Goal: Use online tool/utility: Utilize a website feature to perform a specific function

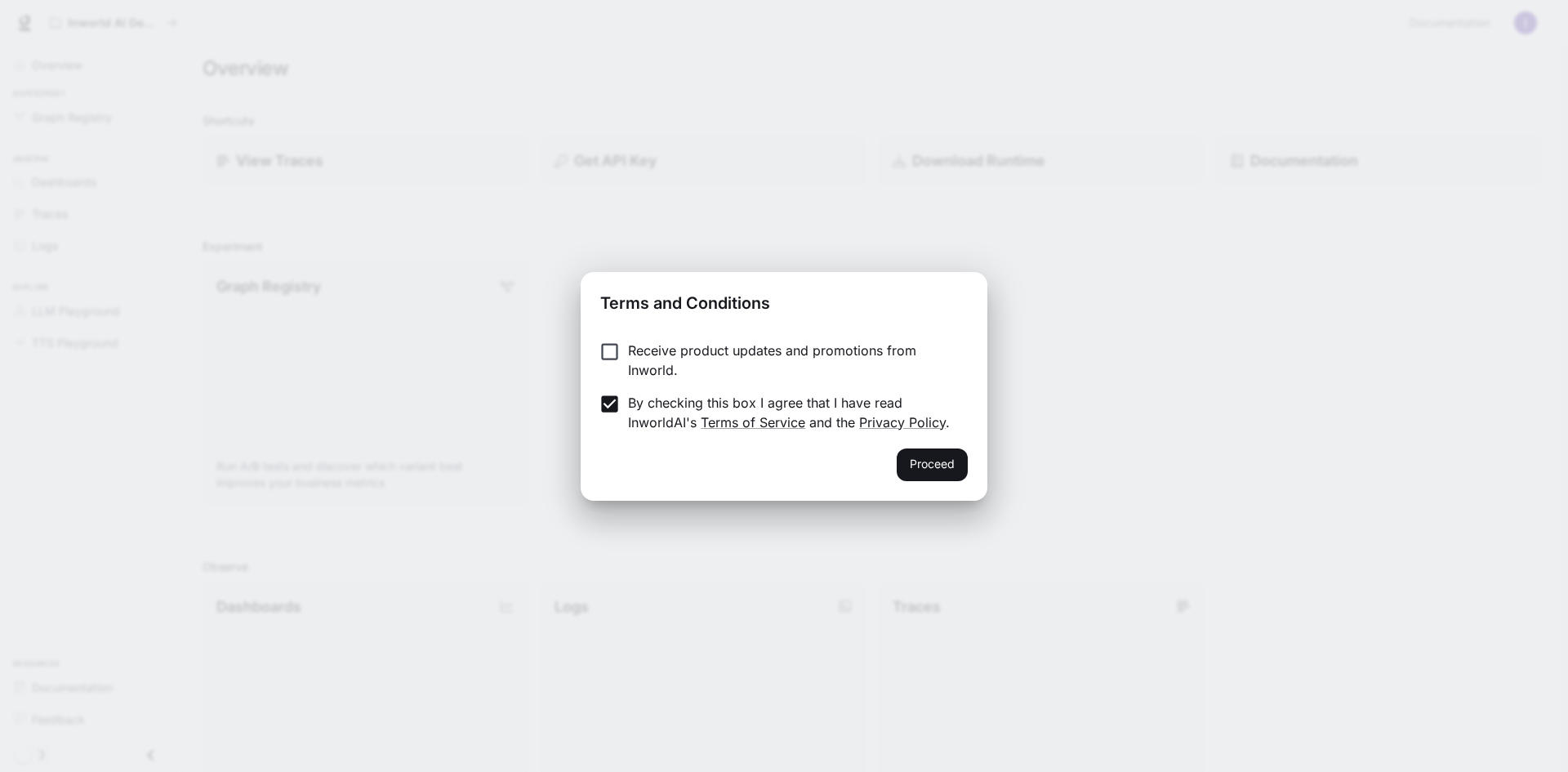
click at [954, 462] on button "Proceed" at bounding box center [931, 465] width 71 height 33
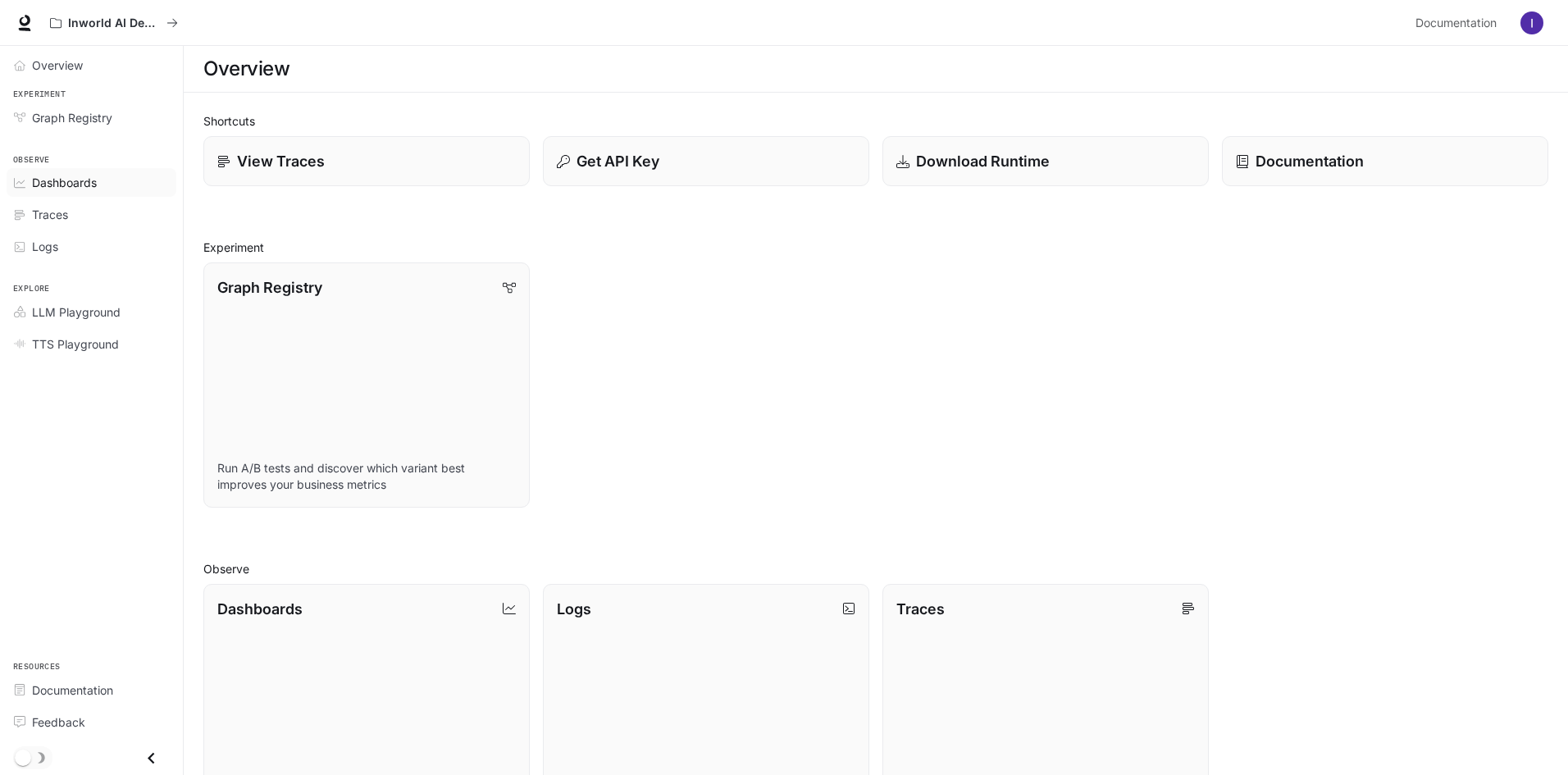
click at [95, 181] on span "Dashboards" at bounding box center [65, 182] width 65 height 18
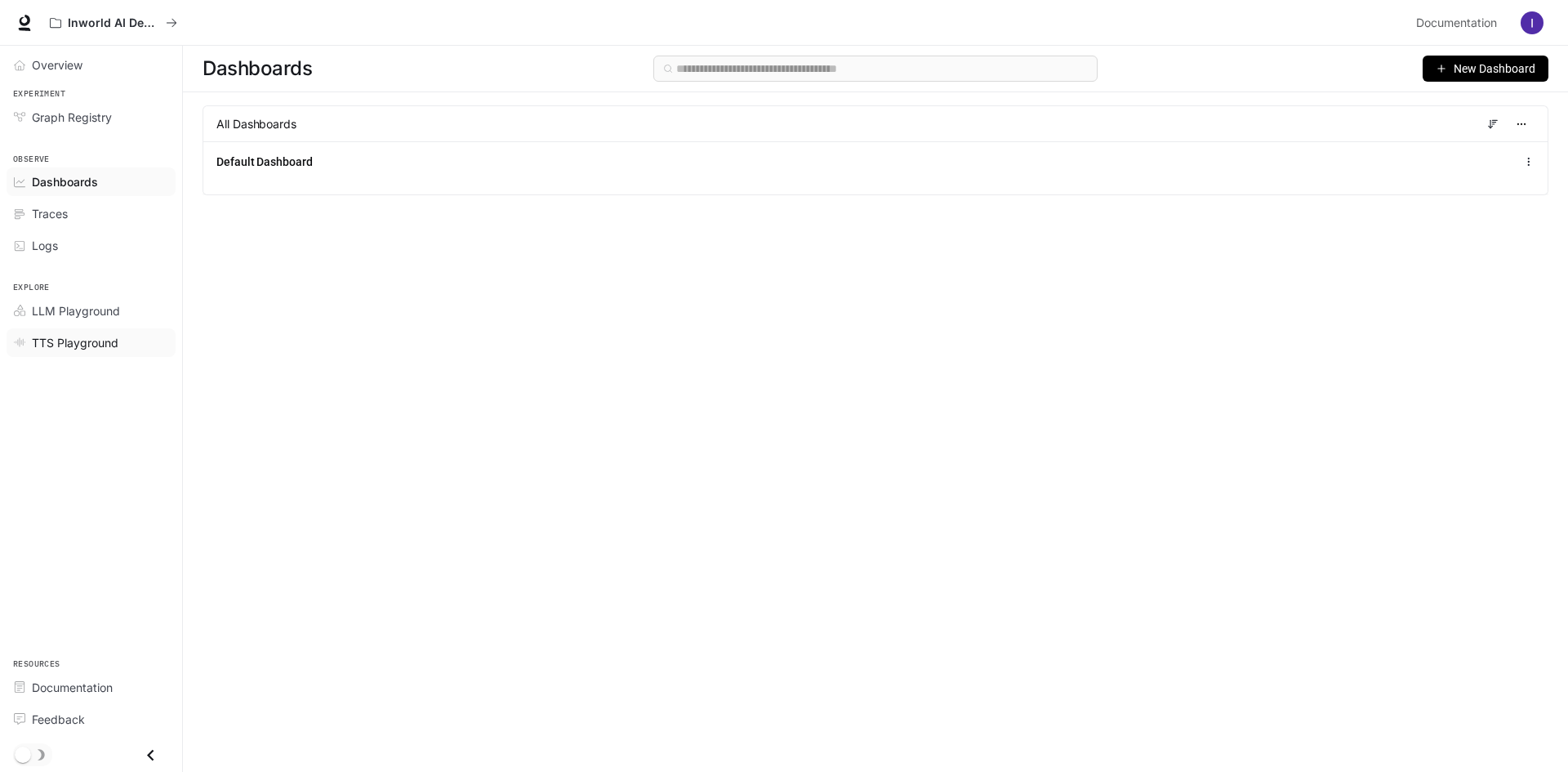
click at [62, 346] on span "TTS Playground" at bounding box center [75, 343] width 86 height 17
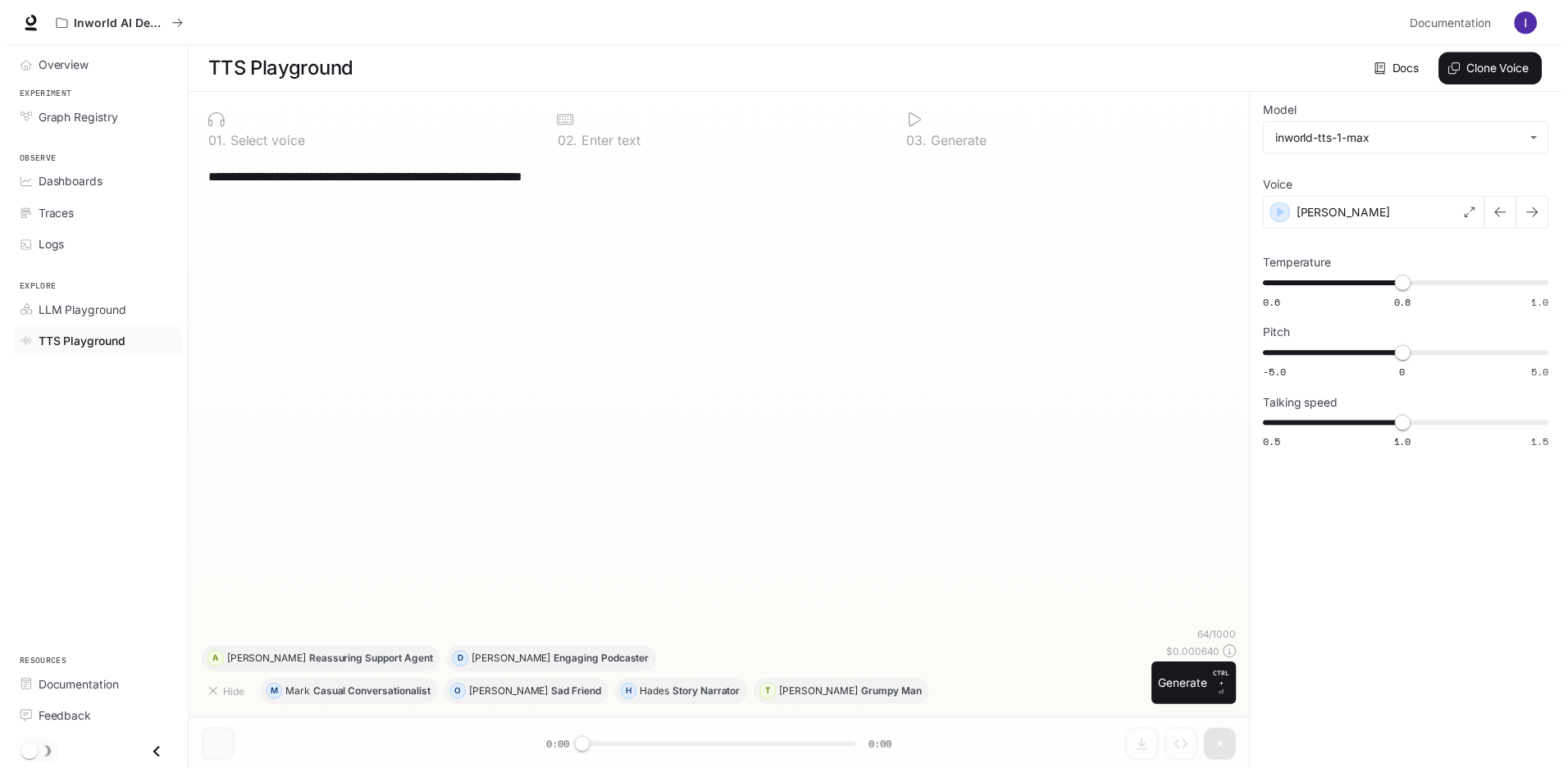
scroll to position [1, 0]
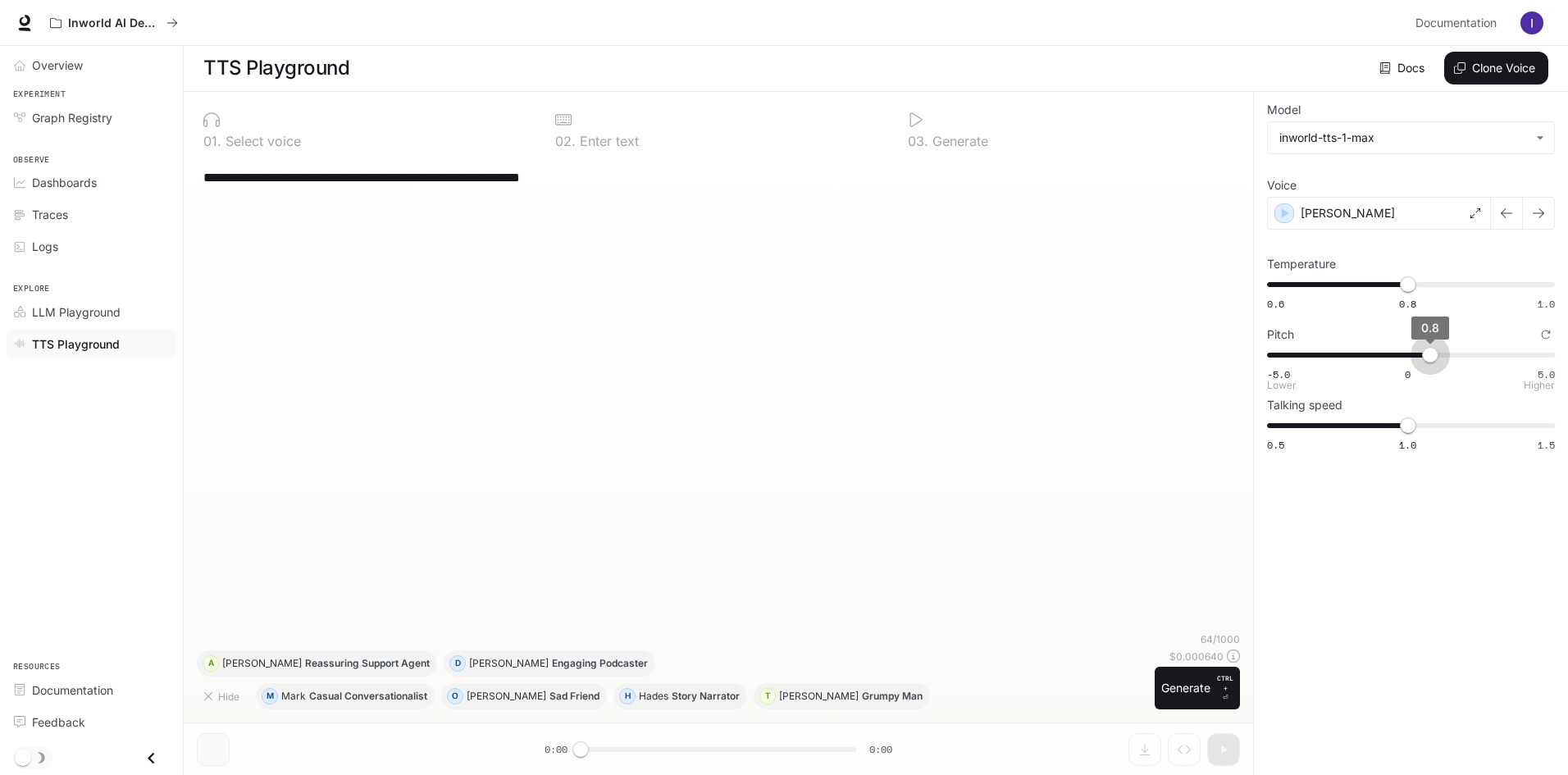
type input "***"
drag, startPoint x: 1406, startPoint y: 363, endPoint x: 1443, endPoint y: 366, distance: 37.1
click at [1443, 364] on span "1.3" at bounding box center [1443, 355] width 17 height 17
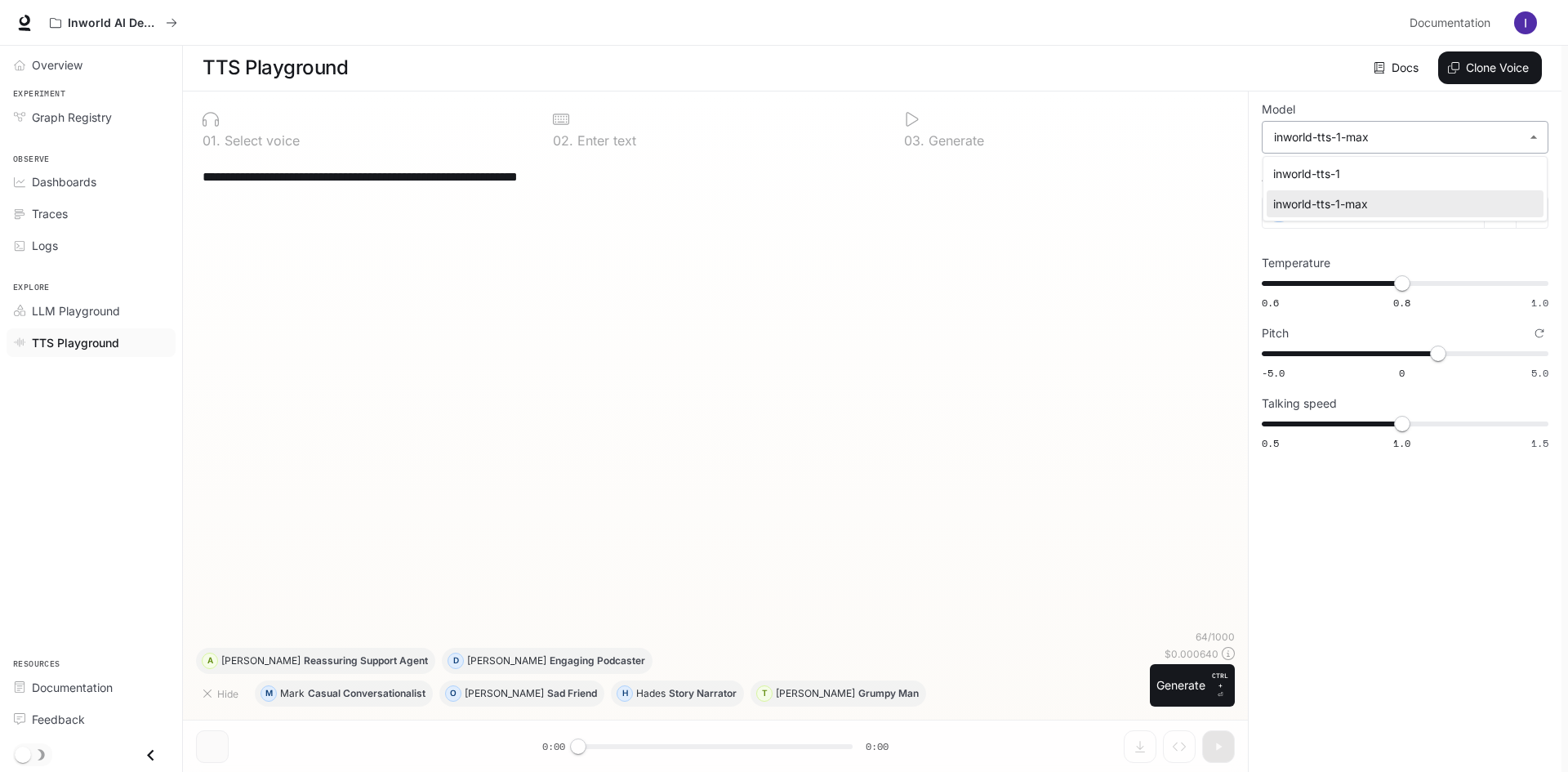
click at [1385, 134] on body "**********" at bounding box center [784, 385] width 1568 height 773
click at [1385, 134] on div at bounding box center [784, 386] width 1568 height 772
click at [1272, 215] on icon "button" at bounding box center [1280, 212] width 17 height 17
click at [1286, 217] on icon "button" at bounding box center [1280, 212] width 17 height 17
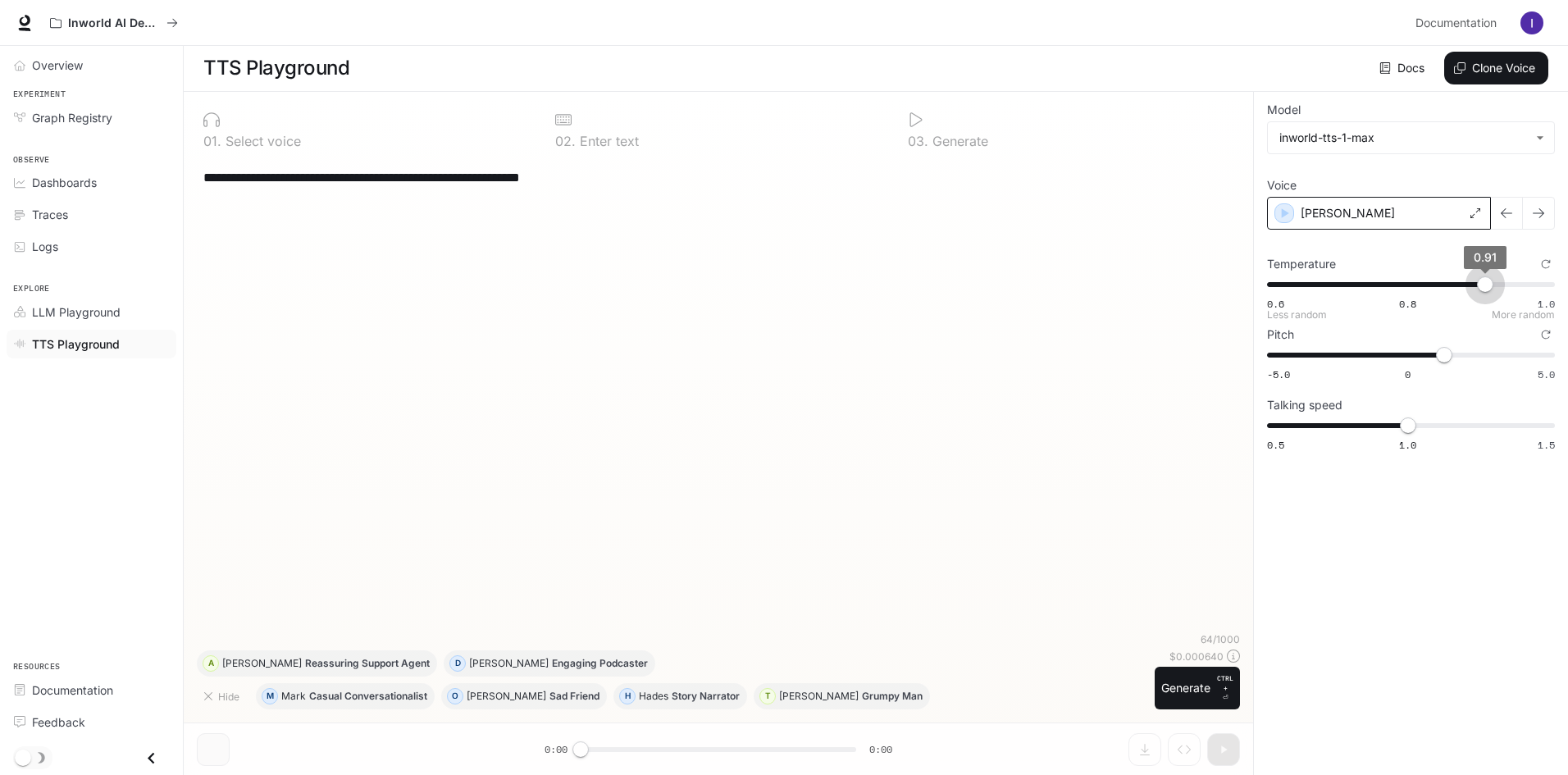
type input "****"
drag, startPoint x: 1416, startPoint y: 289, endPoint x: 1489, endPoint y: 292, distance: 73.1
click at [1489, 292] on span "0.92" at bounding box center [1491, 285] width 17 height 17
click at [1284, 218] on icon "button" at bounding box center [1285, 213] width 17 height 17
type input "***"
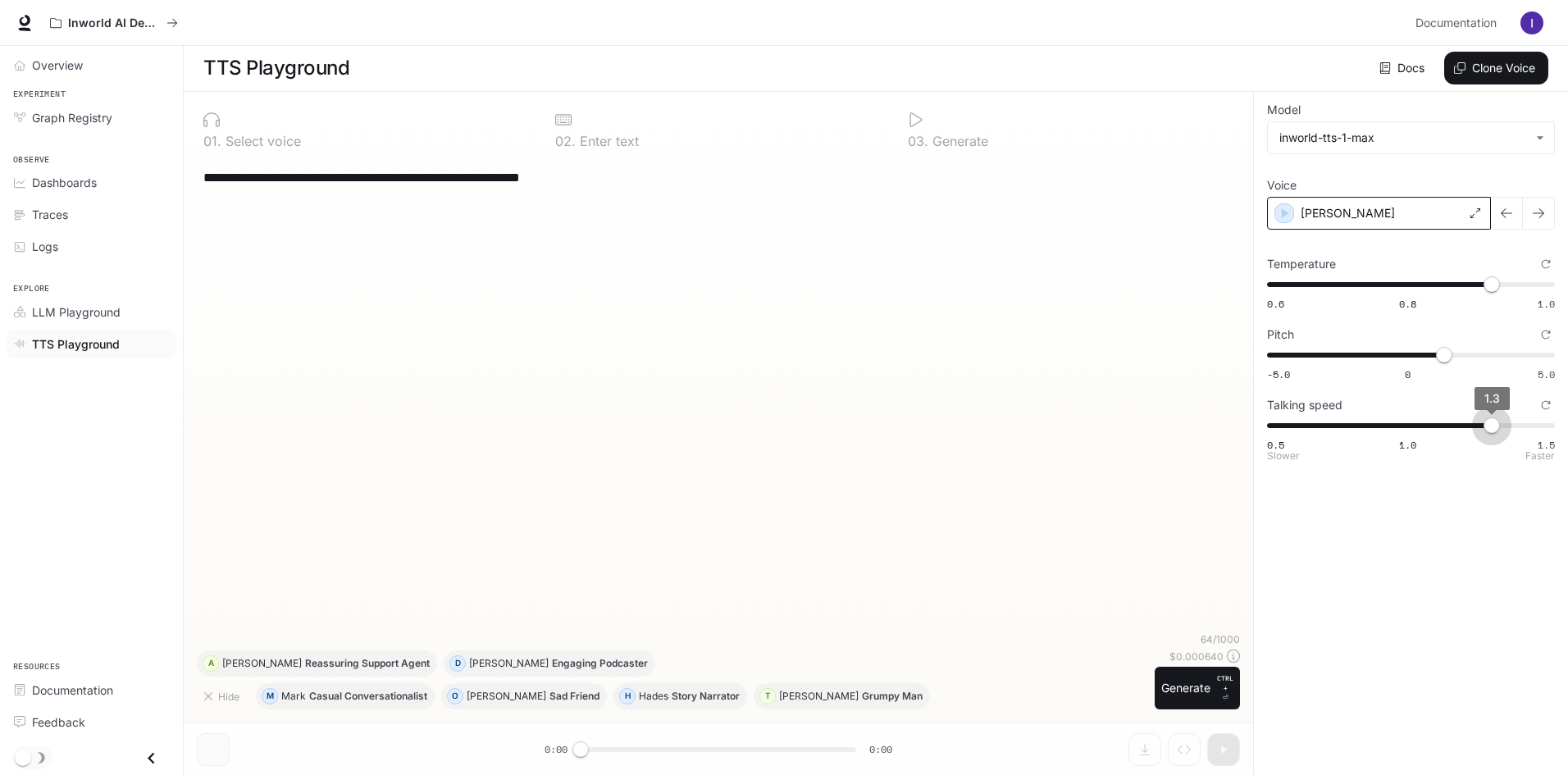
drag, startPoint x: 1413, startPoint y: 429, endPoint x: 1479, endPoint y: 432, distance: 66.1
click at [1483, 432] on span "1.3" at bounding box center [1491, 425] width 17 height 17
click at [1282, 209] on icon "button" at bounding box center [1285, 213] width 17 height 17
type input "*"
drag, startPoint x: 1452, startPoint y: 353, endPoint x: 1566, endPoint y: 358, distance: 114.1
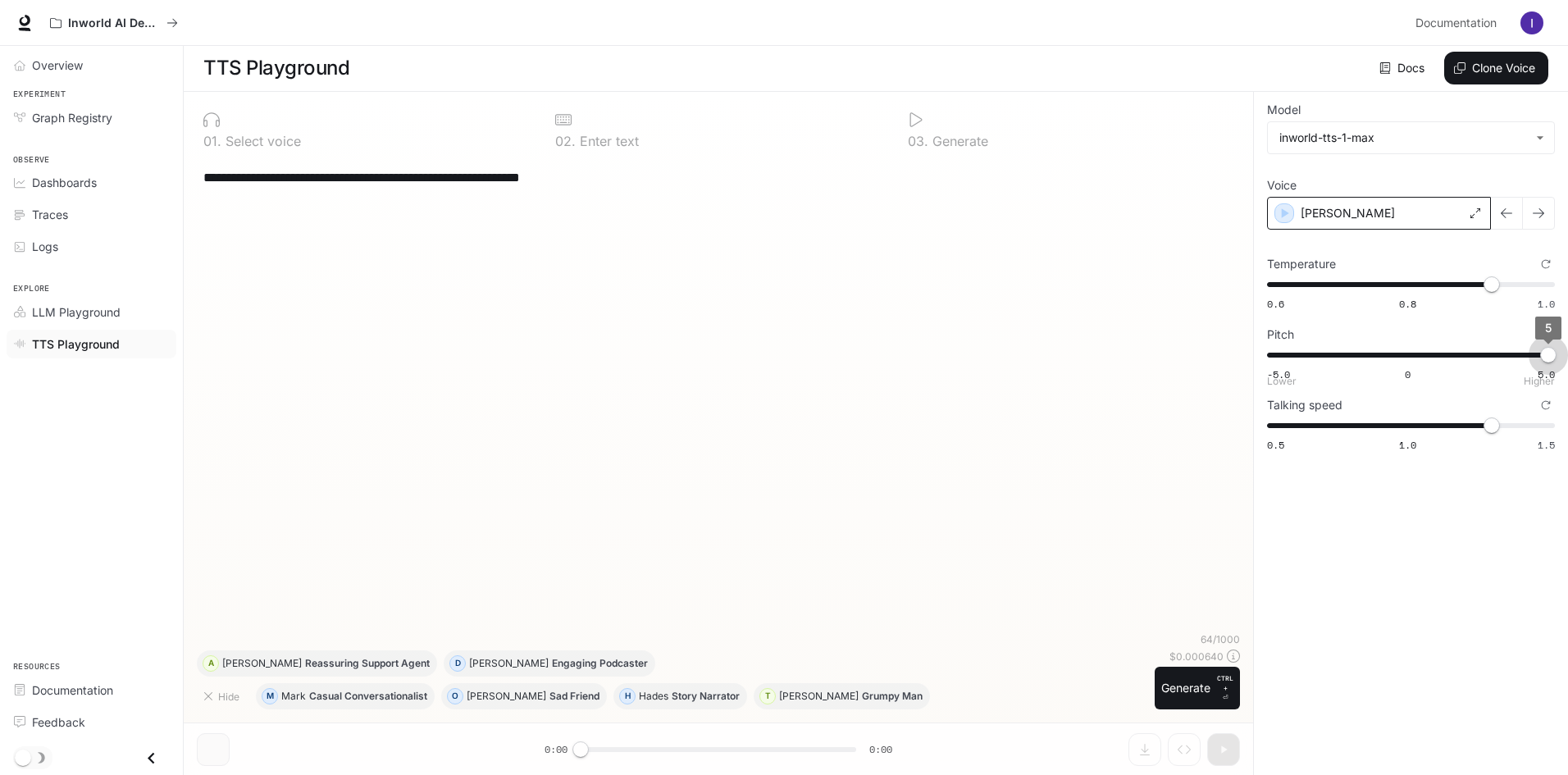
click at [1566, 358] on div "**********" at bounding box center [1409, 434] width 315 height 683
click at [1290, 204] on div "button" at bounding box center [1284, 212] width 19 height 19
click at [1426, 218] on div "[PERSON_NAME]" at bounding box center [1378, 213] width 224 height 33
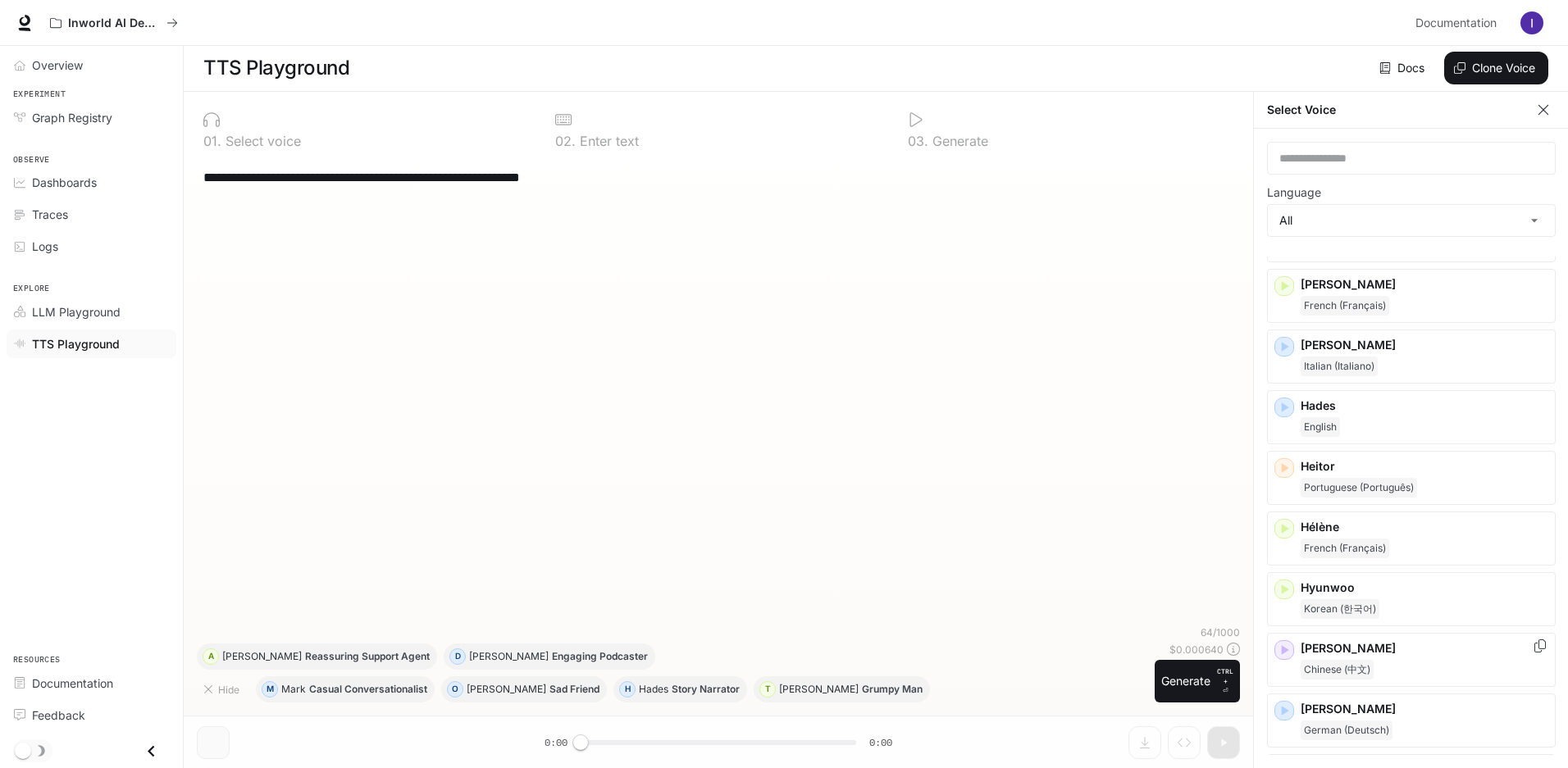
scroll to position [664, 0]
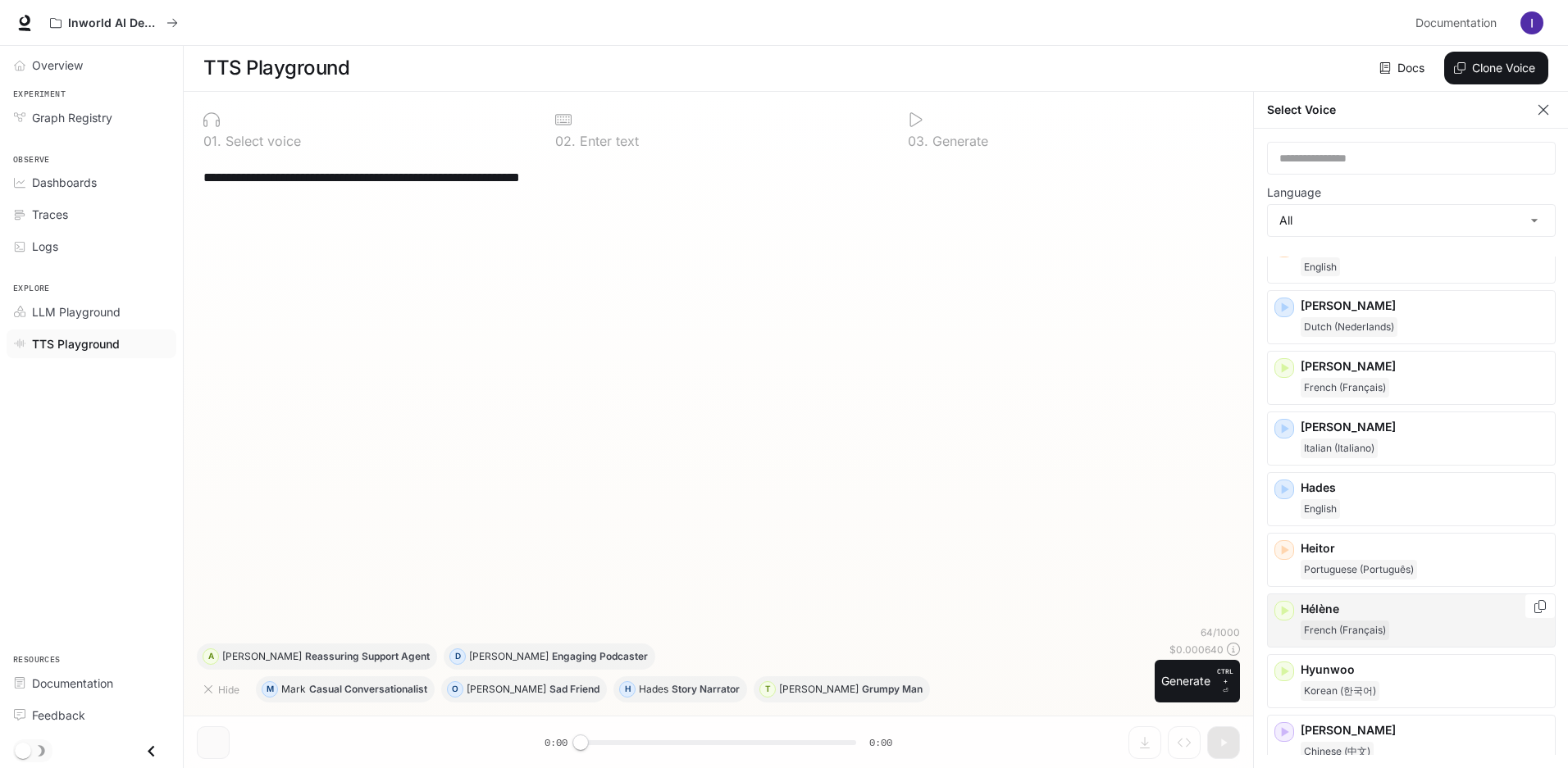
click at [1420, 632] on div "French (Français)" at bounding box center [1424, 630] width 247 height 19
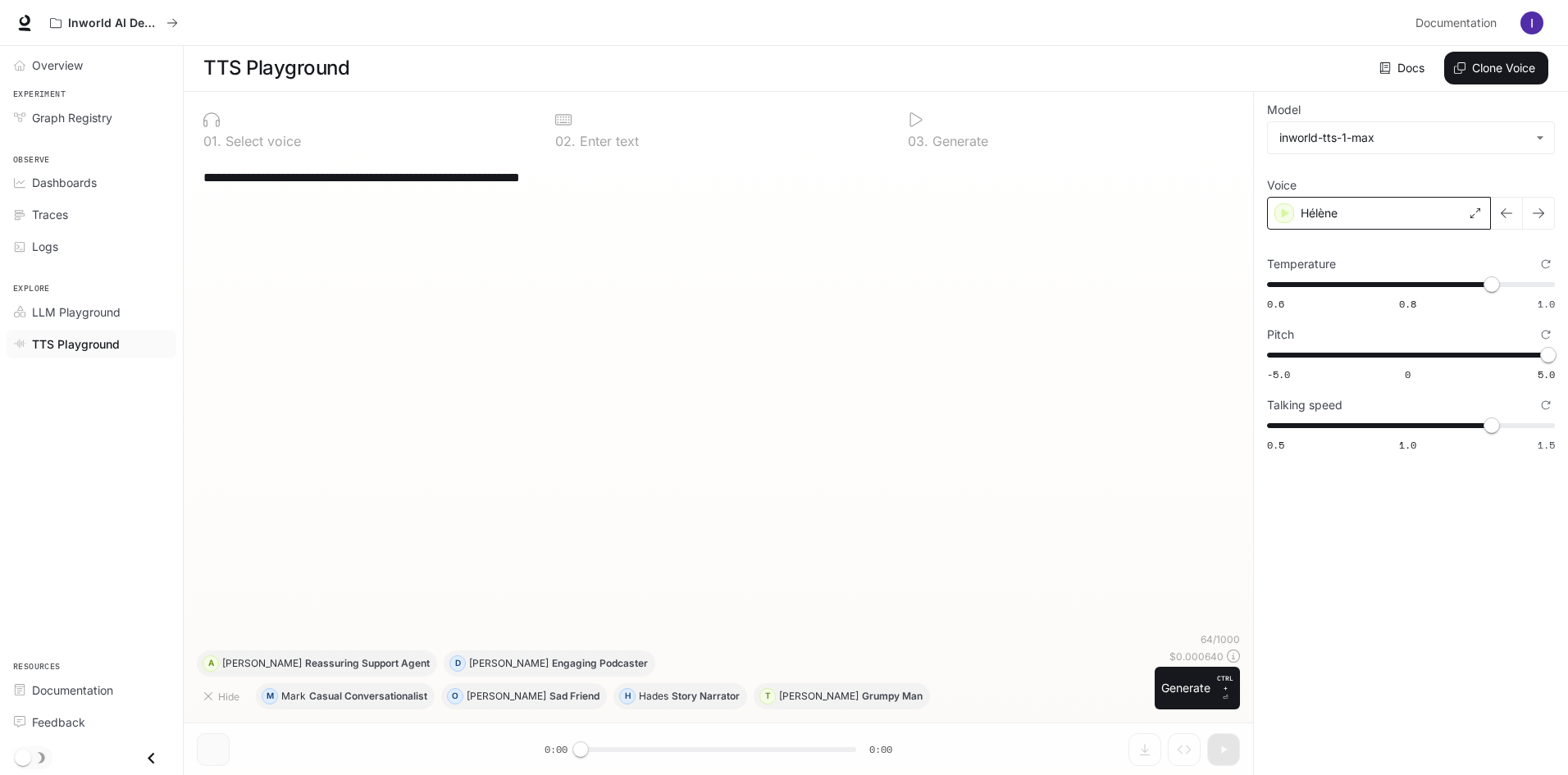
click at [1282, 203] on div "Hélène" at bounding box center [1378, 213] width 224 height 33
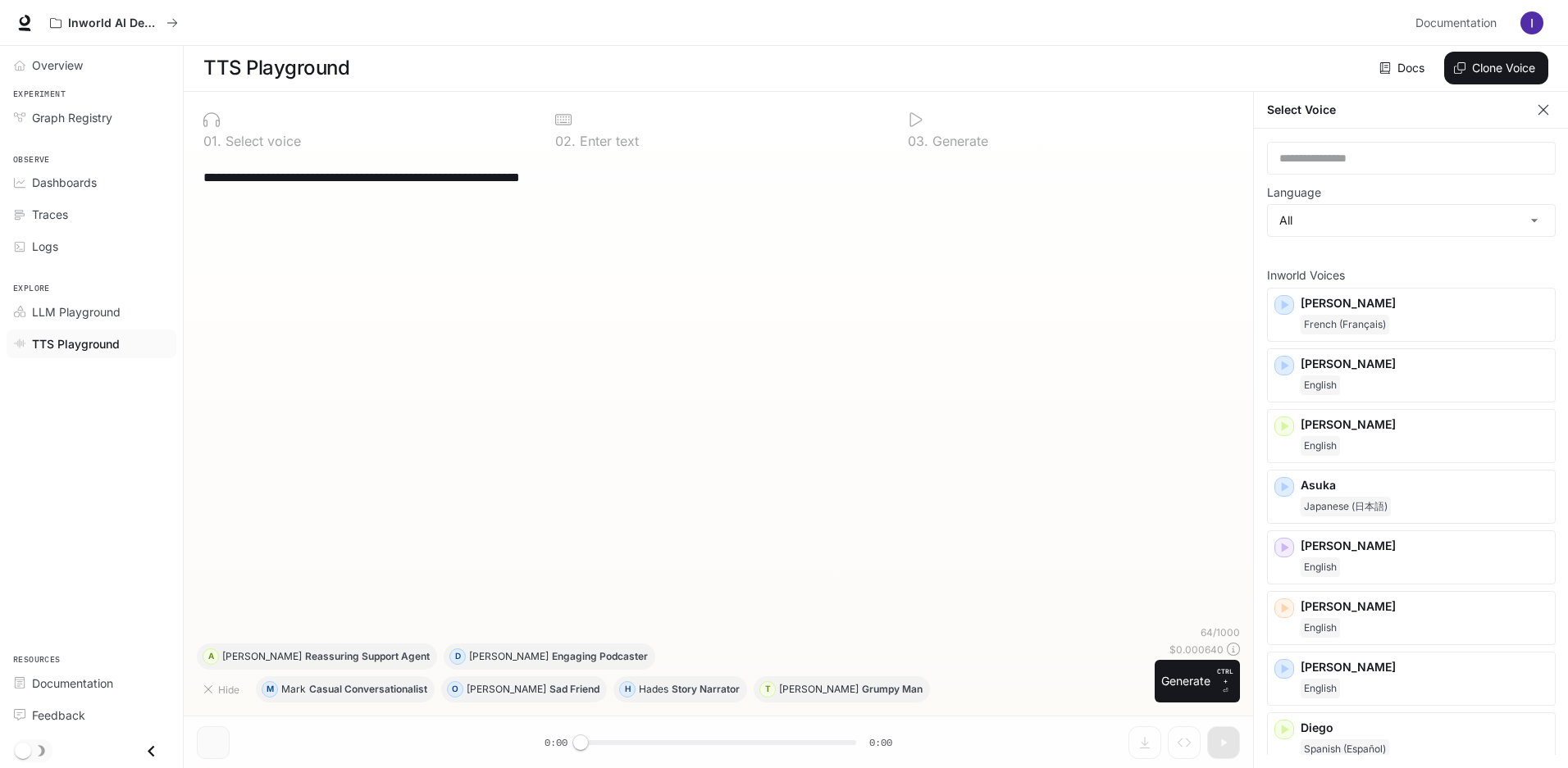
click at [1505, 195] on label "Language" at bounding box center [1410, 196] width 289 height 17
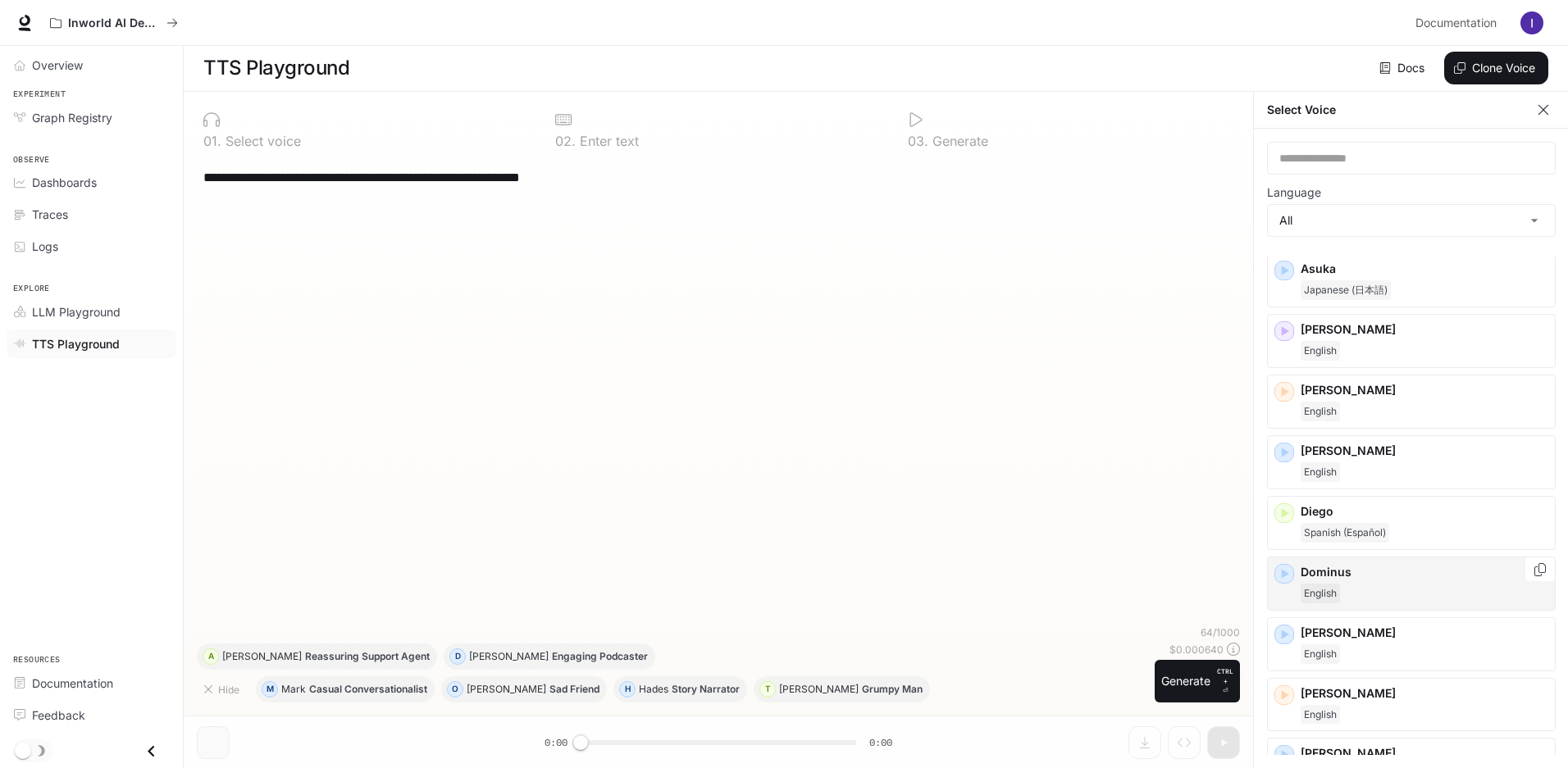
scroll to position [246, 0]
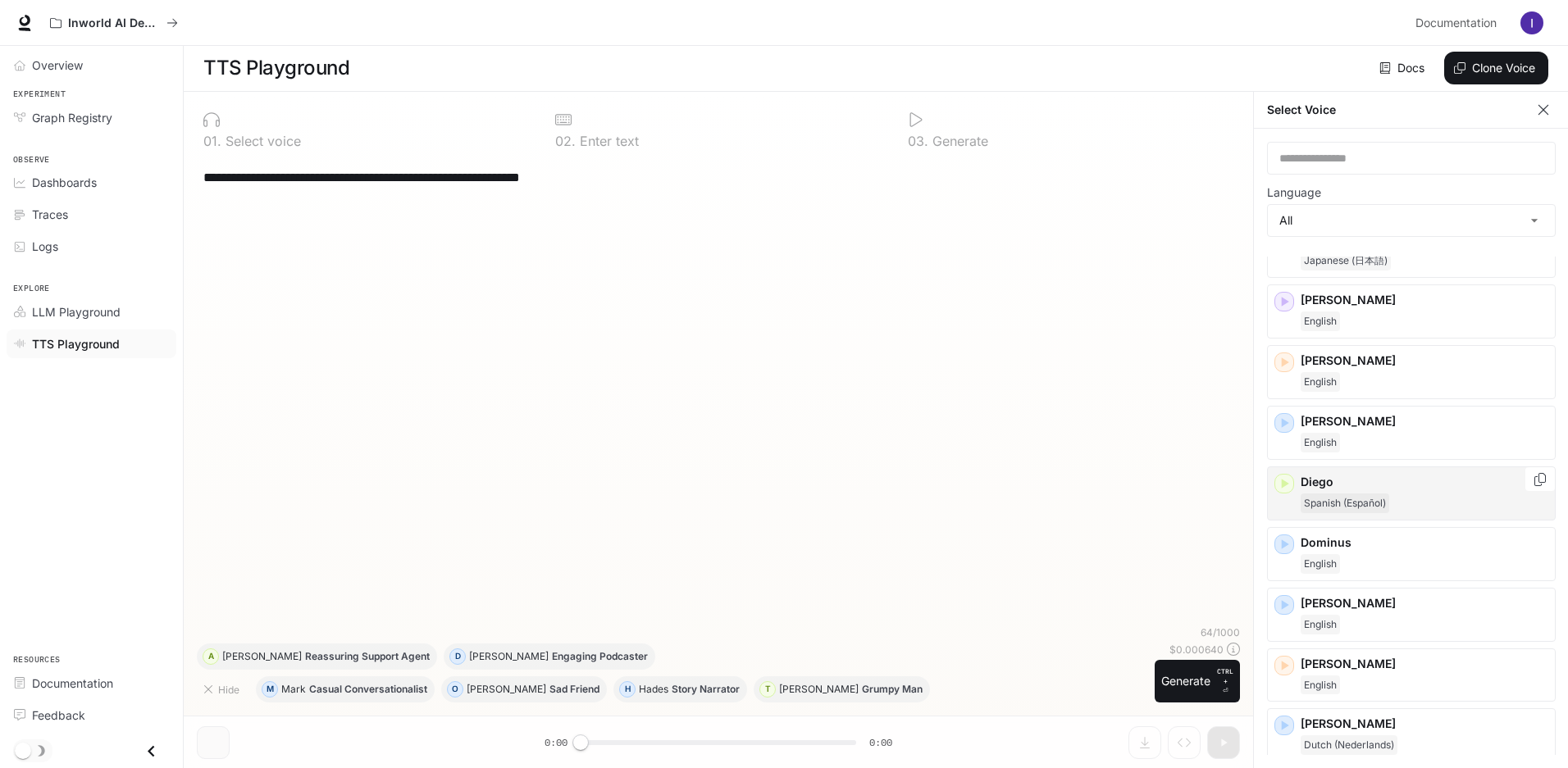
click at [1281, 483] on icon "button" at bounding box center [1285, 483] width 7 height 10
click at [1282, 547] on icon "button" at bounding box center [1285, 544] width 7 height 10
click at [1284, 549] on icon "button" at bounding box center [1284, 544] width 17 height 17
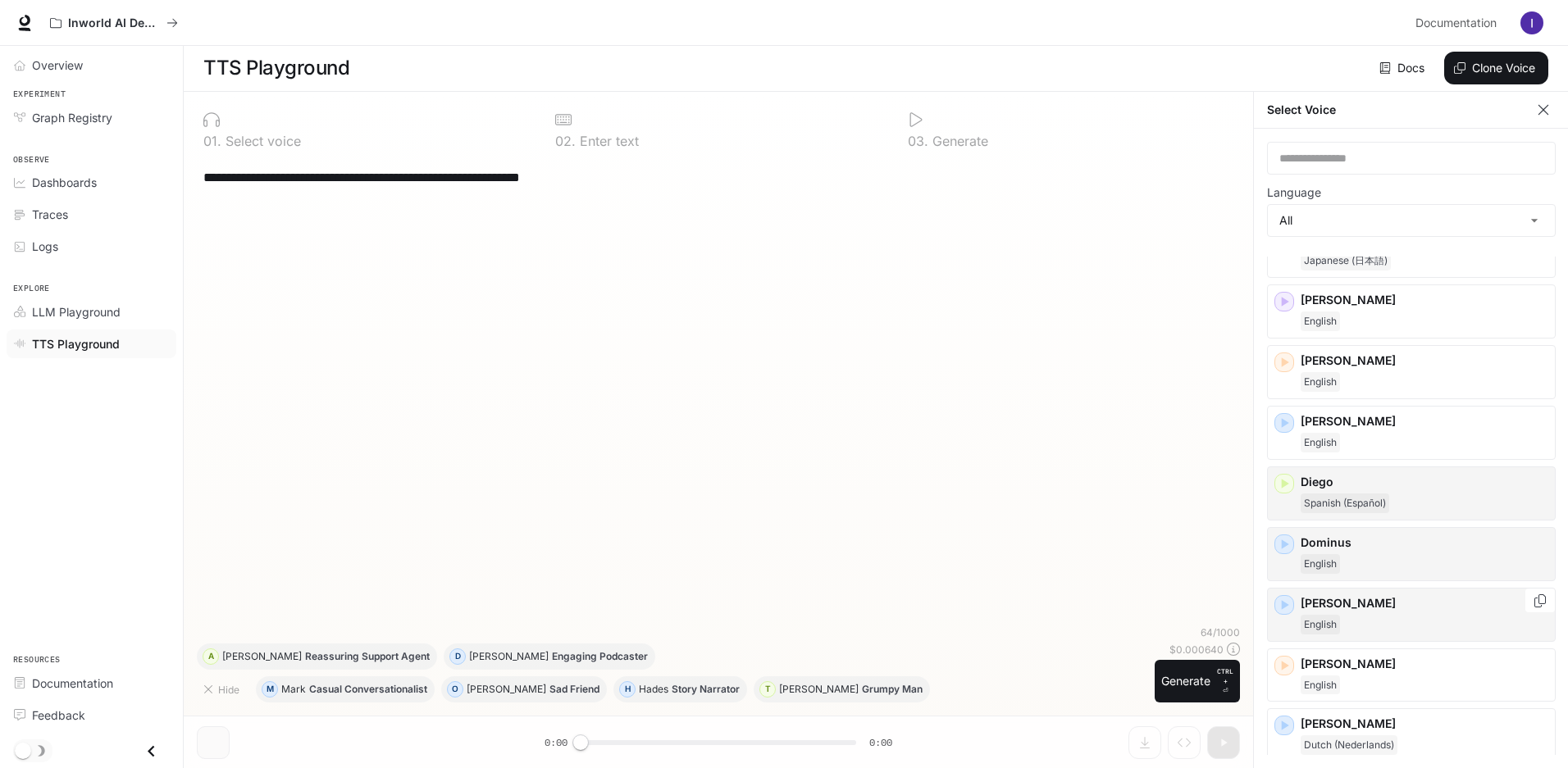
click at [1289, 606] on icon "button" at bounding box center [1284, 605] width 17 height 17
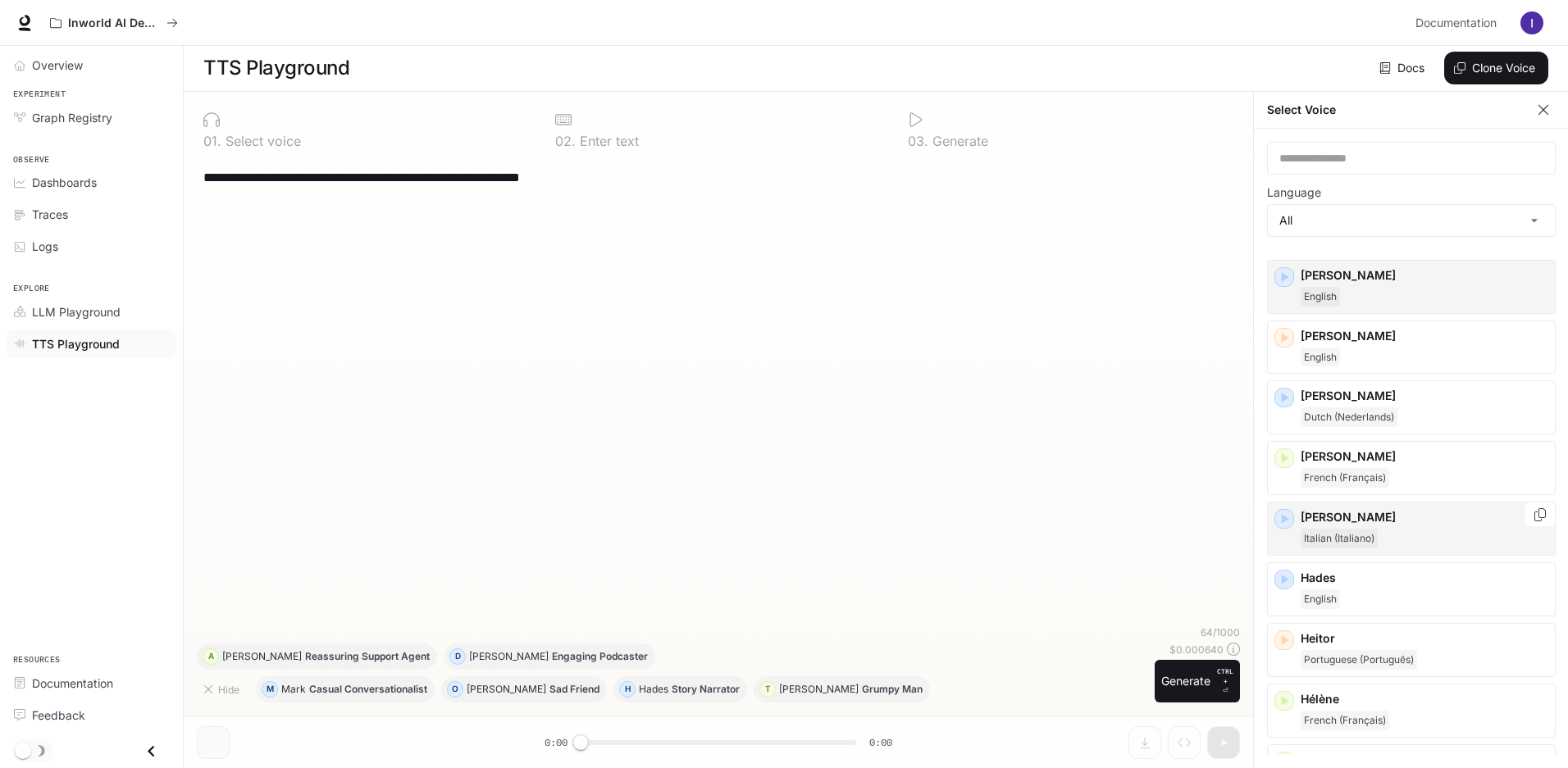
scroll to position [656, 0]
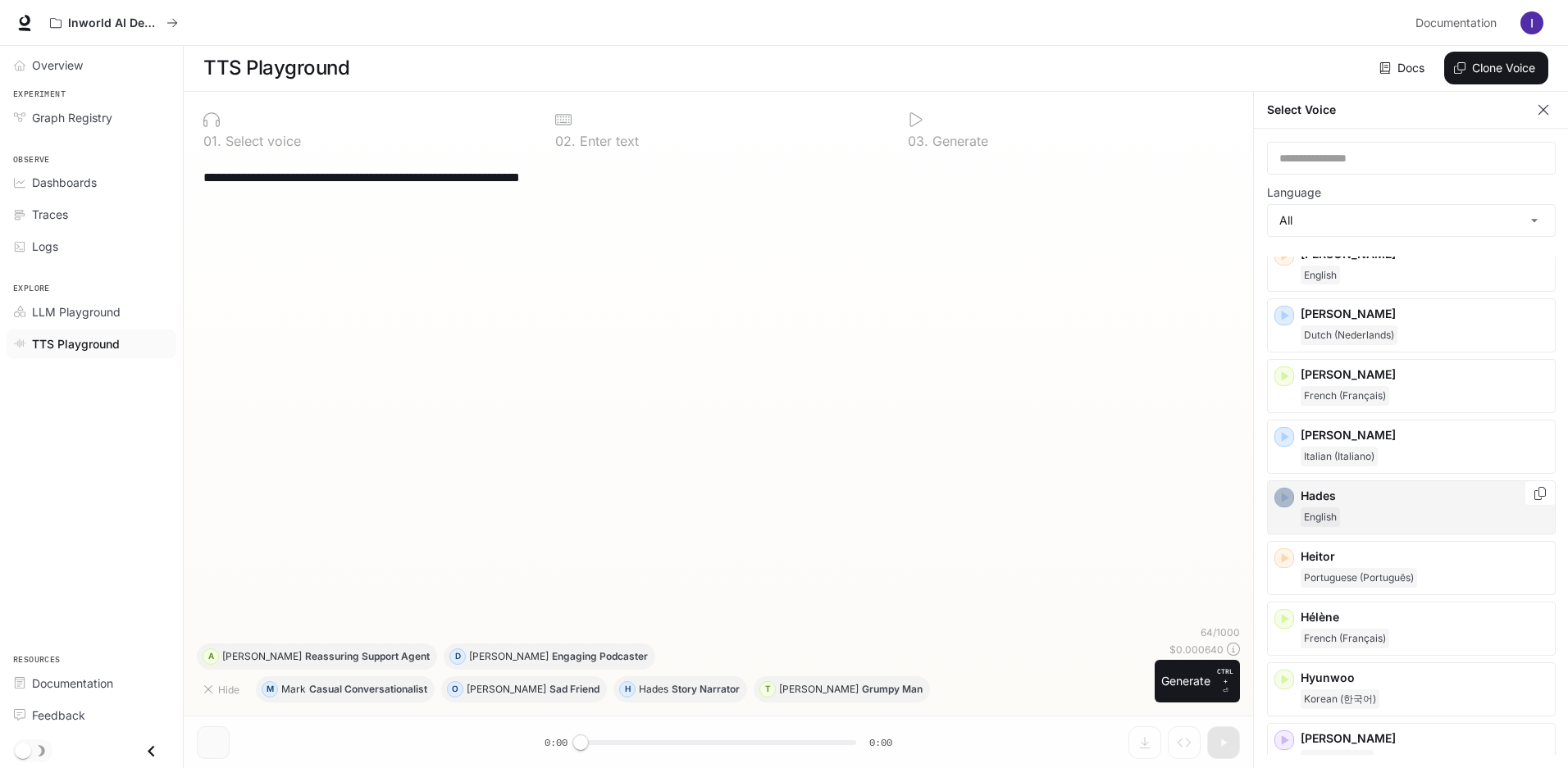
click at [1283, 490] on icon "button" at bounding box center [1284, 498] width 17 height 17
click at [1289, 560] on icon "button" at bounding box center [1284, 558] width 17 height 17
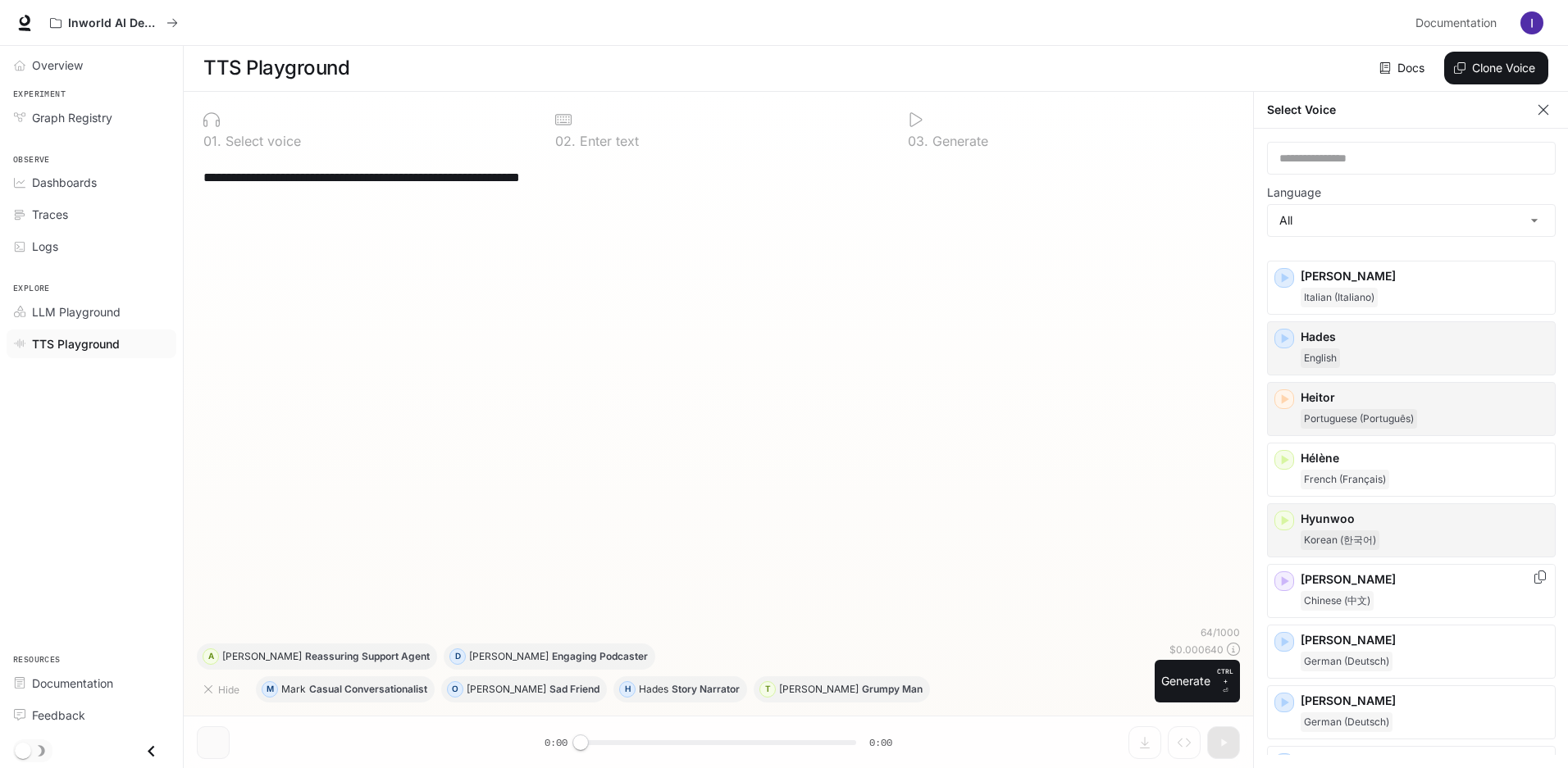
scroll to position [820, 0]
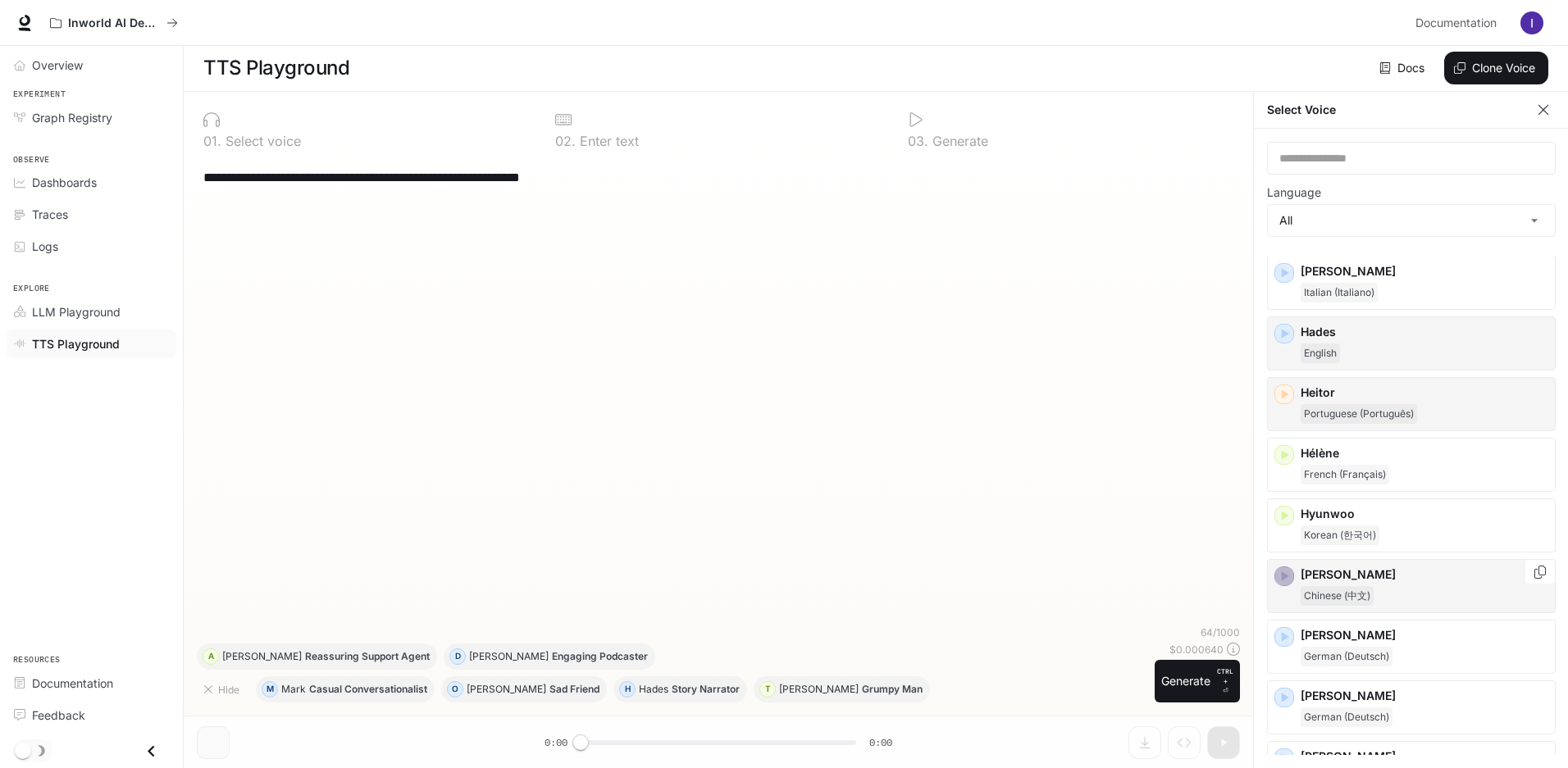
click at [1288, 582] on icon "button" at bounding box center [1284, 576] width 17 height 17
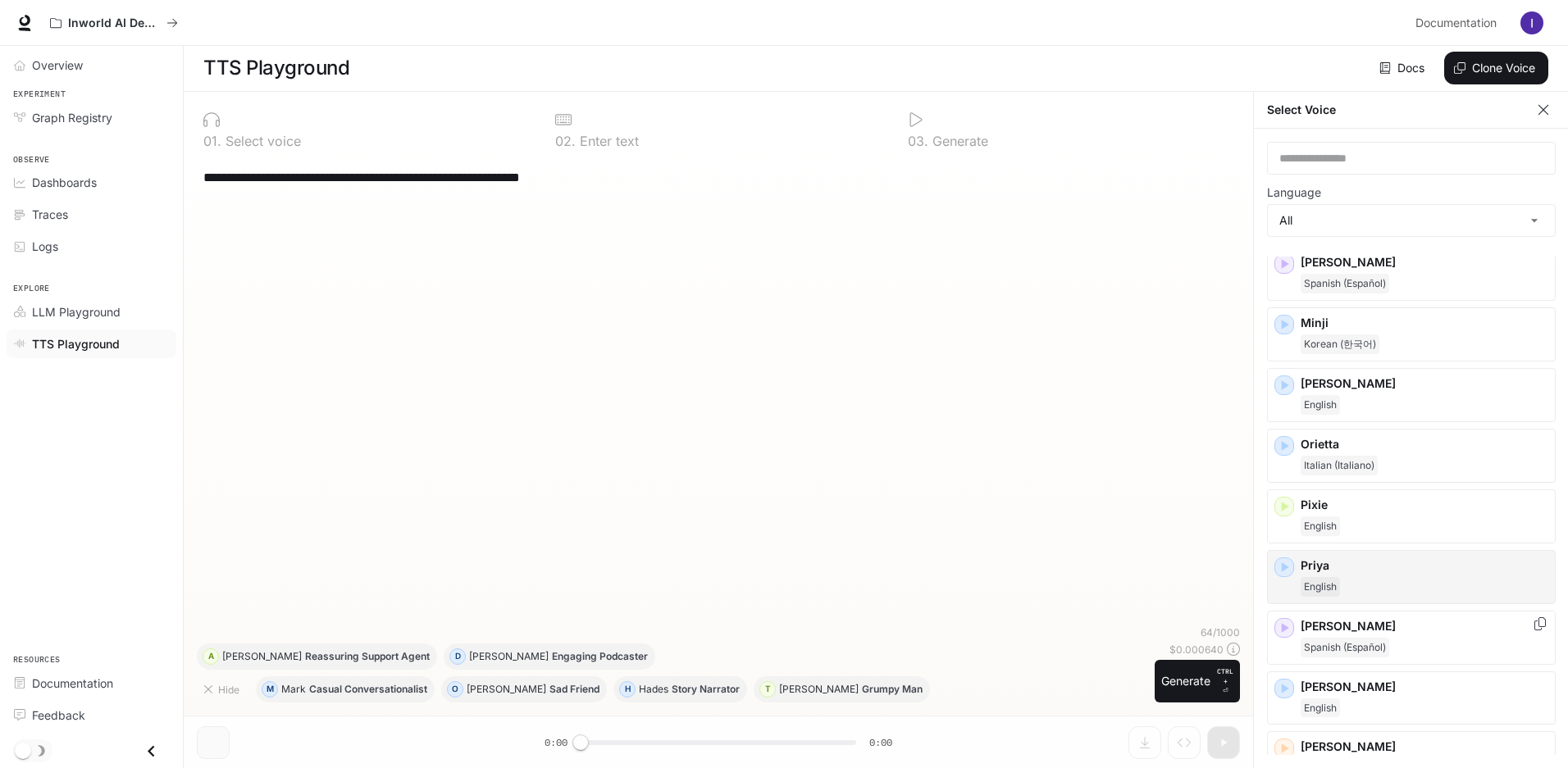
scroll to position [1802, 0]
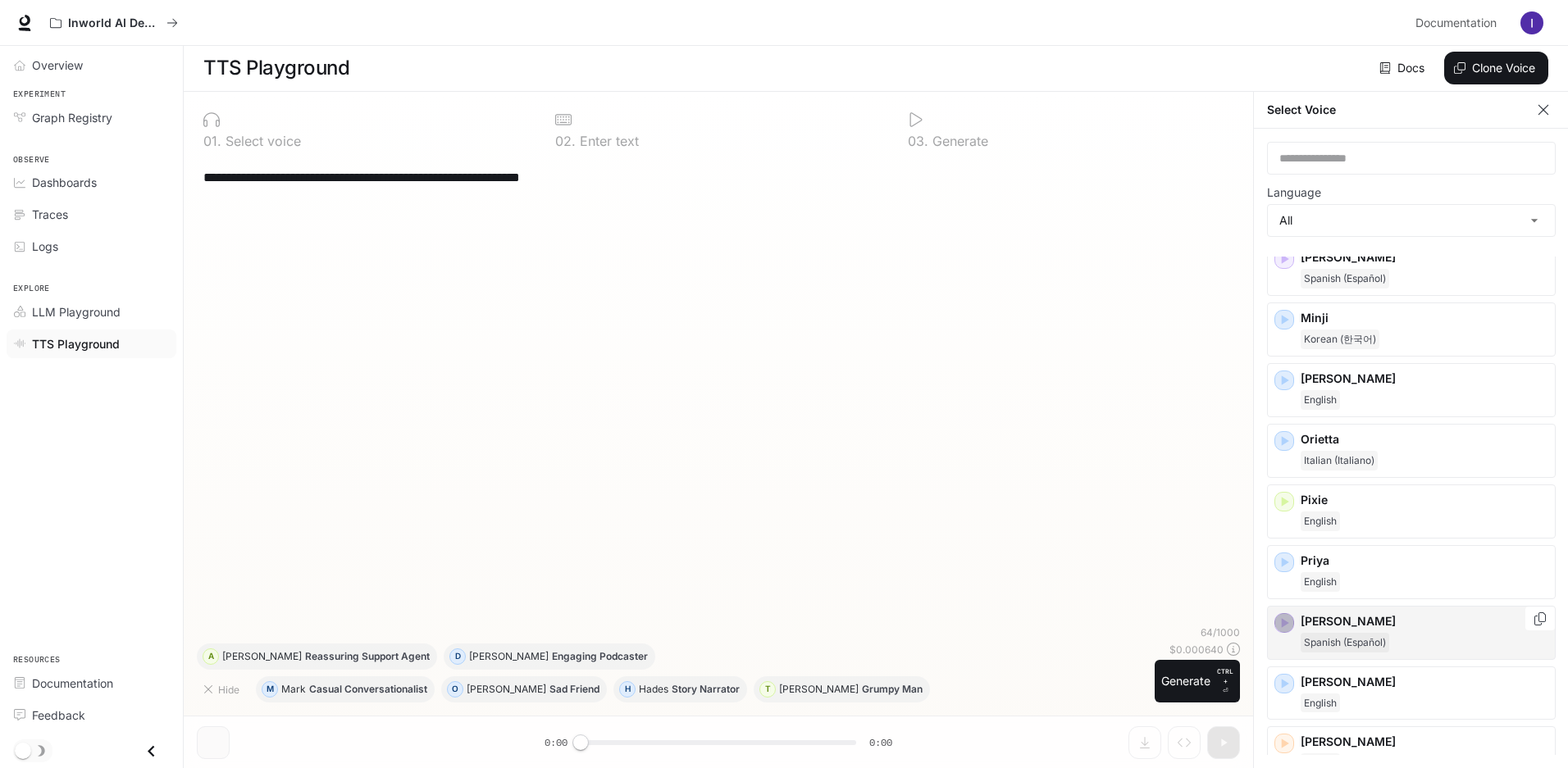
click at [1290, 623] on icon "button" at bounding box center [1284, 623] width 17 height 17
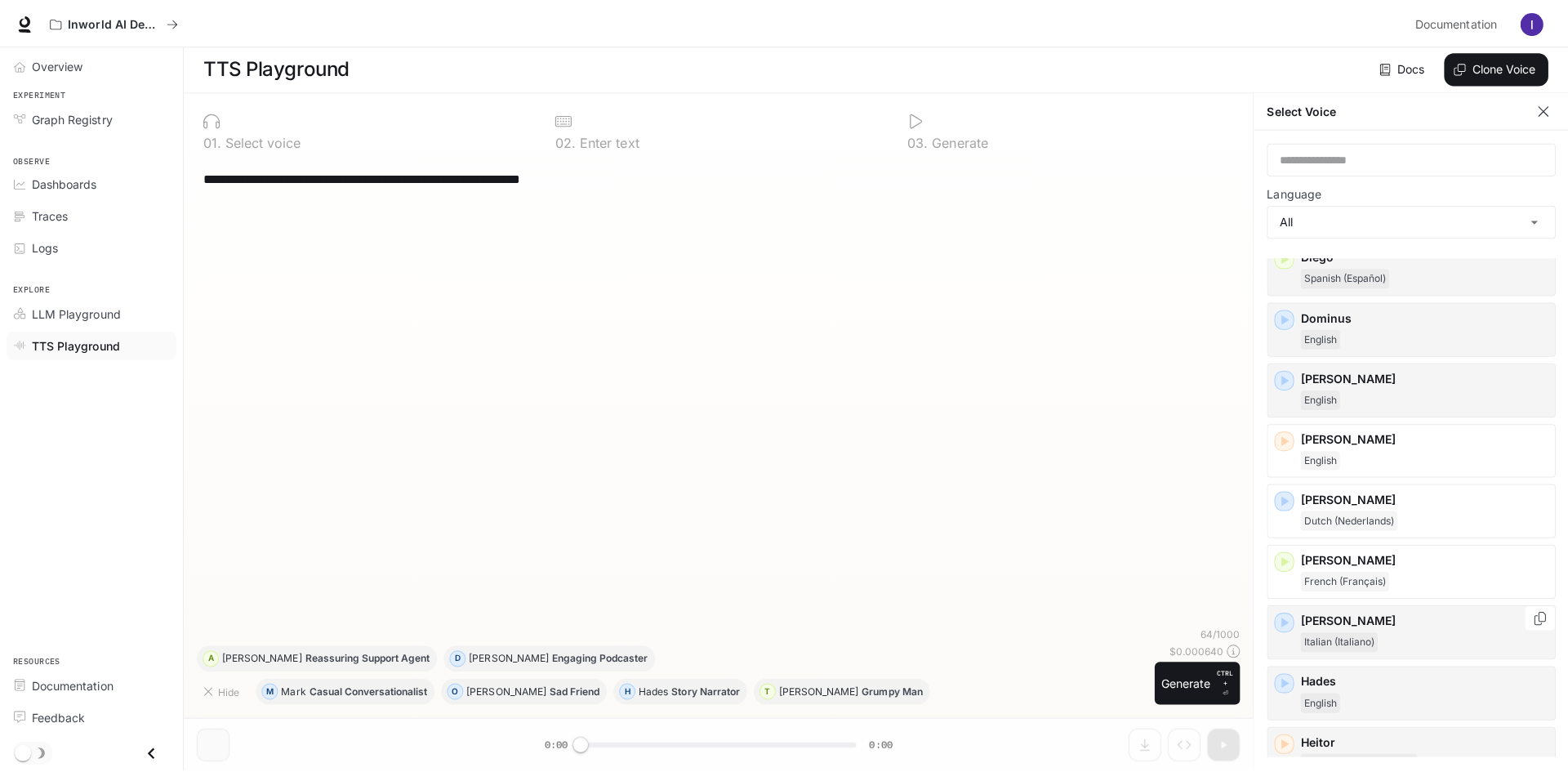
scroll to position [498, 0]
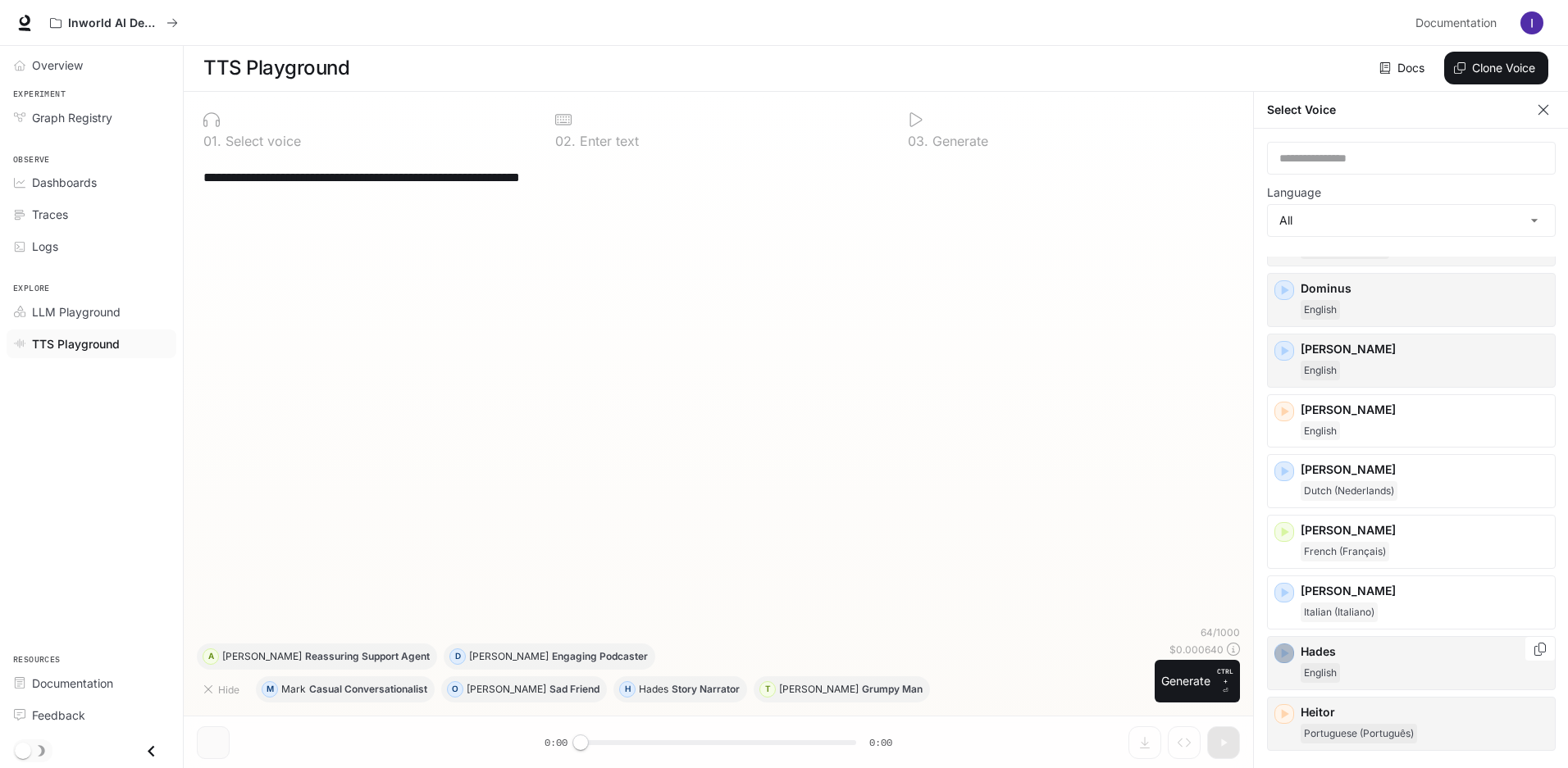
click at [1284, 663] on div "button" at bounding box center [1283, 653] width 19 height 19
click at [778, 694] on p "[PERSON_NAME]" at bounding box center [818, 689] width 79 height 10
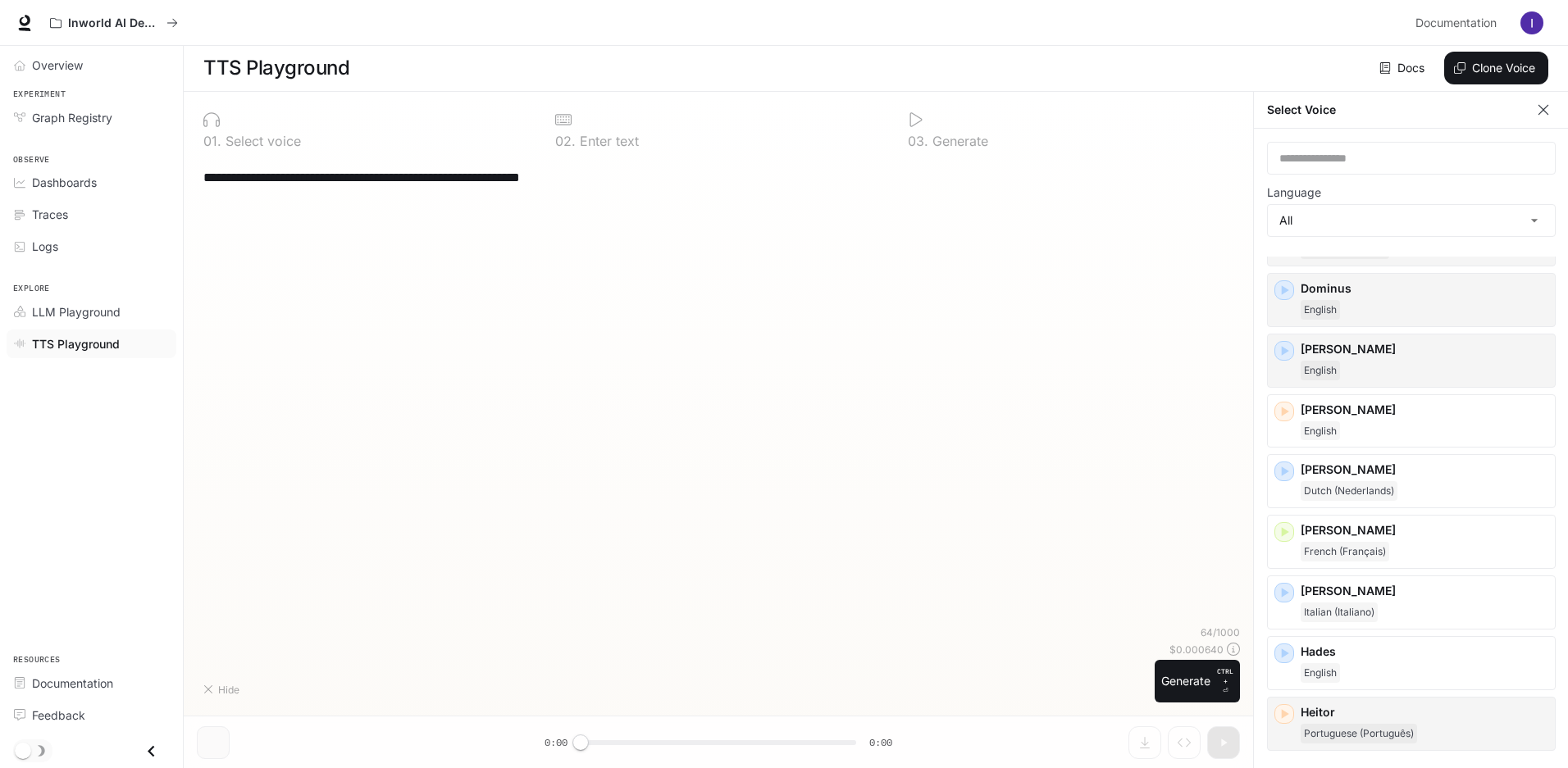
type textarea "**********"
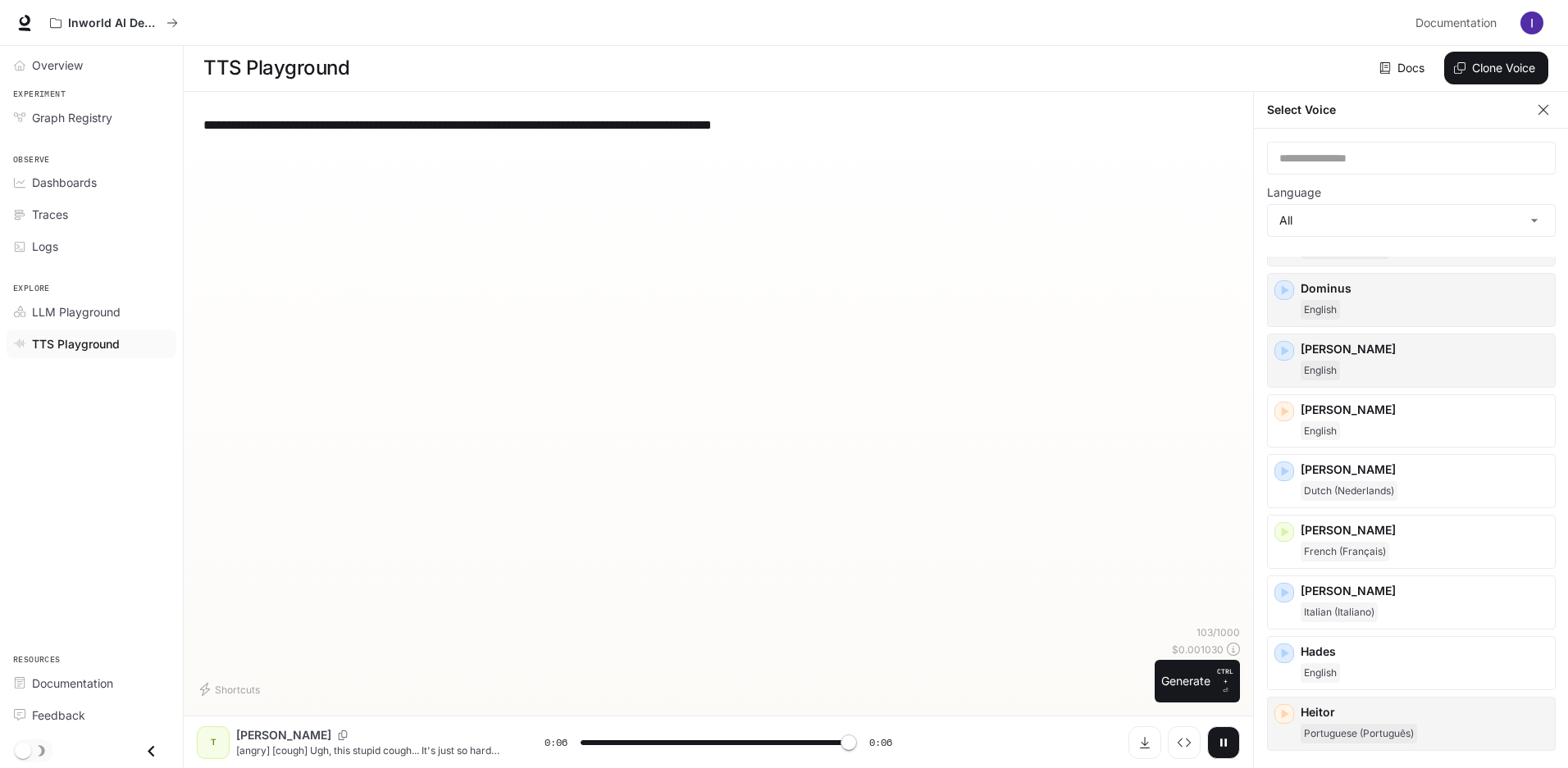
type input "*"
click at [335, 740] on icon "Copy Voice ID" at bounding box center [343, 735] width 17 height 10
click at [1479, 69] on button "Clone Voice" at bounding box center [1495, 68] width 104 height 33
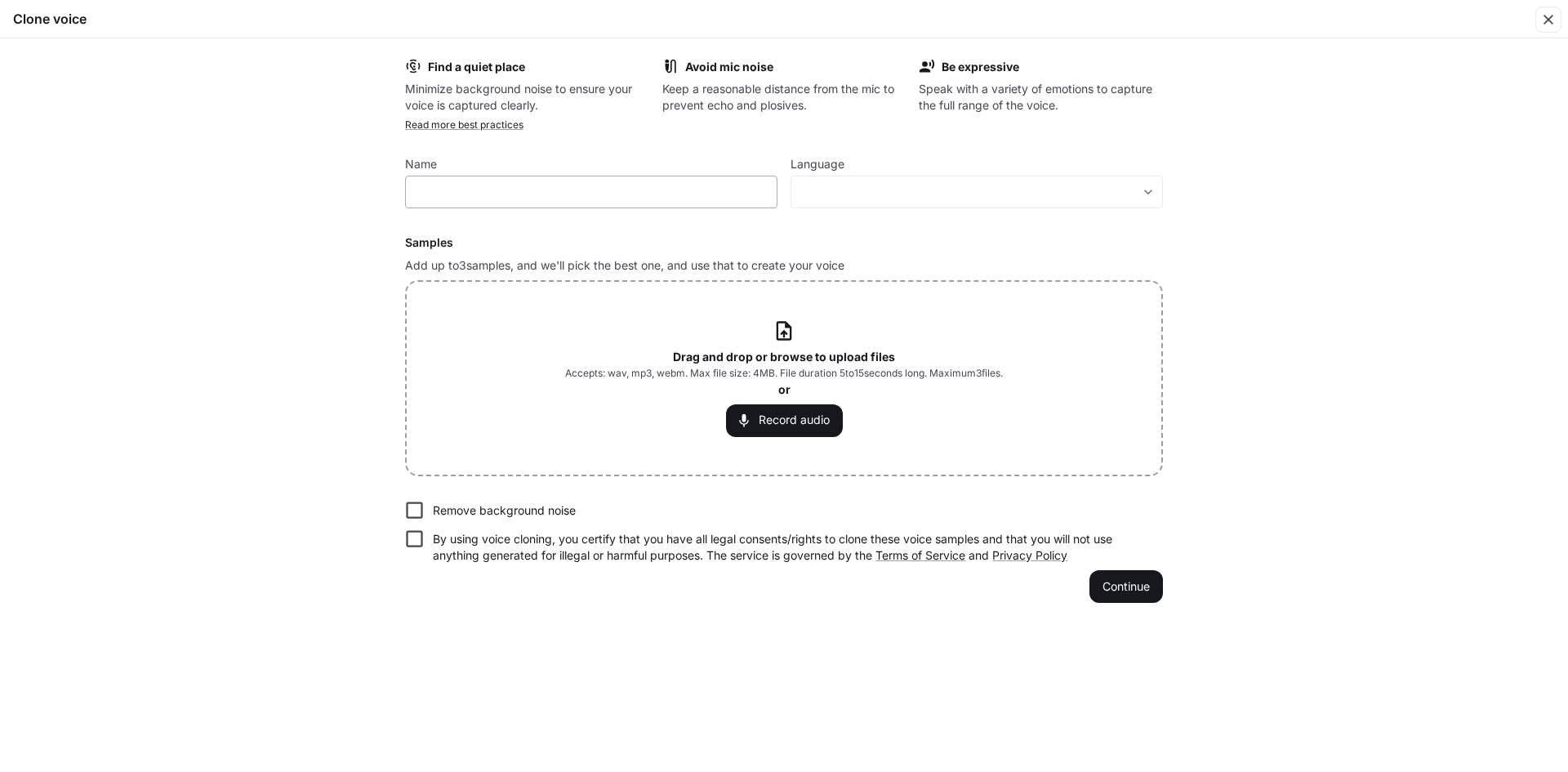
click at [516, 205] on div "​" at bounding box center [591, 192] width 372 height 33
click at [1160, 195] on body "**********" at bounding box center [784, 385] width 1568 height 773
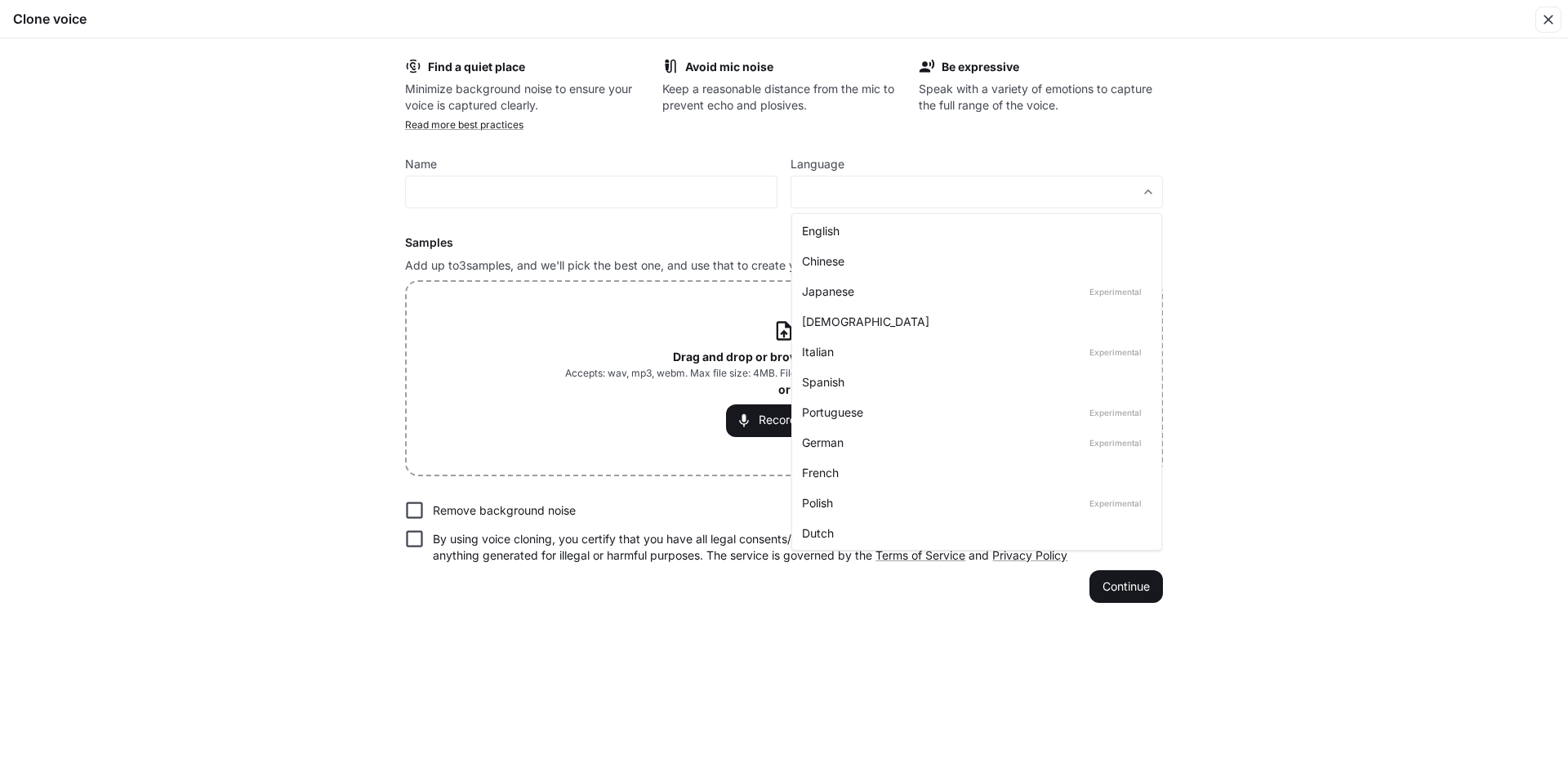
click at [922, 222] on div "English" at bounding box center [973, 231] width 343 height 17
type input "*****"
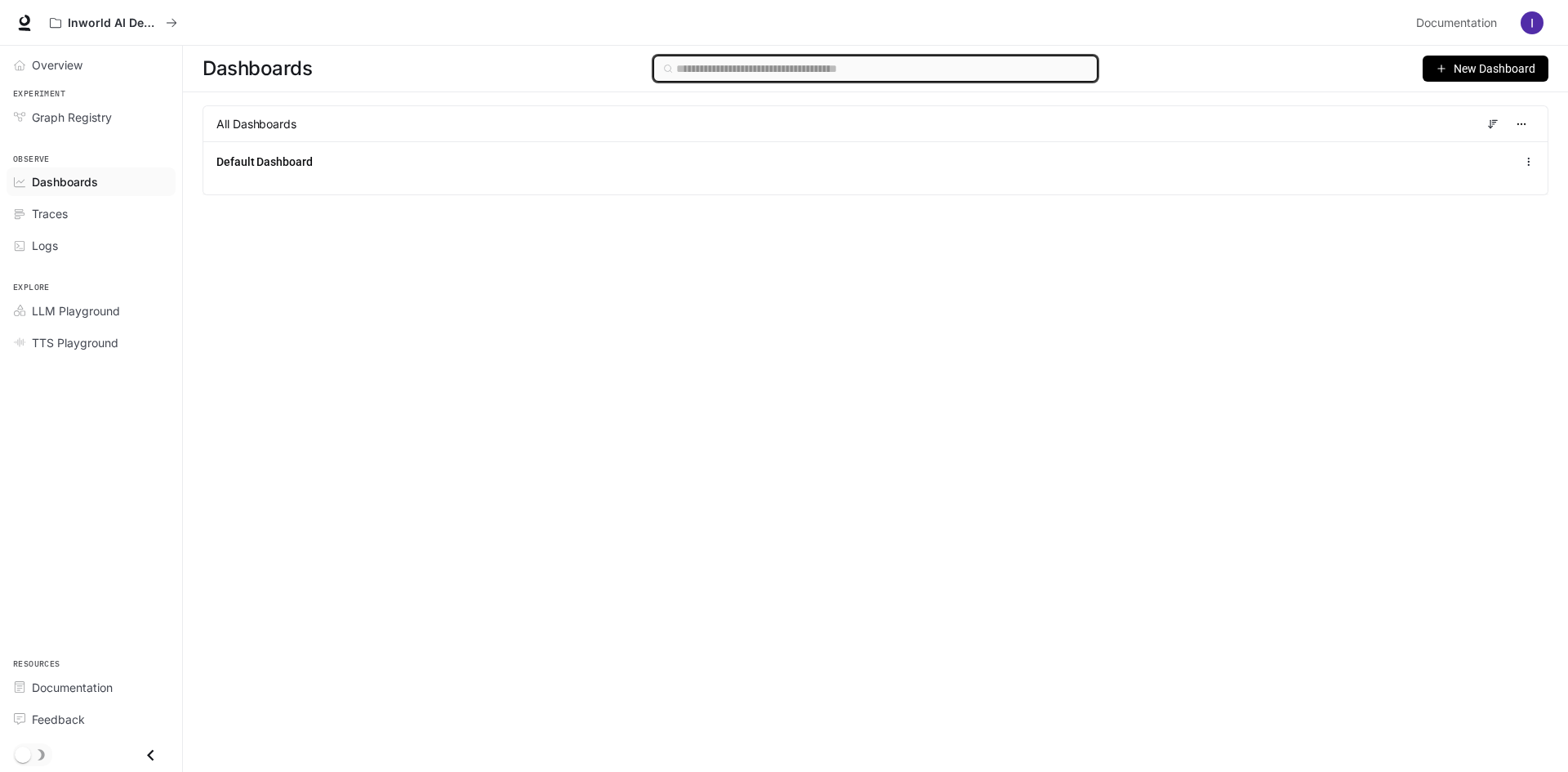
click at [738, 74] on input "text" at bounding box center [882, 69] width 412 height 18
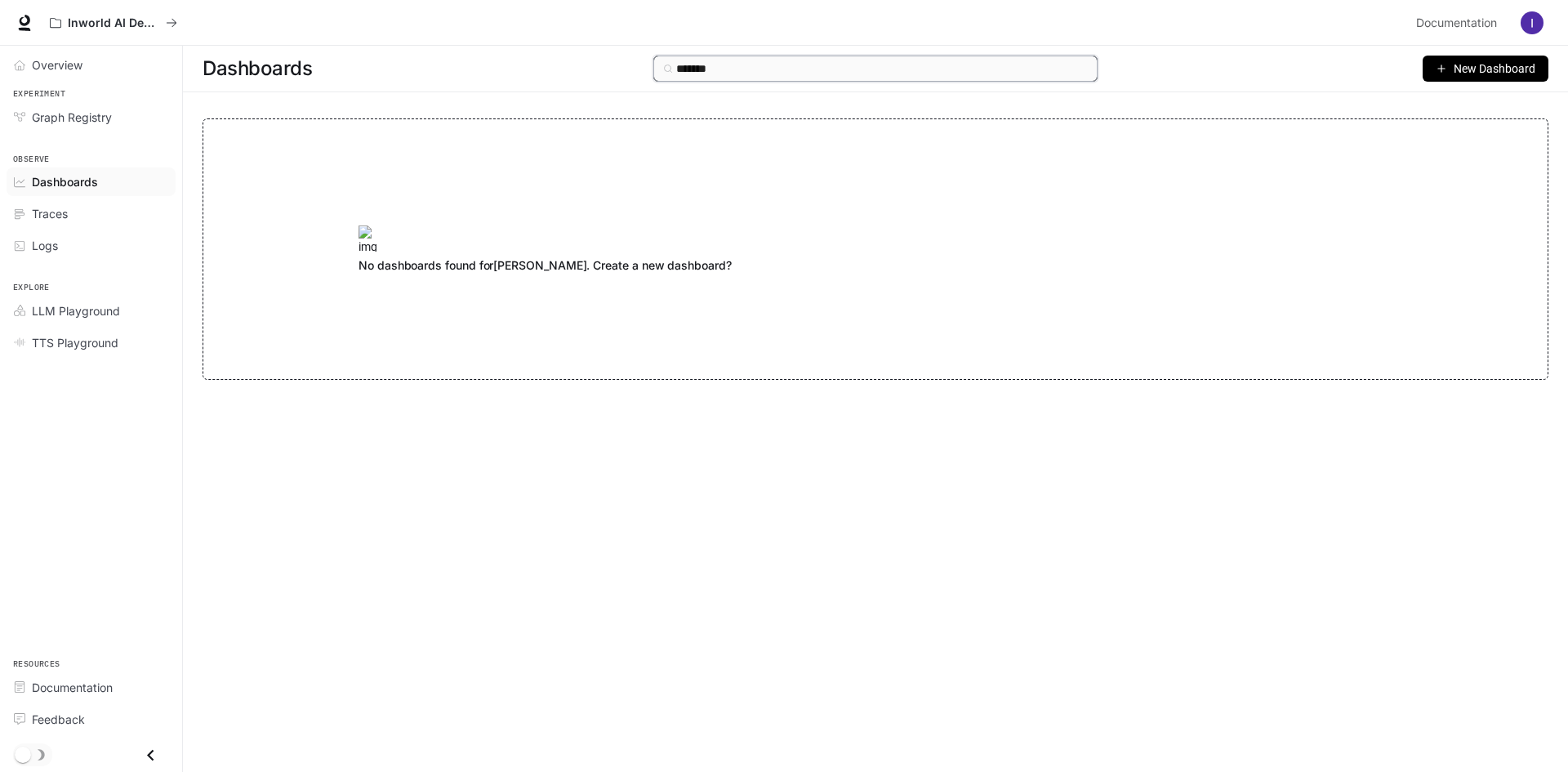
type input "*******"
click at [1461, 71] on span "New Dashboard" at bounding box center [1494, 69] width 82 height 18
click at [1217, 386] on div "No dashboards found for [PERSON_NAME] . Create a new dashboard?" at bounding box center [875, 255] width 1385 height 299
click at [46, 332] on link "TTS Playground" at bounding box center [91, 342] width 169 height 28
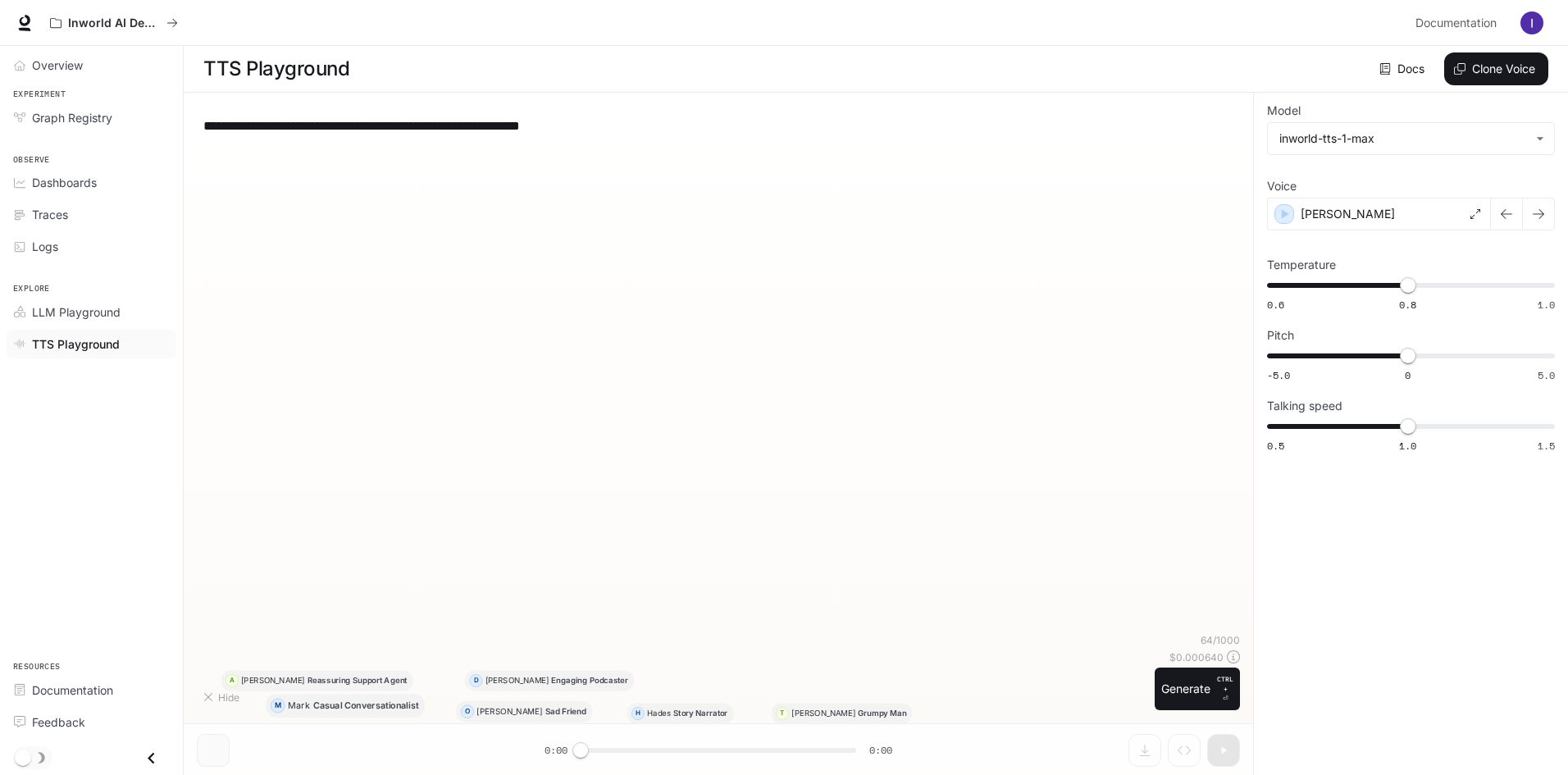
type textarea "**********"
type input "****"
type input "*"
type input "***"
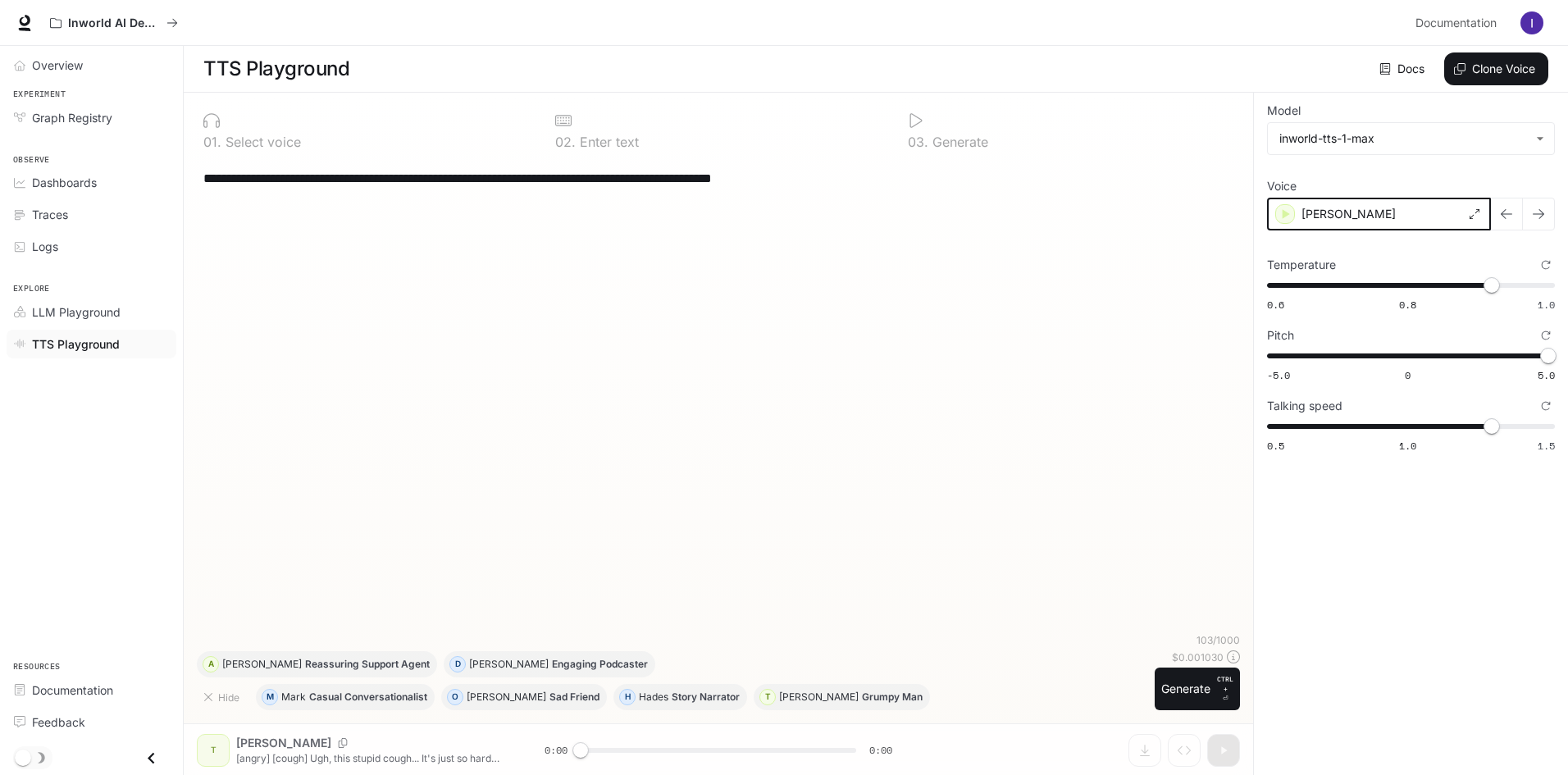
click at [1284, 211] on icon "button" at bounding box center [1286, 214] width 7 height 10
click at [388, 698] on p "Casual Conversationalist" at bounding box center [368, 697] width 118 height 10
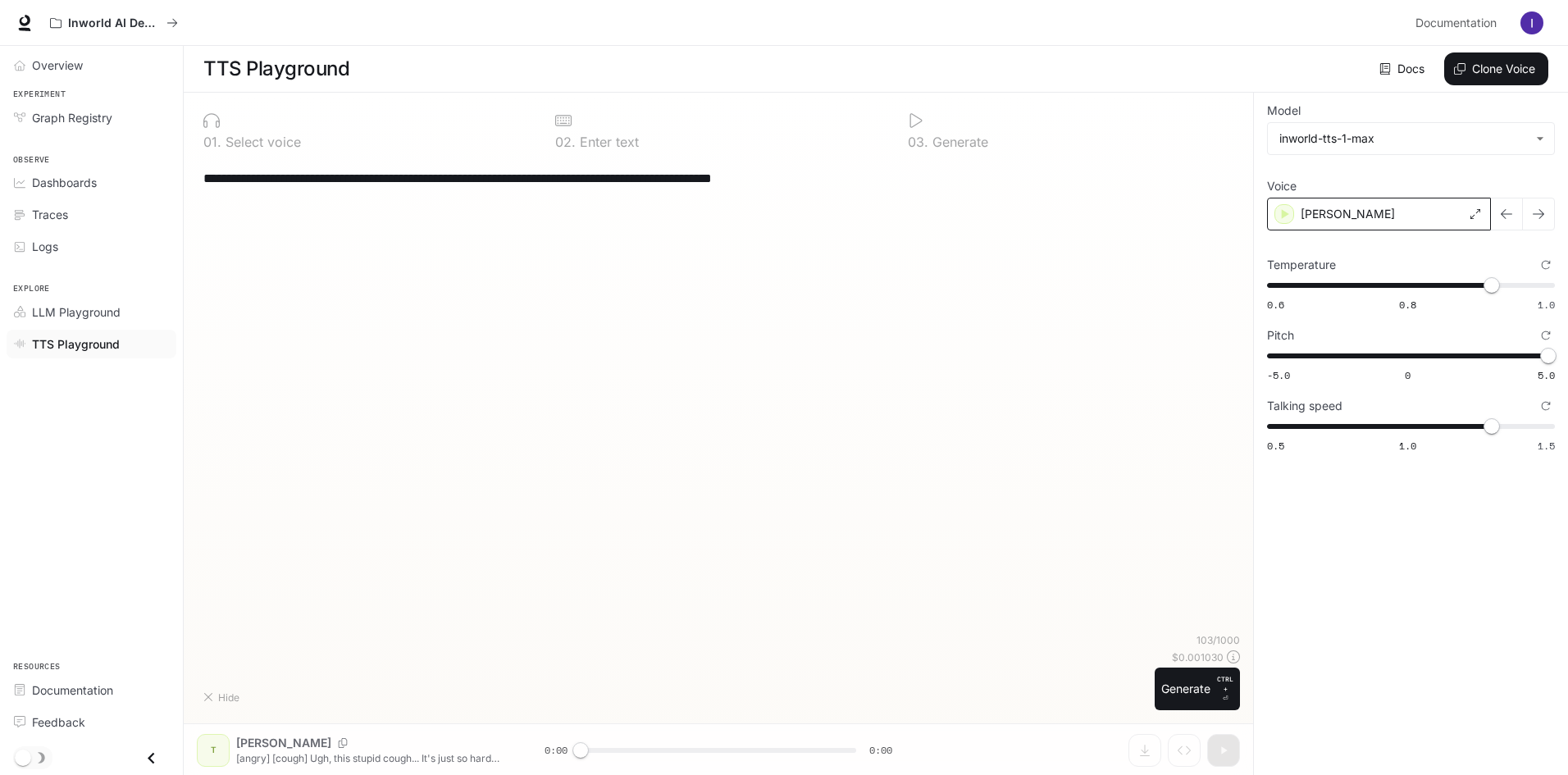
type textarea "**********"
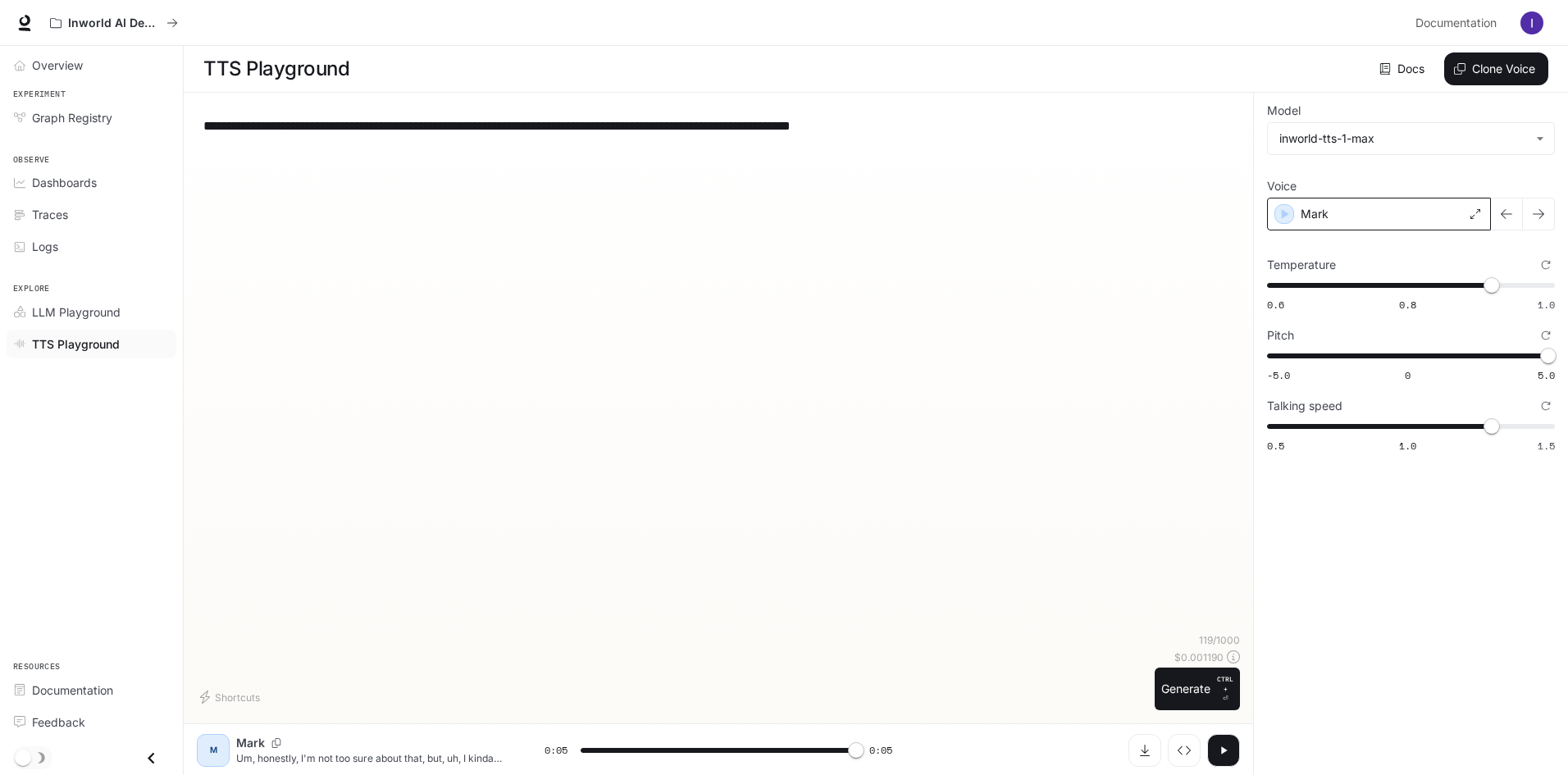
type input "*"
click at [1481, 218] on div "Mark" at bounding box center [1378, 214] width 224 height 33
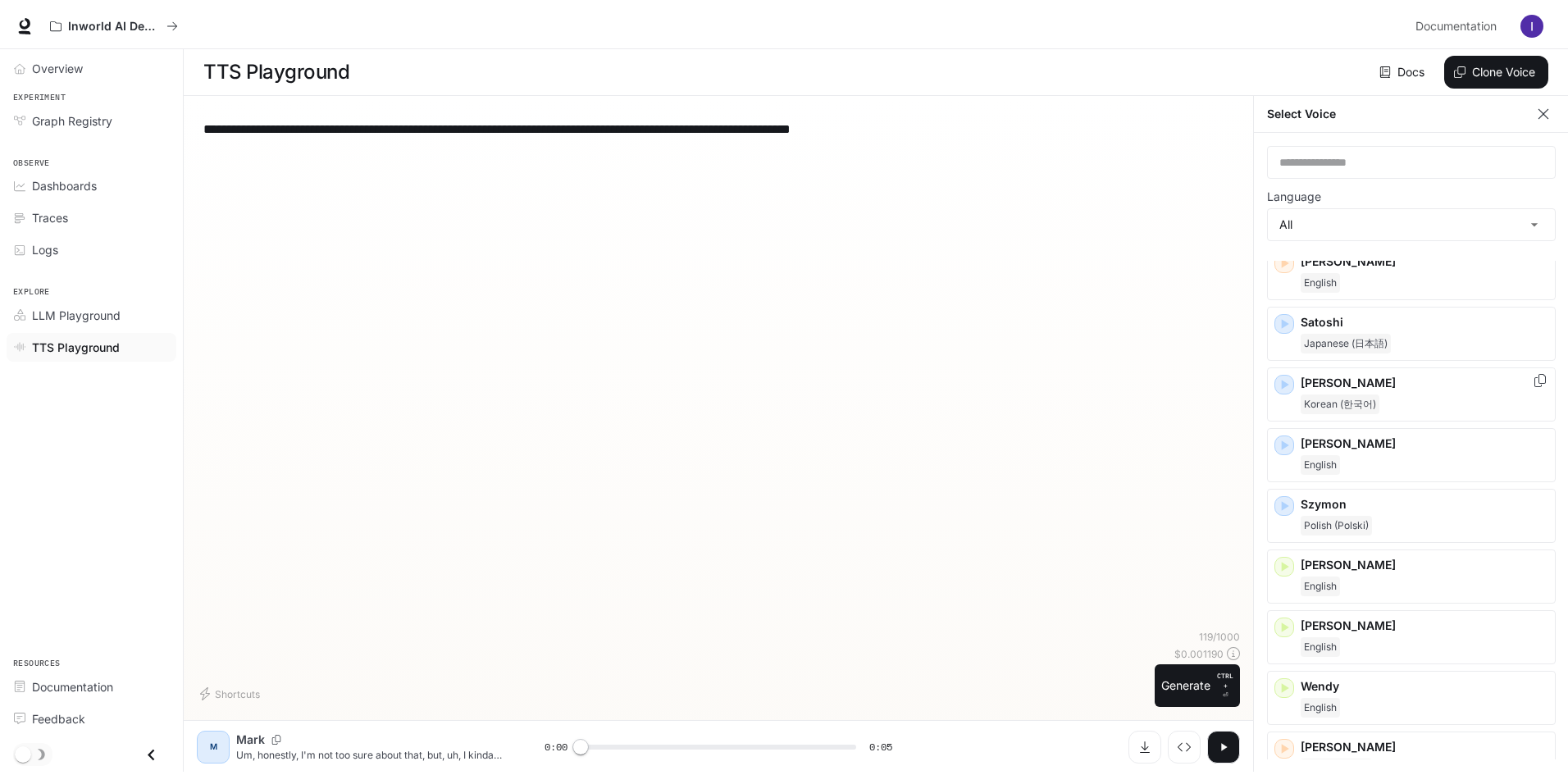
scroll to position [2296, 0]
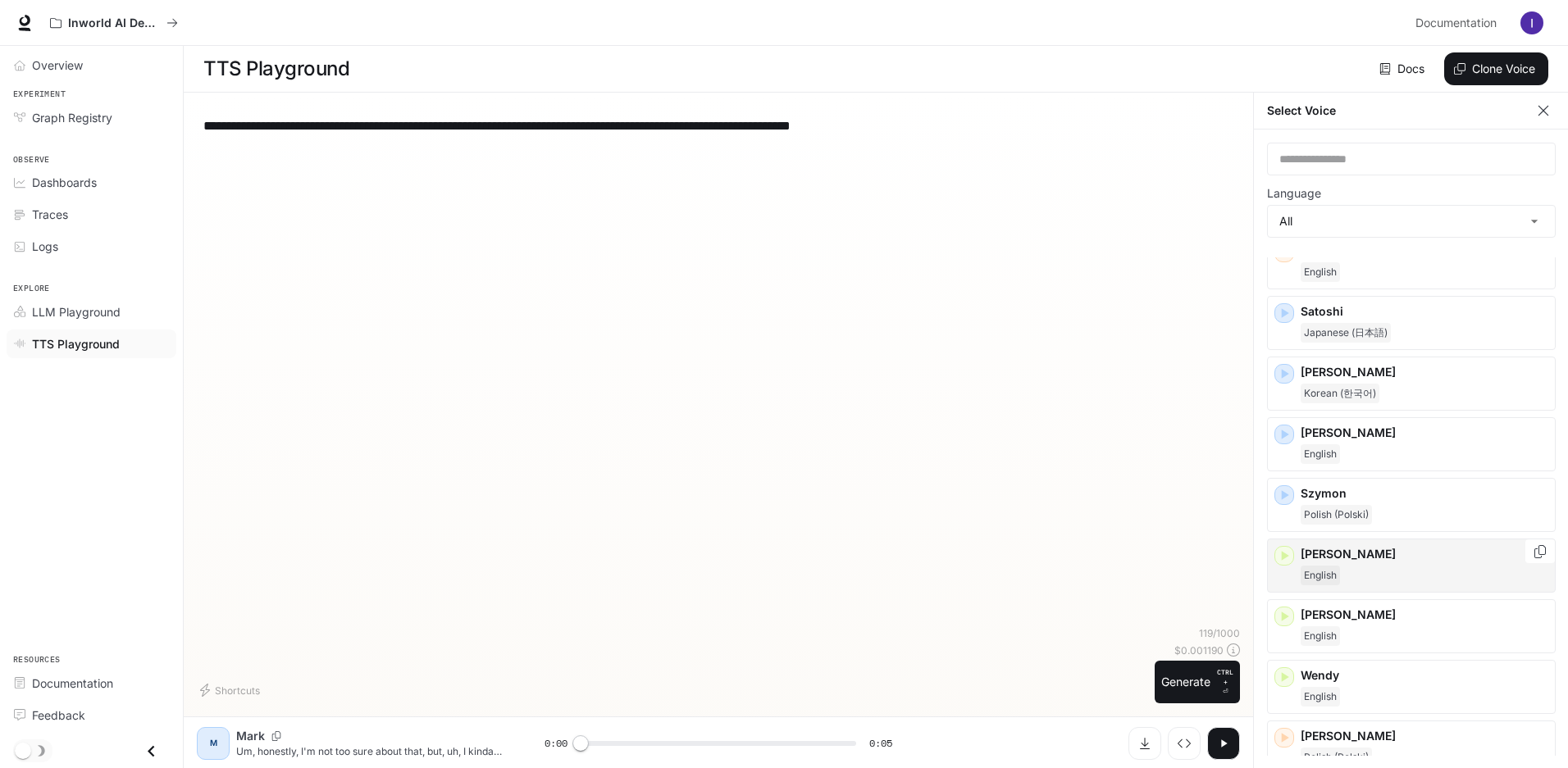
click at [1284, 559] on icon "button" at bounding box center [1284, 556] width 17 height 17
click at [1273, 560] on div "[PERSON_NAME]" at bounding box center [1410, 565] width 289 height 54
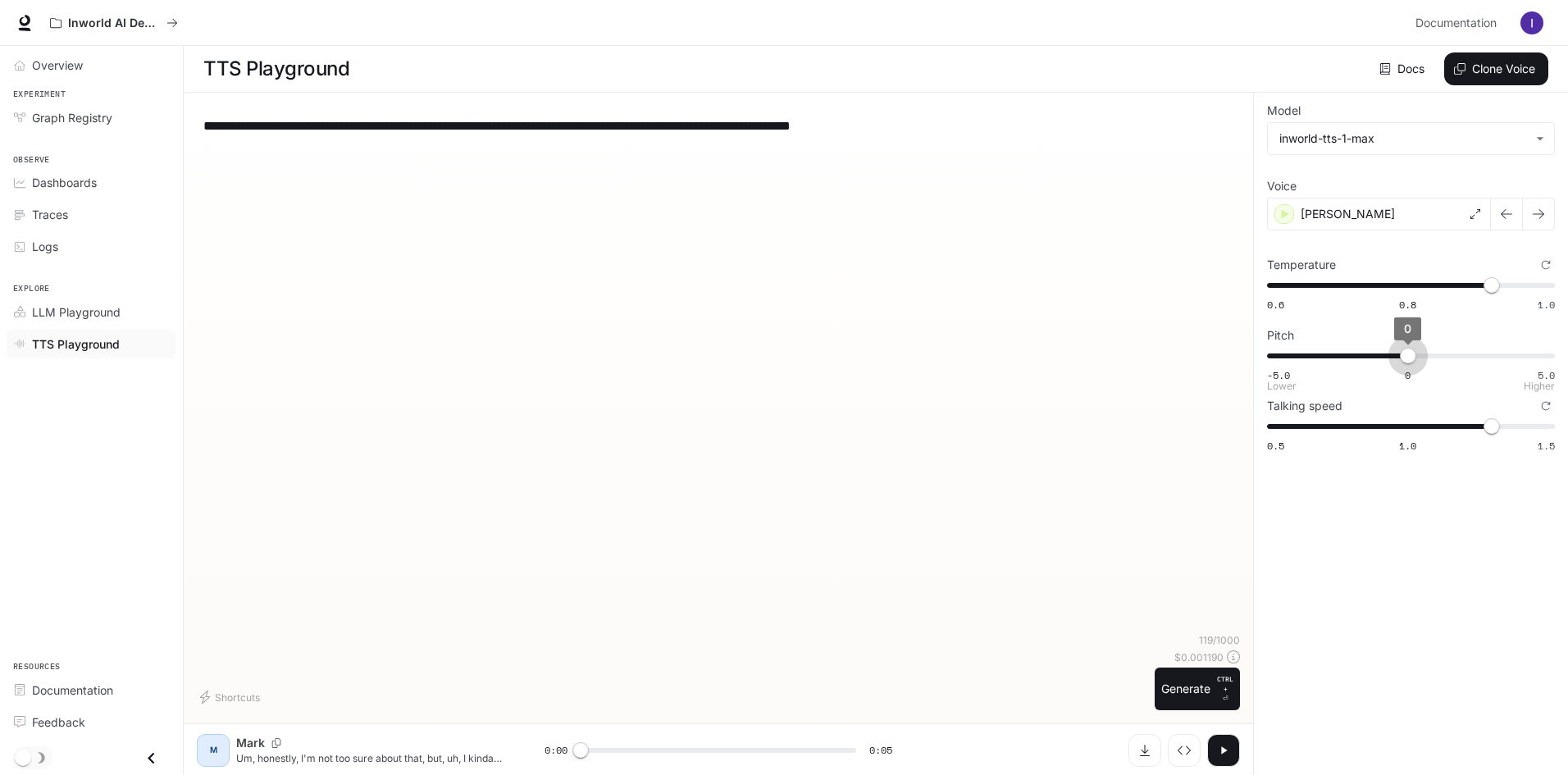
drag, startPoint x: 1539, startPoint y: 364, endPoint x: 1408, endPoint y: 362, distance: 131.0
click at [1408, 362] on span "0" at bounding box center [1408, 356] width 17 height 17
click at [1288, 210] on icon "button" at bounding box center [1285, 214] width 17 height 17
type input "*"
drag, startPoint x: 1495, startPoint y: 356, endPoint x: 1574, endPoint y: 356, distance: 79.0
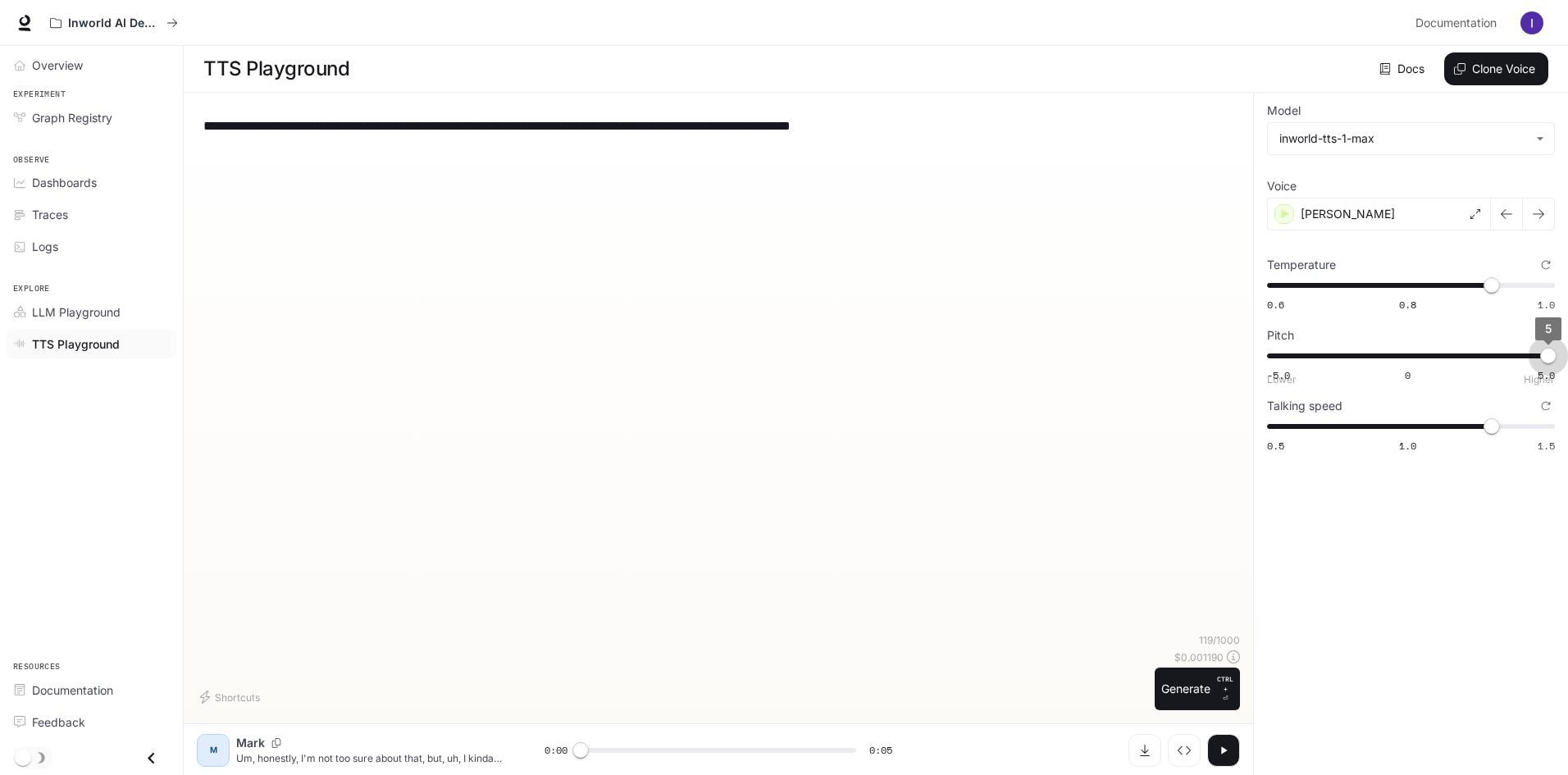
click at [1568, 356] on html "**********" at bounding box center [784, 388] width 1568 height 776
click at [1280, 209] on icon "button" at bounding box center [1285, 214] width 17 height 17
type input "*"
drag, startPoint x: 1493, startPoint y: 289, endPoint x: 1574, endPoint y: 291, distance: 81.0
click at [1568, 291] on html "**********" at bounding box center [784, 388] width 1568 height 776
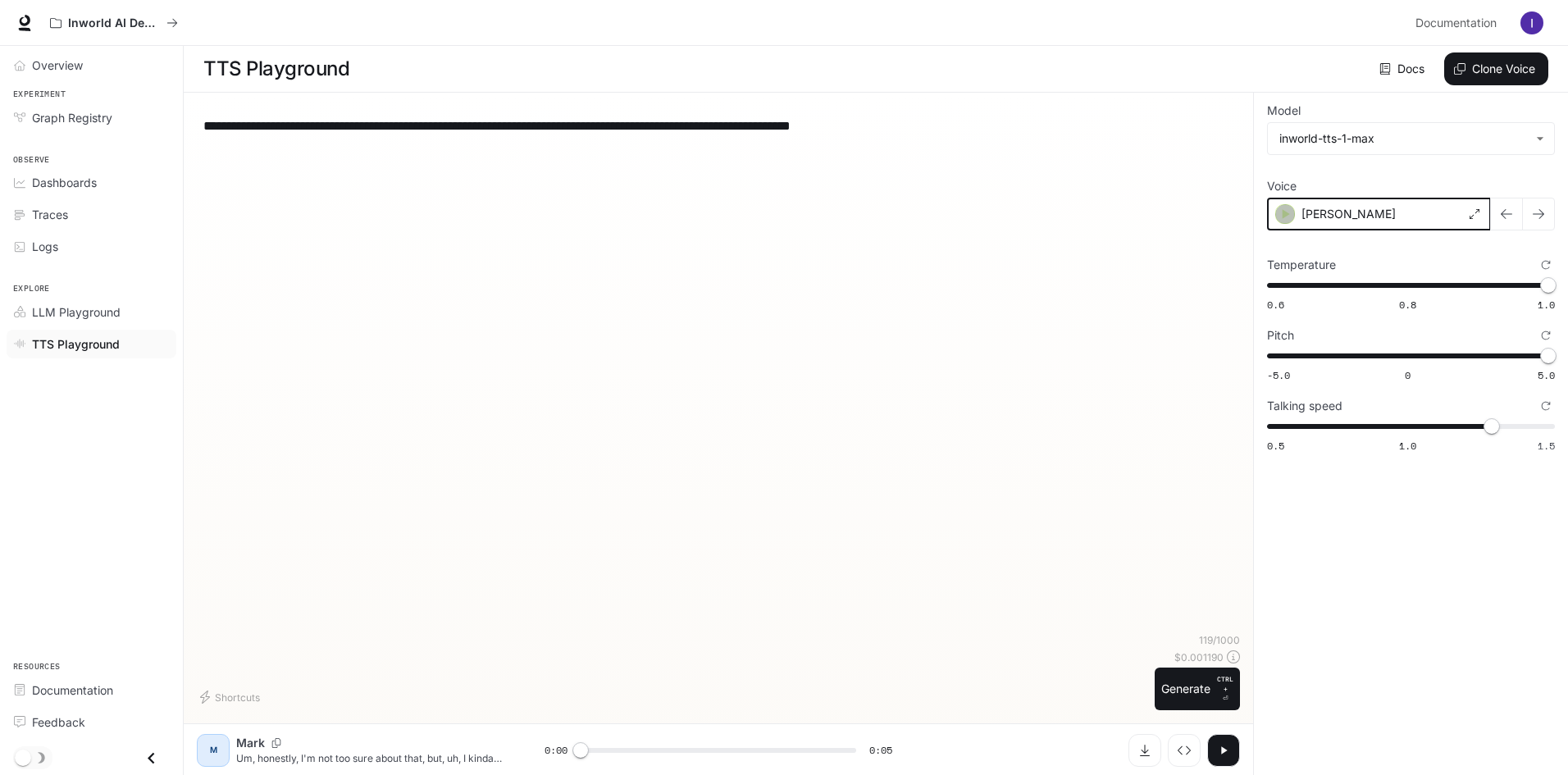
click at [1293, 215] on div "button" at bounding box center [1284, 213] width 19 height 19
drag, startPoint x: 1491, startPoint y: 432, endPoint x: 1529, endPoint y: 401, distance: 49.0
click at [1568, 431] on html "**********" at bounding box center [784, 388] width 1568 height 776
click at [1279, 214] on icon "button" at bounding box center [1285, 214] width 17 height 17
drag, startPoint x: 1546, startPoint y: 424, endPoint x: 1311, endPoint y: 410, distance: 235.4
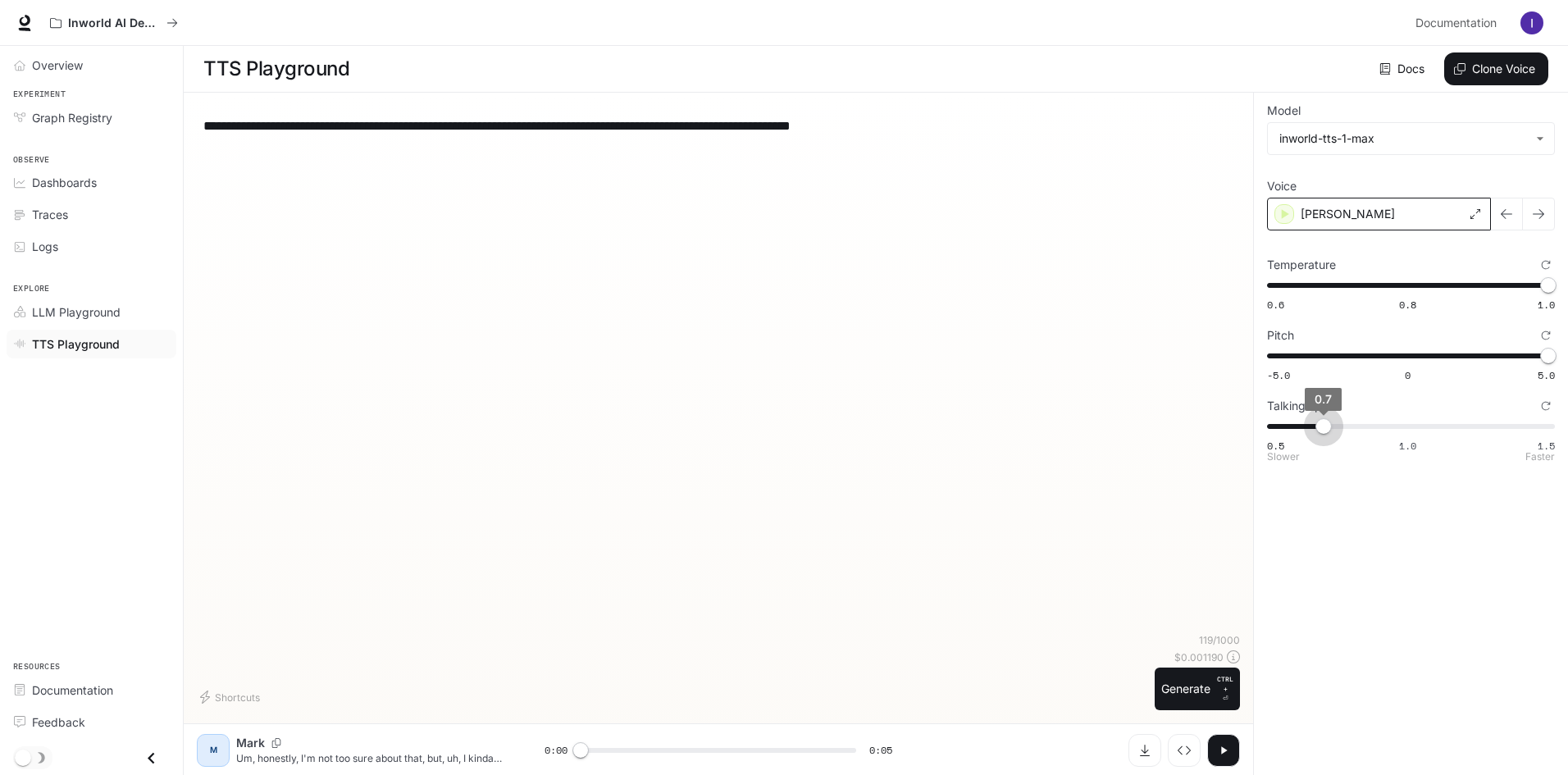
click at [1315, 418] on span "0.7" at bounding box center [1324, 426] width 17 height 17
click at [1280, 204] on div "[PERSON_NAME]" at bounding box center [1378, 214] width 224 height 33
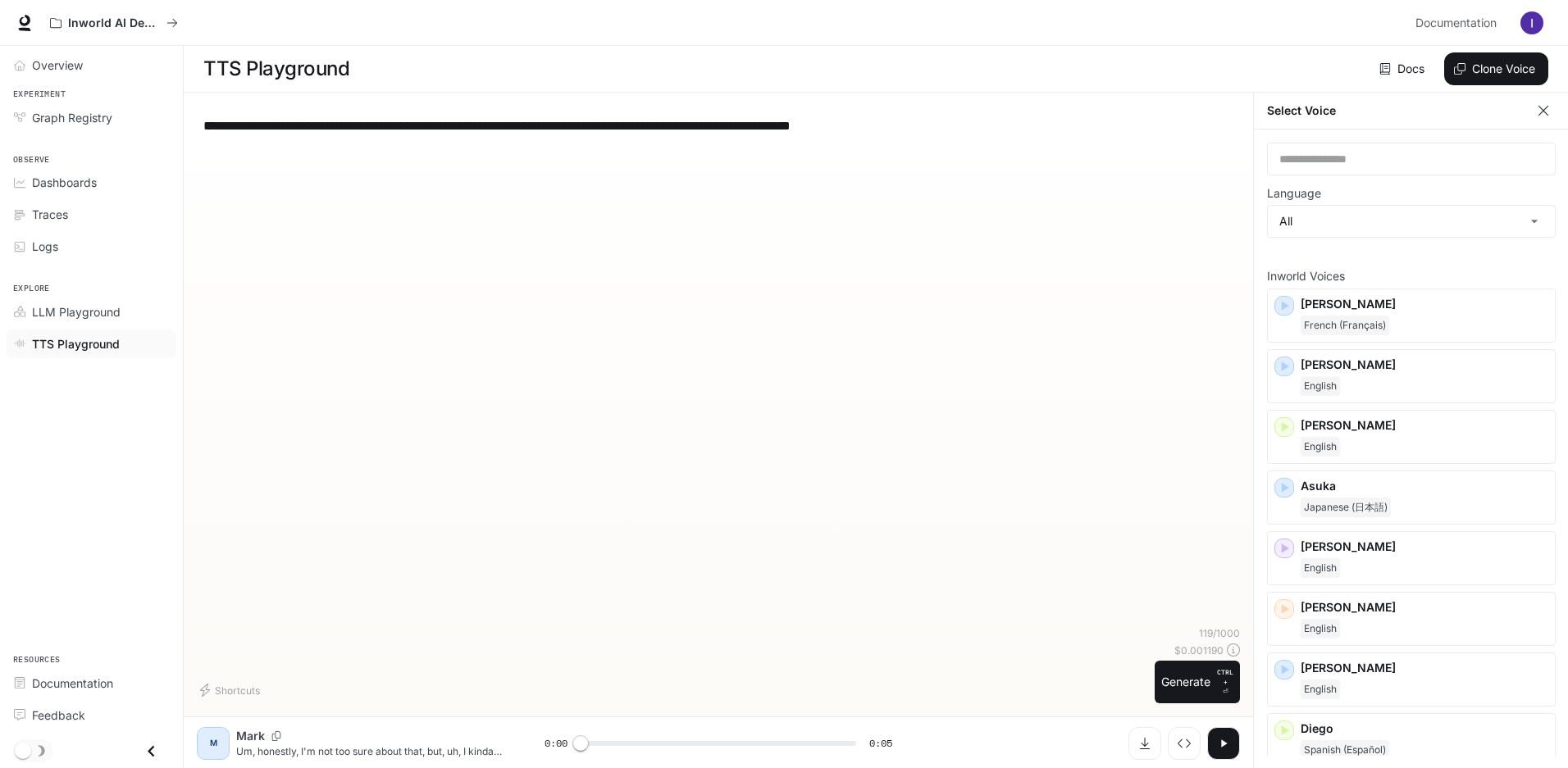
click at [1538, 115] on icon "button" at bounding box center [1543, 111] width 17 height 17
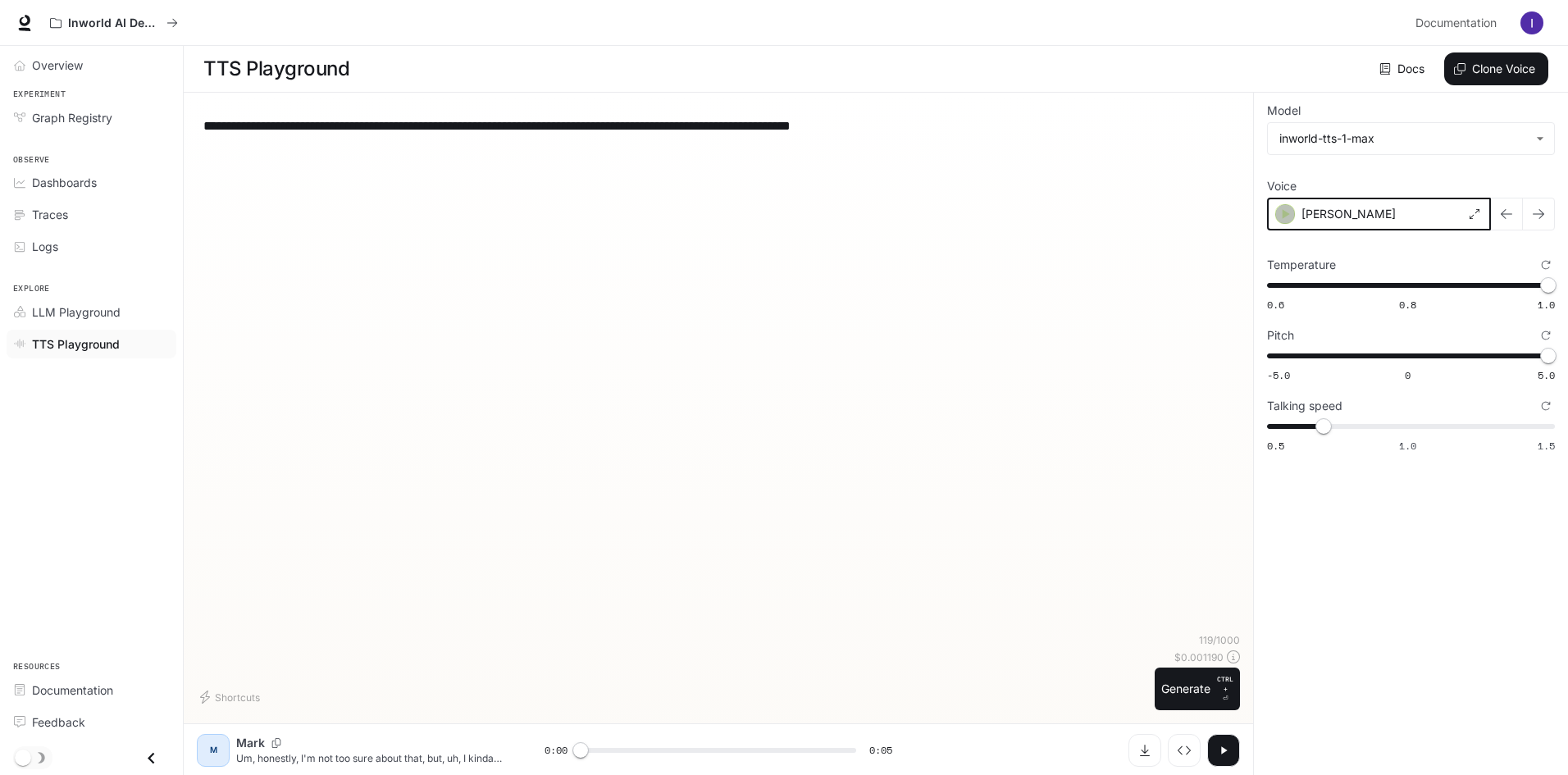
click at [1282, 210] on icon "button" at bounding box center [1286, 214] width 7 height 10
drag, startPoint x: 1325, startPoint y: 429, endPoint x: 1410, endPoint y: 429, distance: 85.0
click at [1410, 429] on span "1" at bounding box center [1408, 426] width 17 height 17
click at [1288, 216] on icon "button" at bounding box center [1285, 214] width 17 height 17
type input "***"
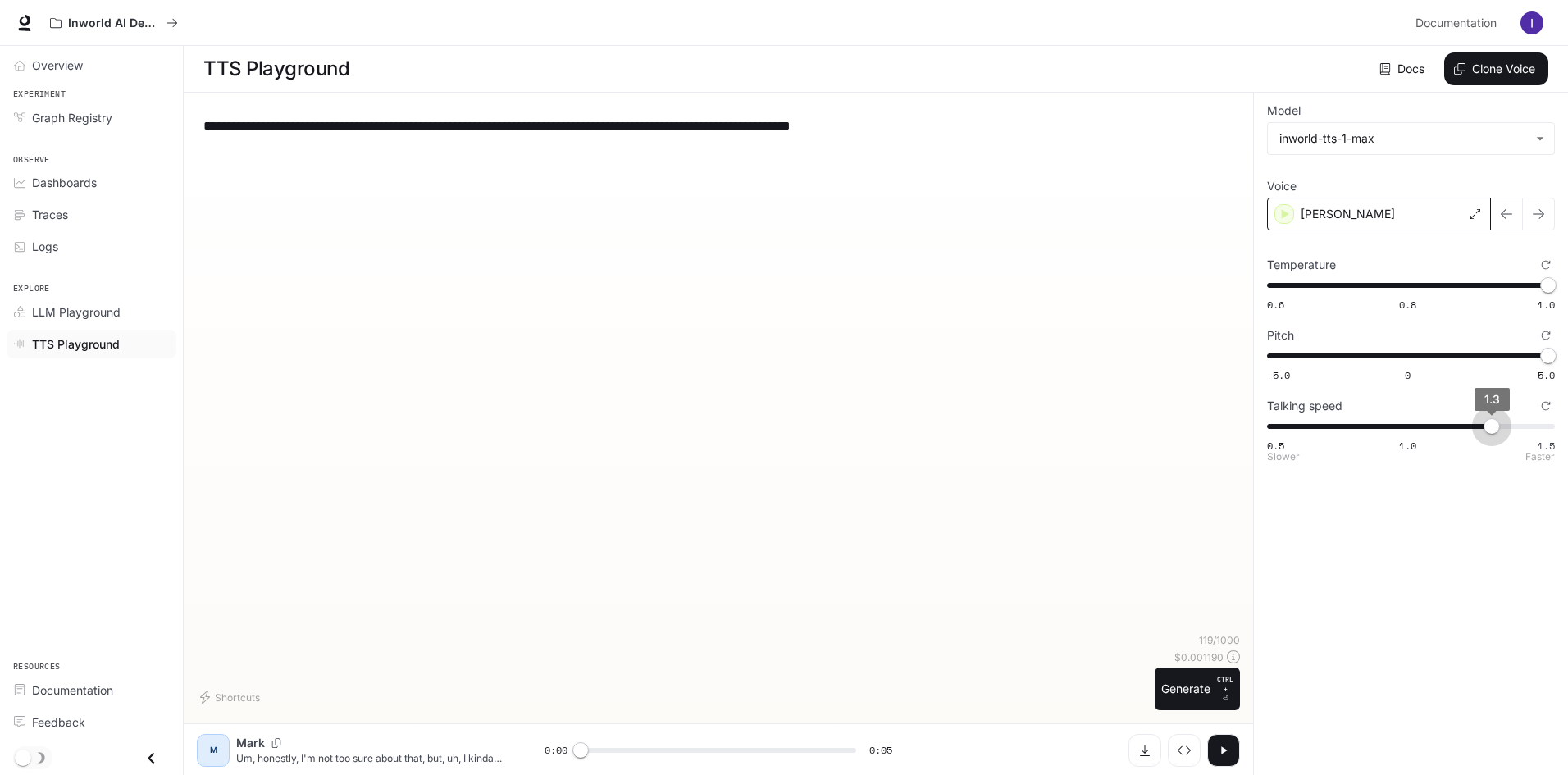
drag, startPoint x: 1416, startPoint y: 423, endPoint x: 1451, endPoint y: 400, distance: 41.9
click at [1483, 421] on span "1.3" at bounding box center [1491, 426] width 17 height 17
click at [1280, 206] on icon "button" at bounding box center [1285, 214] width 17 height 17
type input "***"
drag, startPoint x: 1544, startPoint y: 359, endPoint x: 1513, endPoint y: 359, distance: 31.0
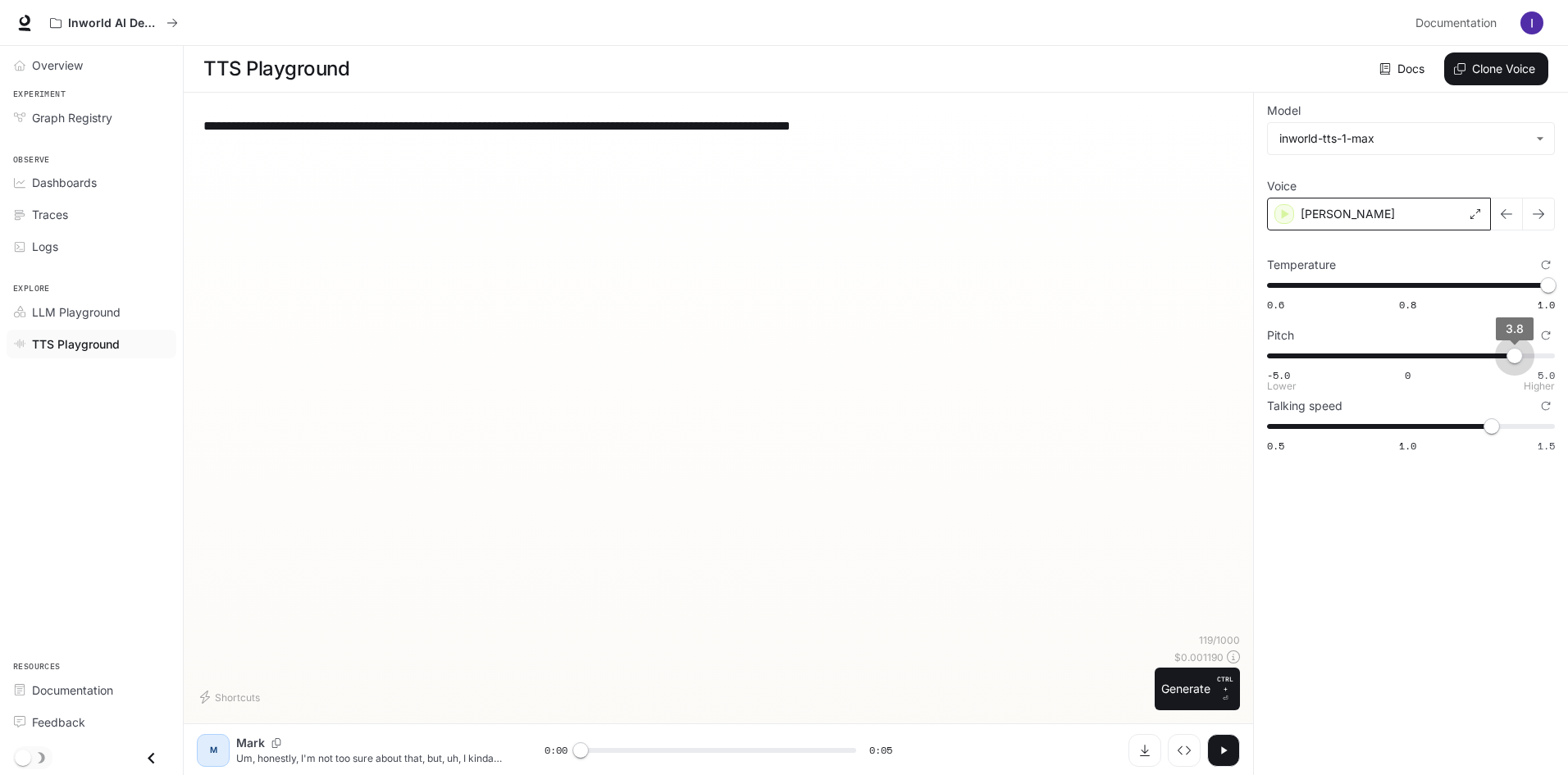
click at [1513, 359] on span "3.8" at bounding box center [1515, 356] width 17 height 17
click at [1289, 210] on icon "button" at bounding box center [1285, 214] width 17 height 17
type input "****"
drag, startPoint x: 1545, startPoint y: 288, endPoint x: 1459, endPoint y: 283, distance: 86.1
click at [1459, 283] on span "0.87" at bounding box center [1457, 285] width 17 height 17
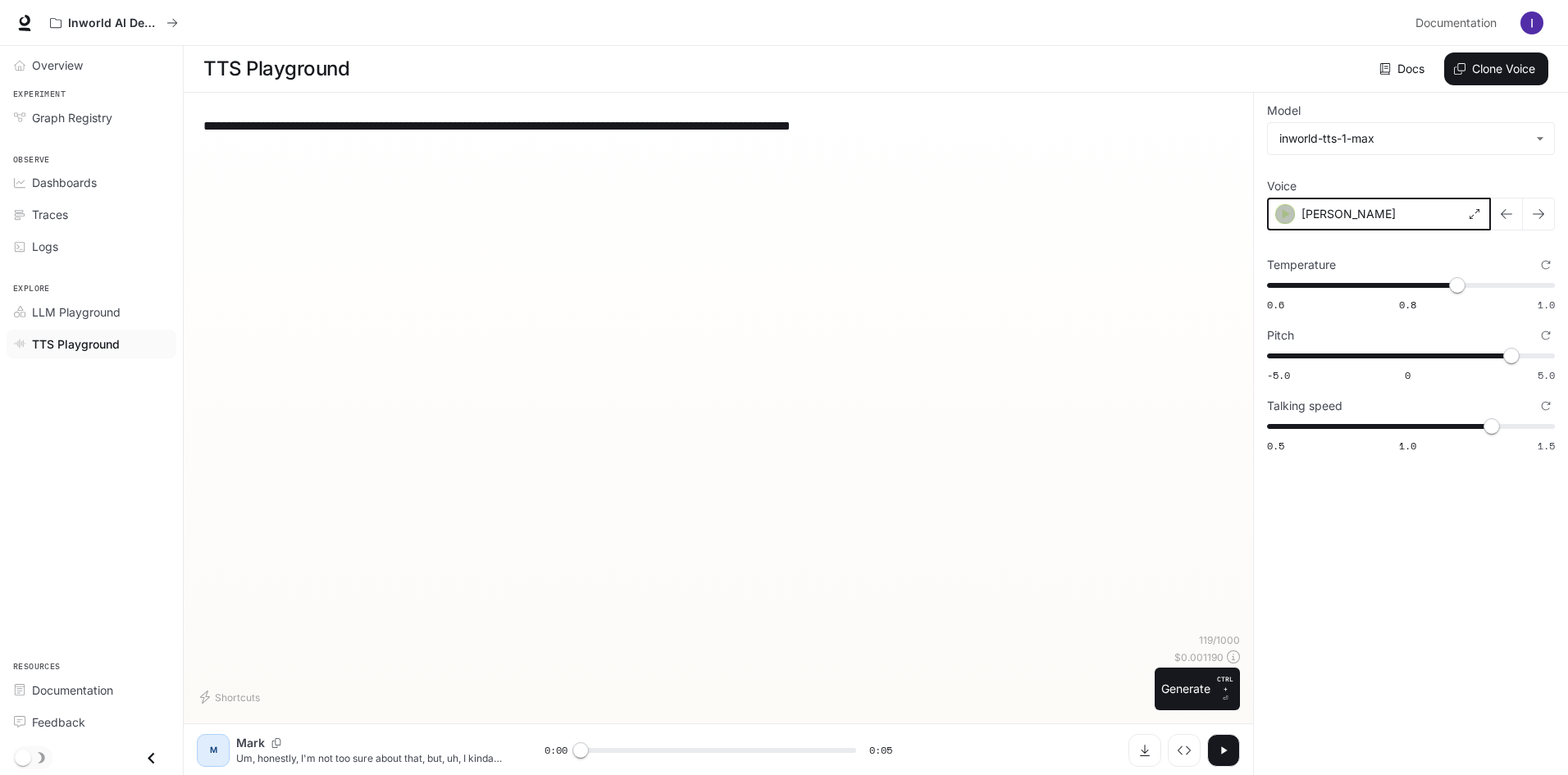
click at [1289, 216] on icon "button" at bounding box center [1285, 214] width 17 height 17
click at [1286, 216] on icon "button" at bounding box center [1286, 214] width 7 height 10
click at [1280, 217] on icon "button" at bounding box center [1285, 214] width 17 height 17
click at [1280, 217] on div "[PERSON_NAME]" at bounding box center [1378, 214] width 224 height 33
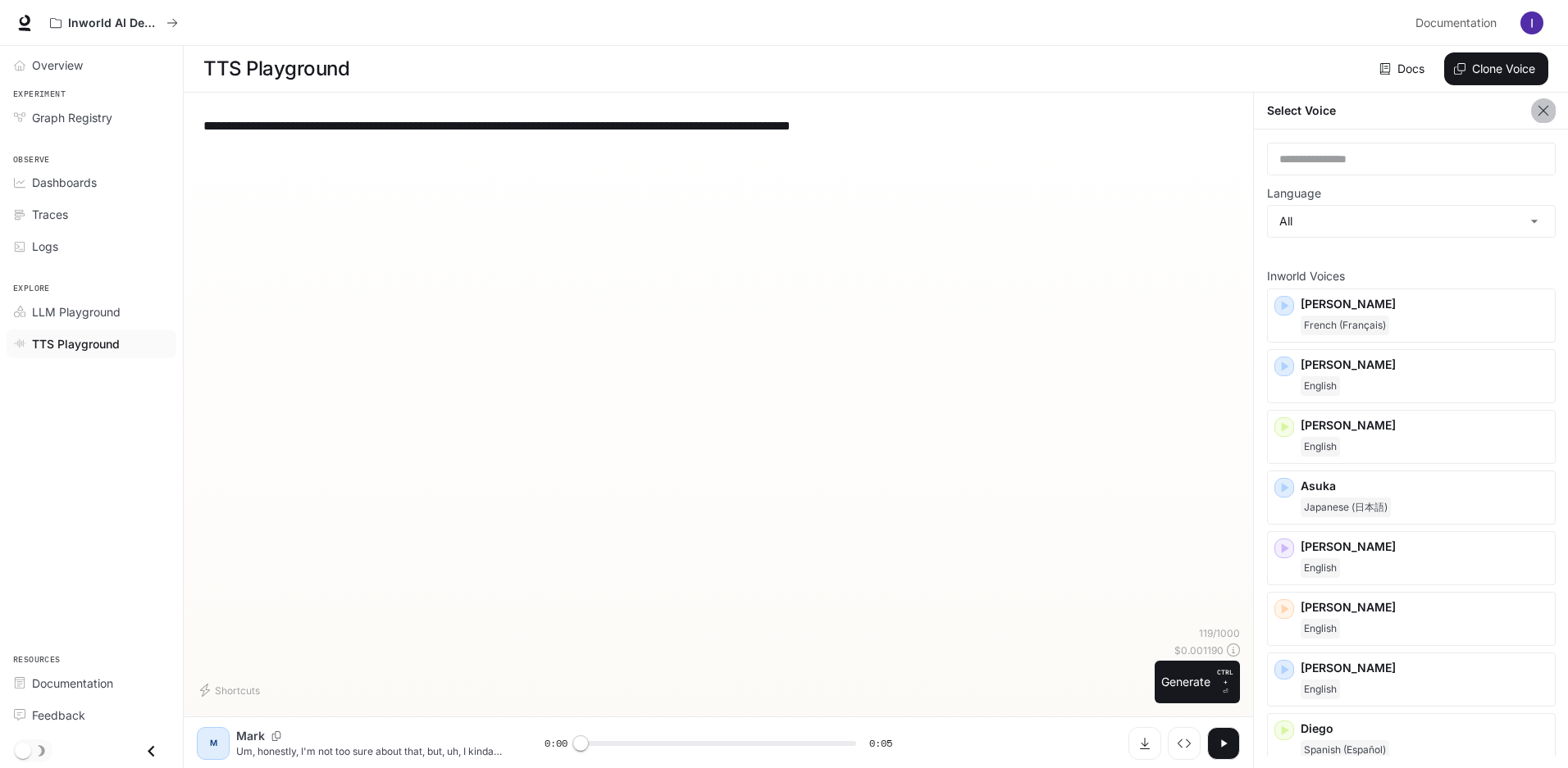
drag, startPoint x: 1552, startPoint y: 114, endPoint x: 1525, endPoint y: 115, distance: 27.0
click at [1550, 114] on button "button" at bounding box center [1543, 111] width 25 height 25
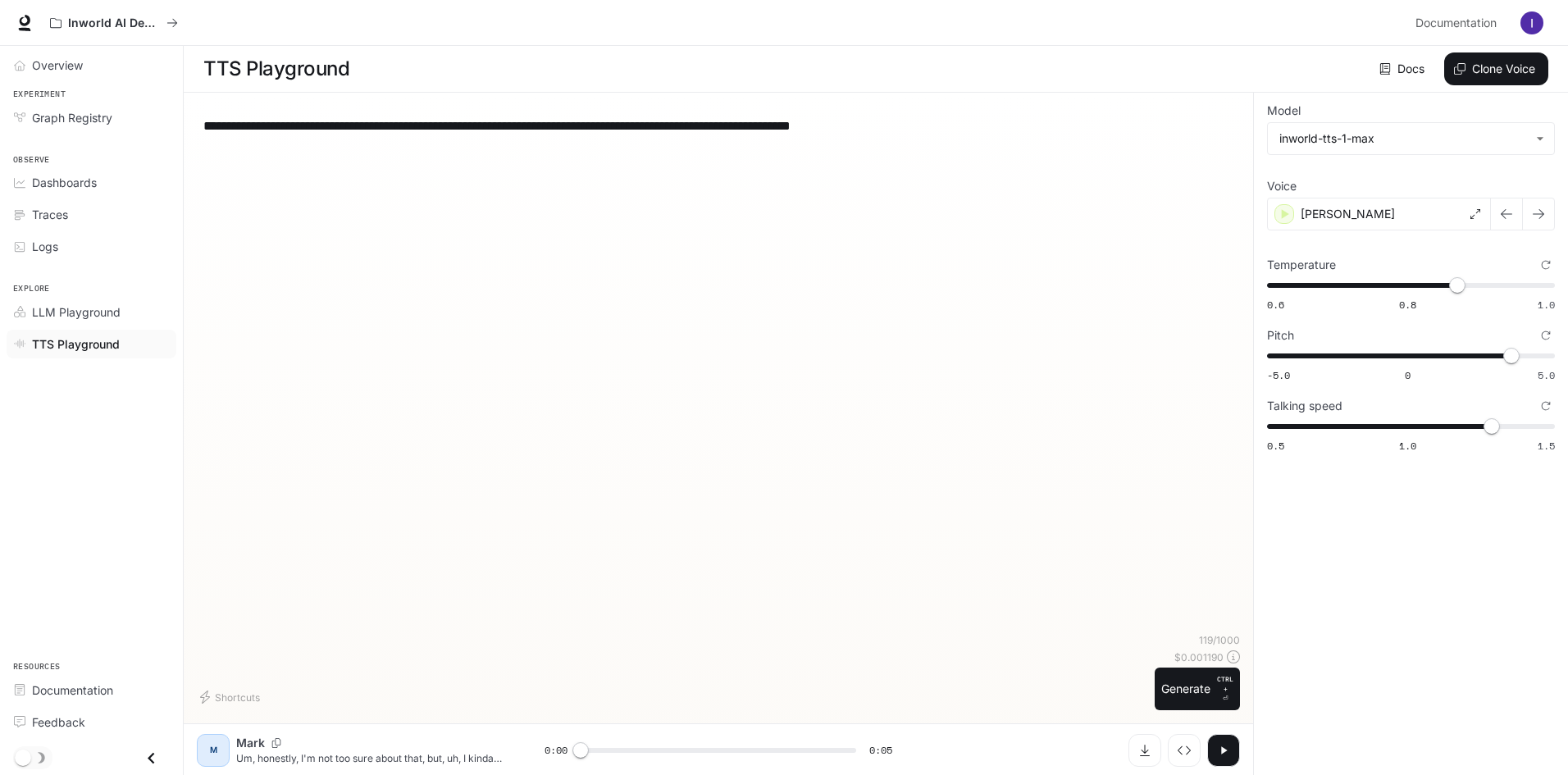
scroll to position [1, 0]
click at [1199, 687] on button "Generate CTRL + ⏎" at bounding box center [1197, 688] width 85 height 42
type input "*"
click at [1147, 756] on icon "Download audio" at bounding box center [1145, 749] width 13 height 13
drag, startPoint x: 173, startPoint y: 22, endPoint x: 188, endPoint y: 30, distance: 17.0
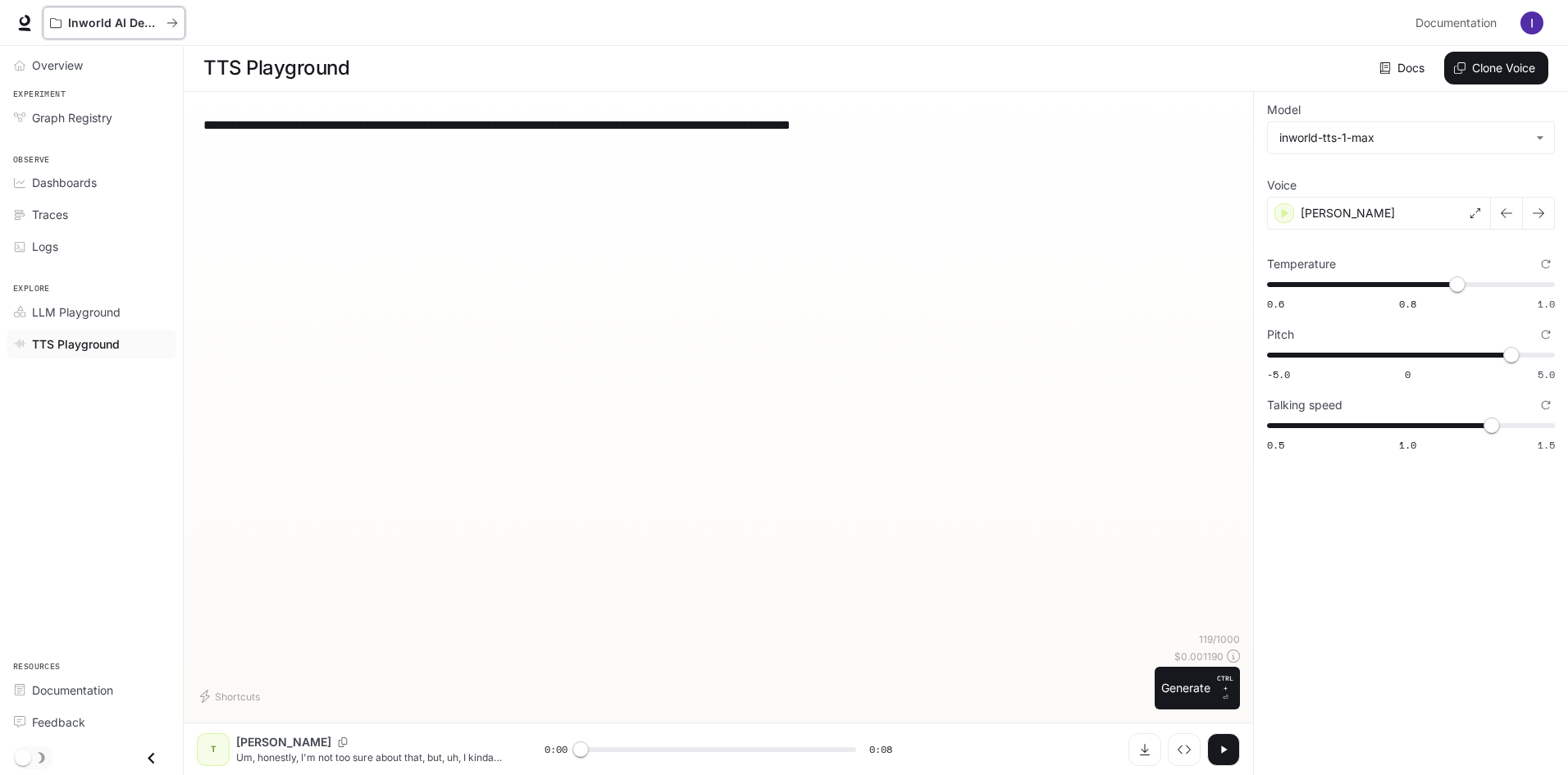
click at [186, 30] on div "Inworld AI Demos" at bounding box center [725, 23] width 1366 height 33
click at [1479, 74] on button "Clone Voice" at bounding box center [1495, 68] width 104 height 33
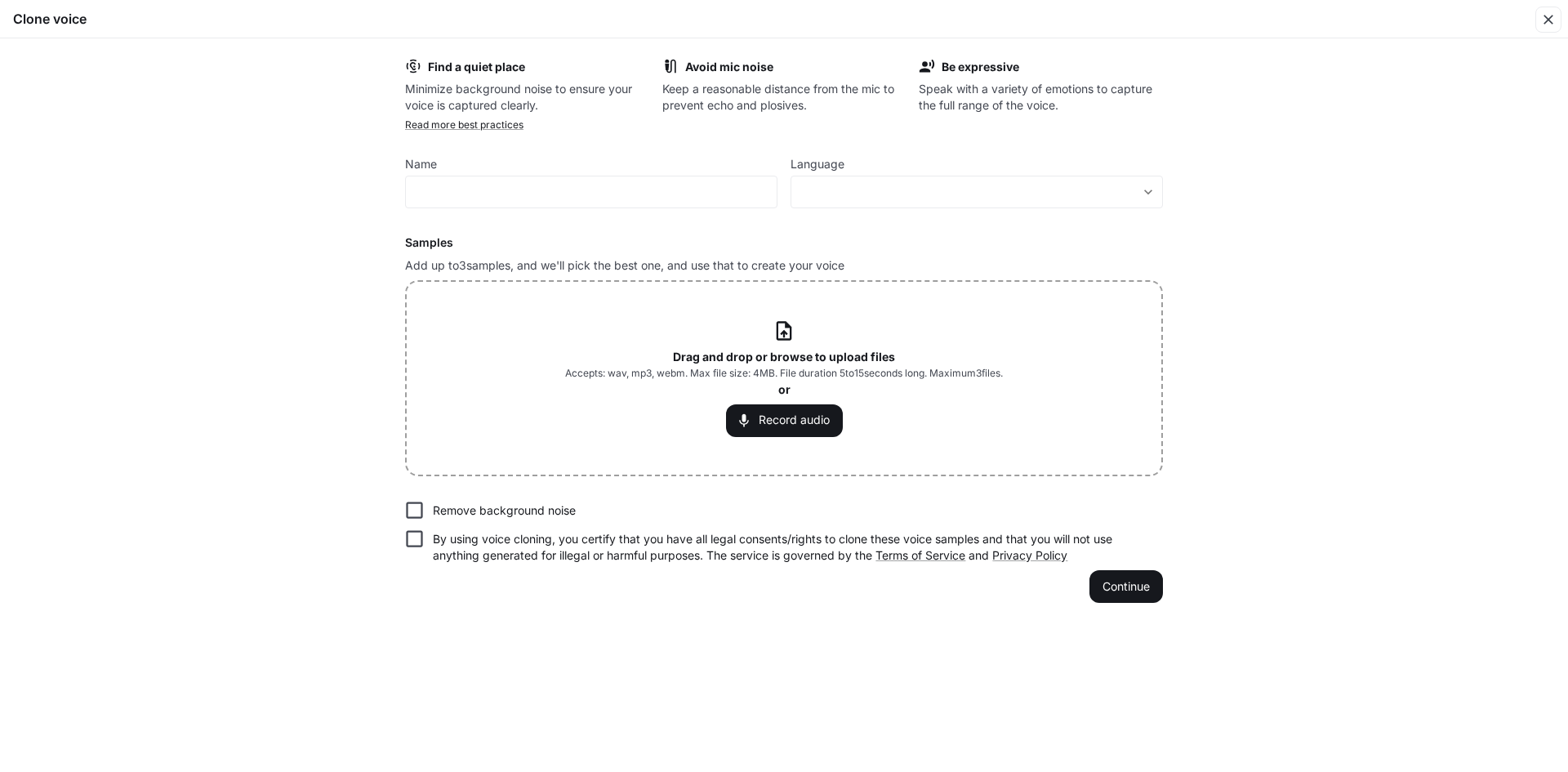
click at [795, 346] on div "Drag and drop or browse to upload files Accepts: wav, mp3, webm. Max file size:…" at bounding box center [784, 378] width 437 height 117
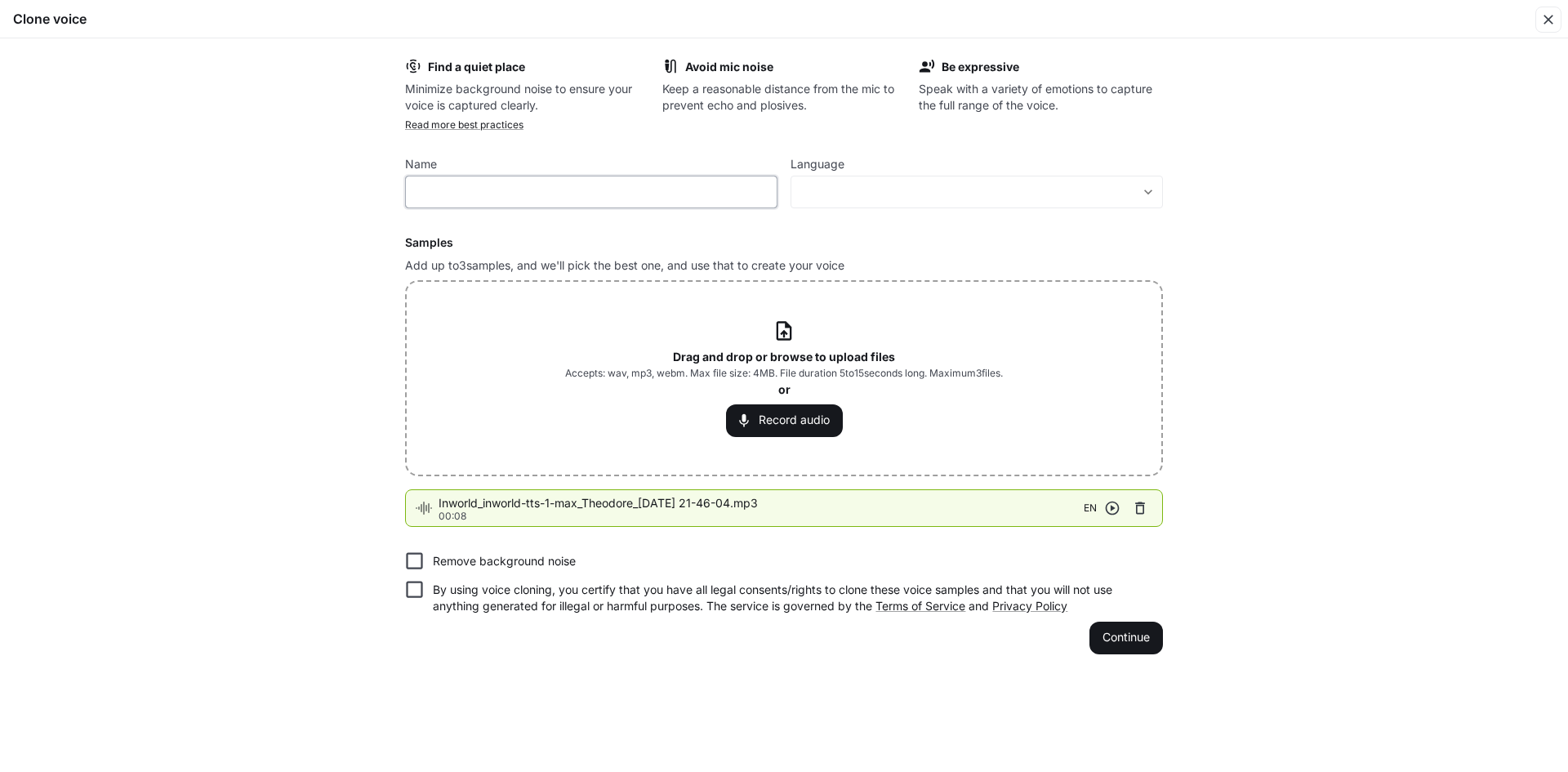
click at [660, 191] on input "text" at bounding box center [592, 192] width 371 height 17
type input "*******"
click at [1013, 195] on body "**********" at bounding box center [784, 385] width 1568 height 773
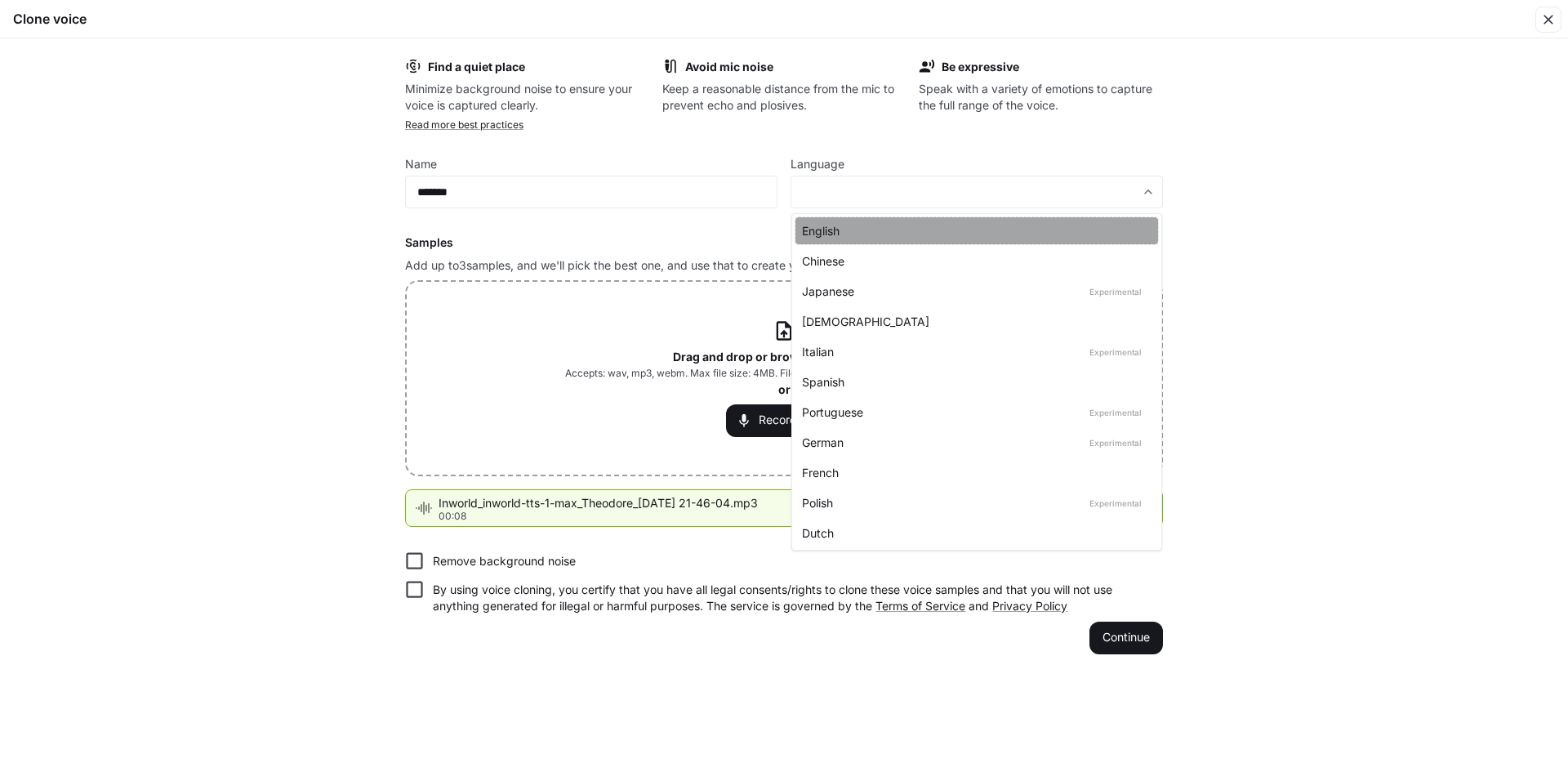
click at [819, 234] on div "English" at bounding box center [973, 231] width 343 height 17
type input "*****"
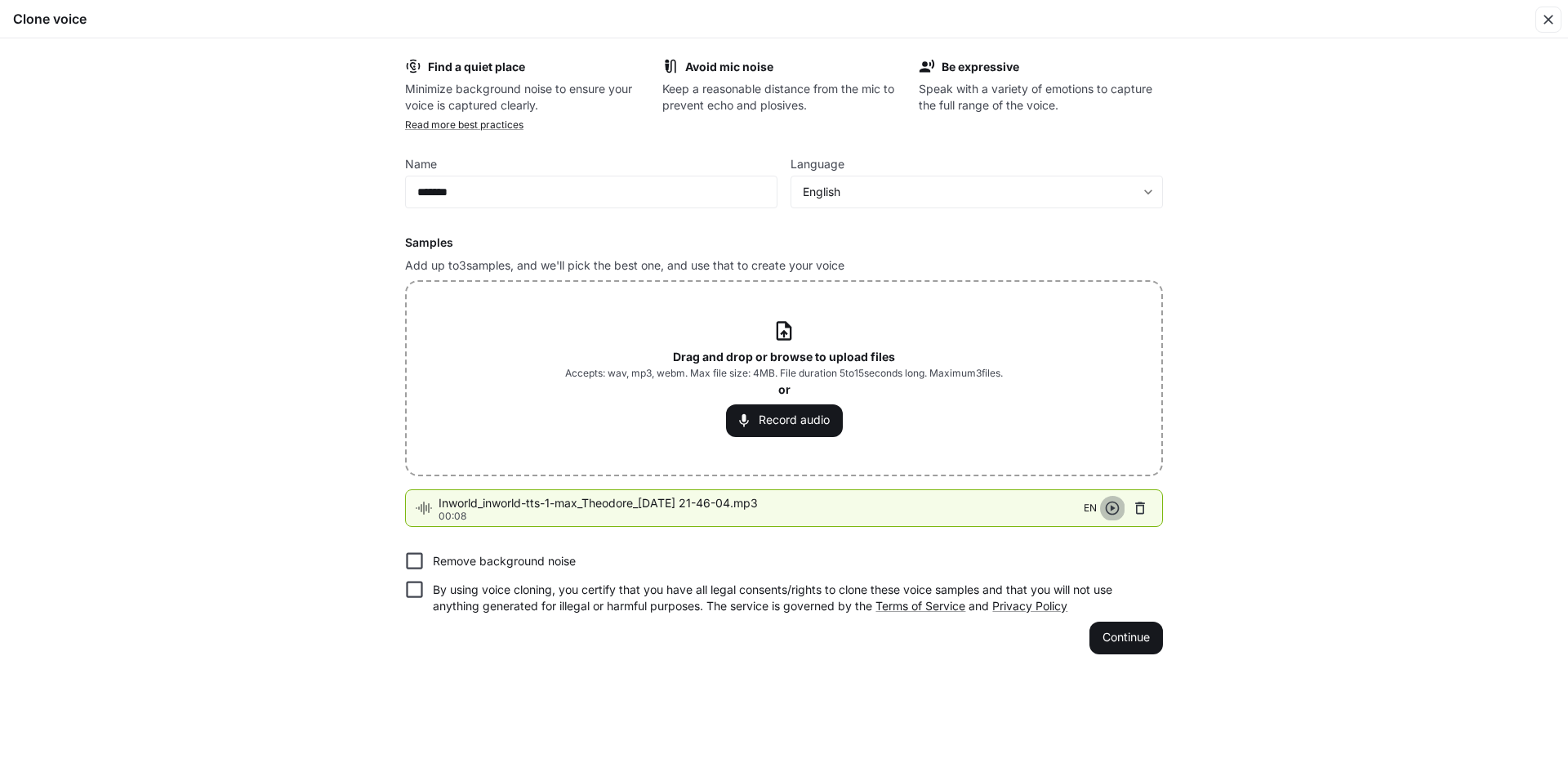
click at [1113, 514] on icon "button" at bounding box center [1112, 508] width 14 height 14
click at [1123, 641] on button "Continue" at bounding box center [1126, 638] width 73 height 33
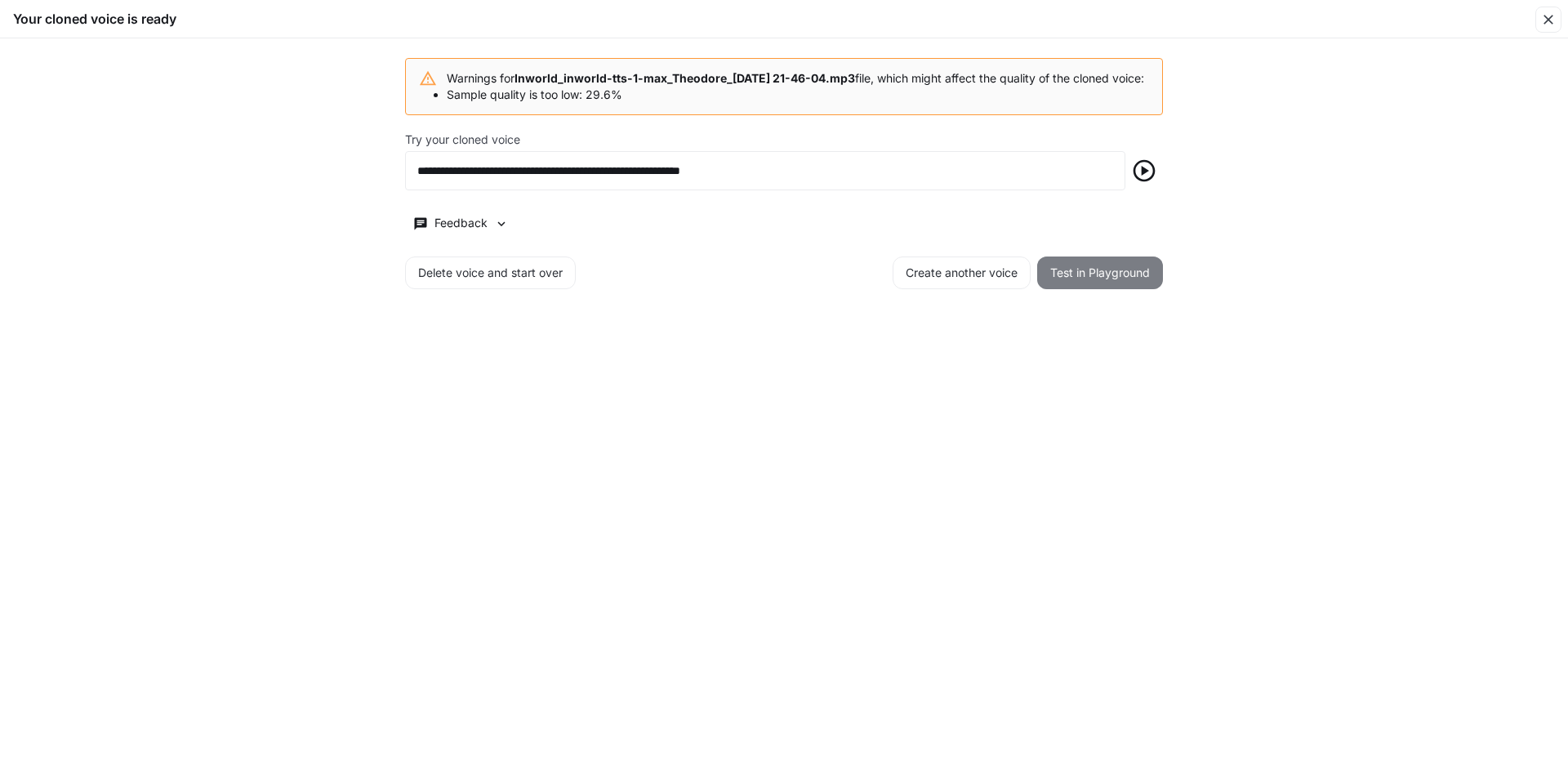
click at [1074, 290] on button "Test in Playground" at bounding box center [1100, 273] width 126 height 33
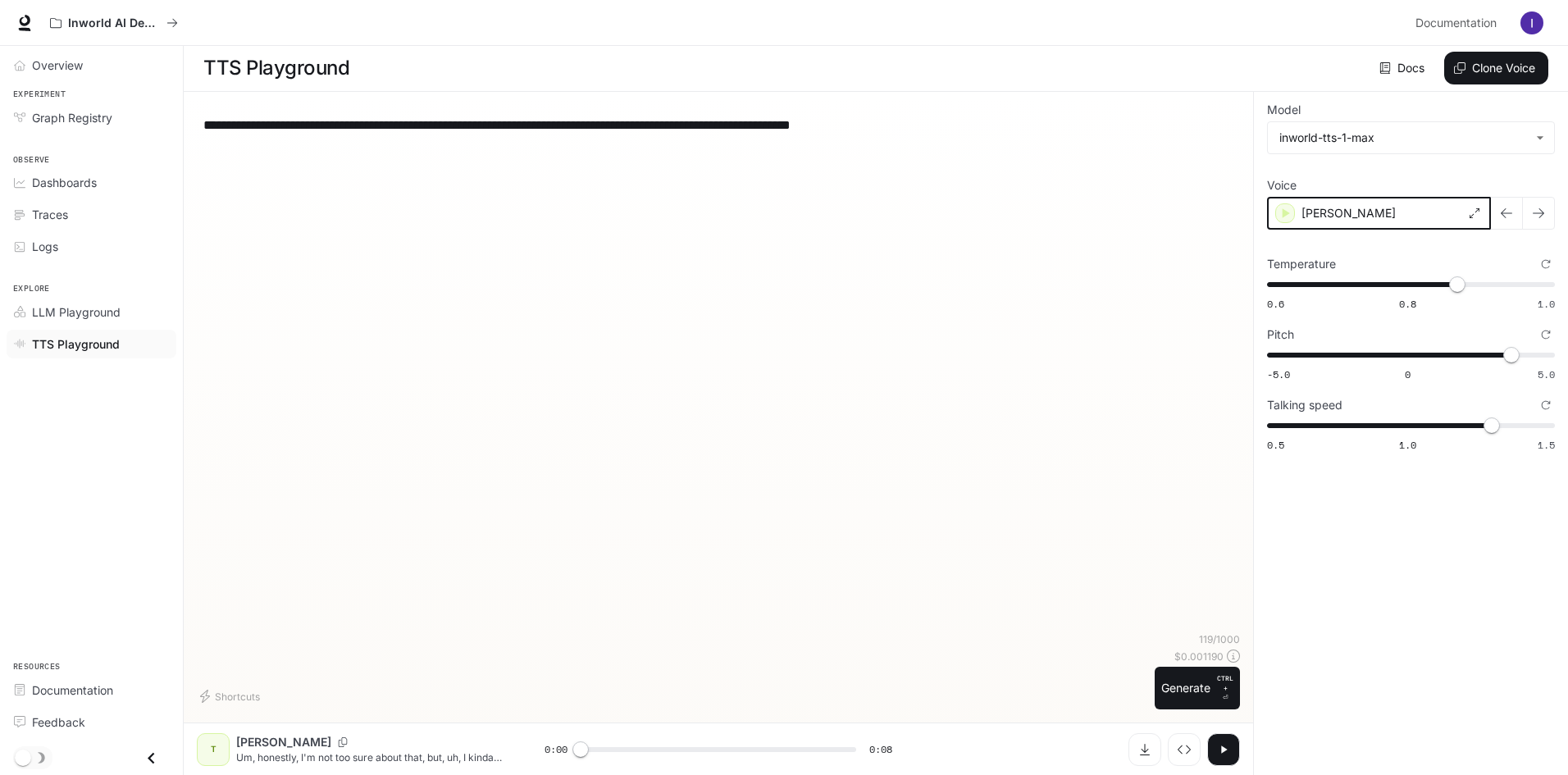
click at [1280, 220] on icon "button" at bounding box center [1285, 213] width 17 height 17
click at [1277, 210] on icon "button" at bounding box center [1285, 213] width 17 height 17
click at [1282, 216] on div "[PERSON_NAME]" at bounding box center [1378, 213] width 224 height 33
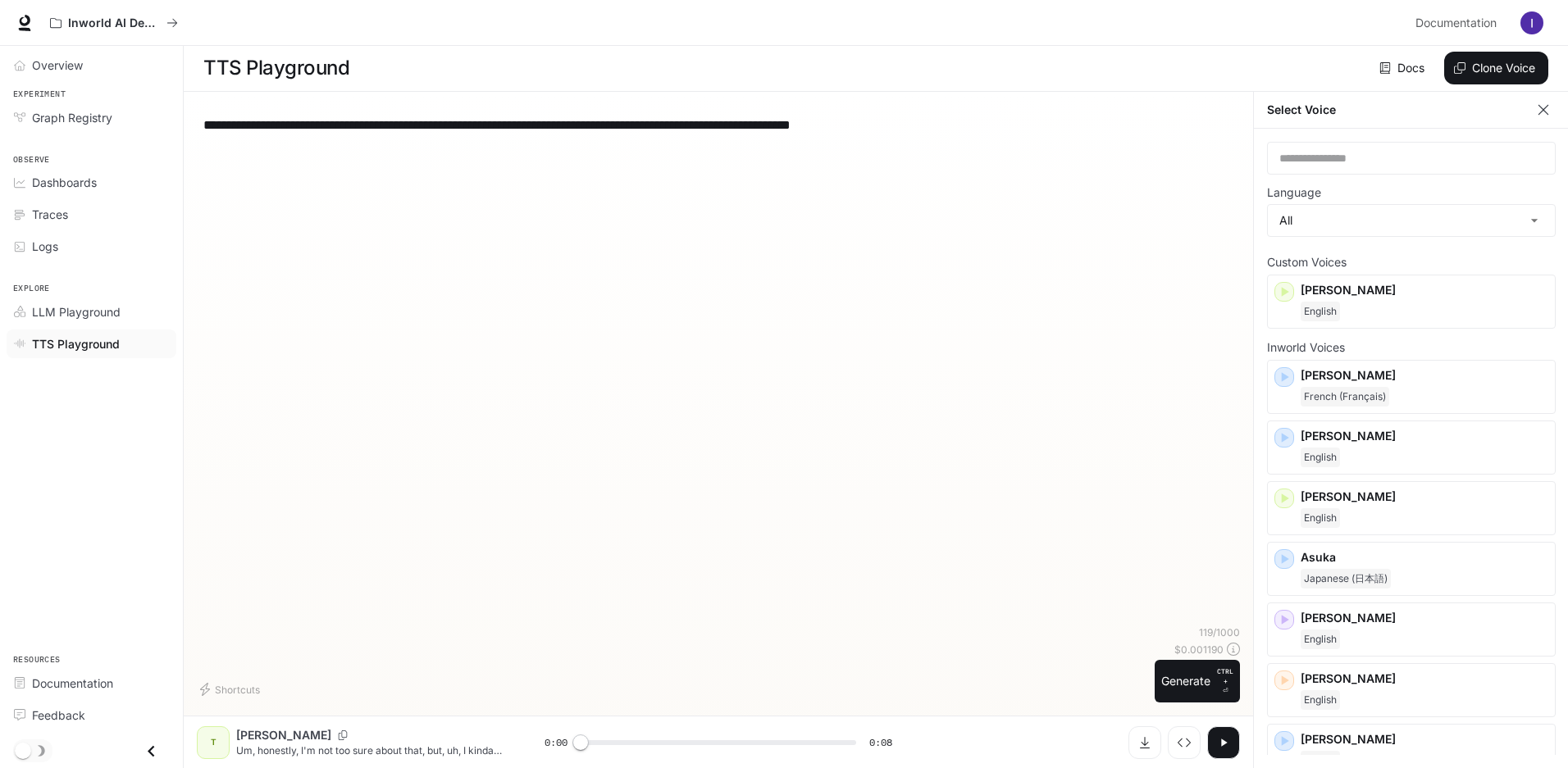
click at [1545, 107] on icon "button" at bounding box center [1543, 110] width 17 height 17
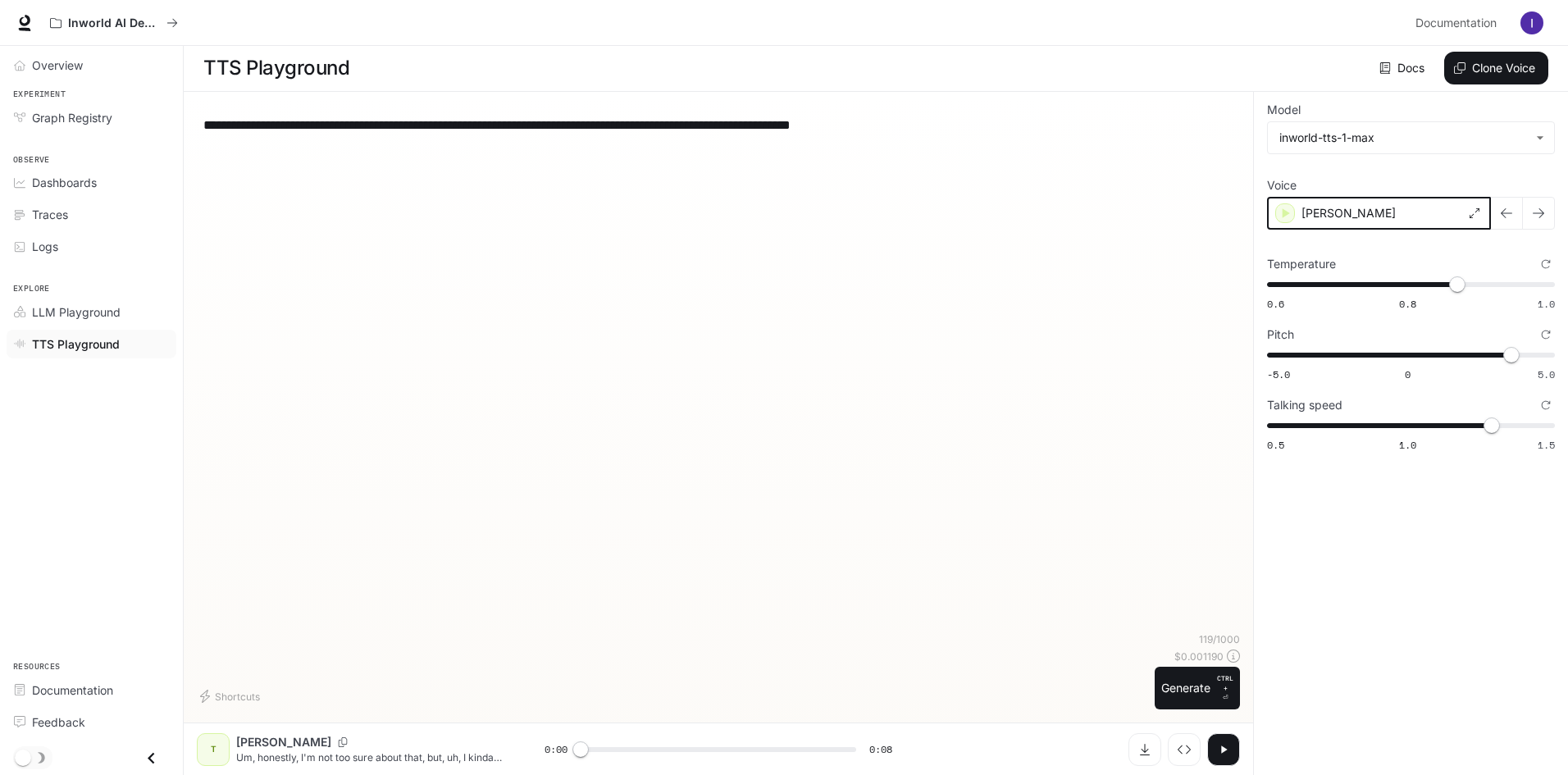
click at [1280, 218] on icon "button" at bounding box center [1285, 213] width 17 height 17
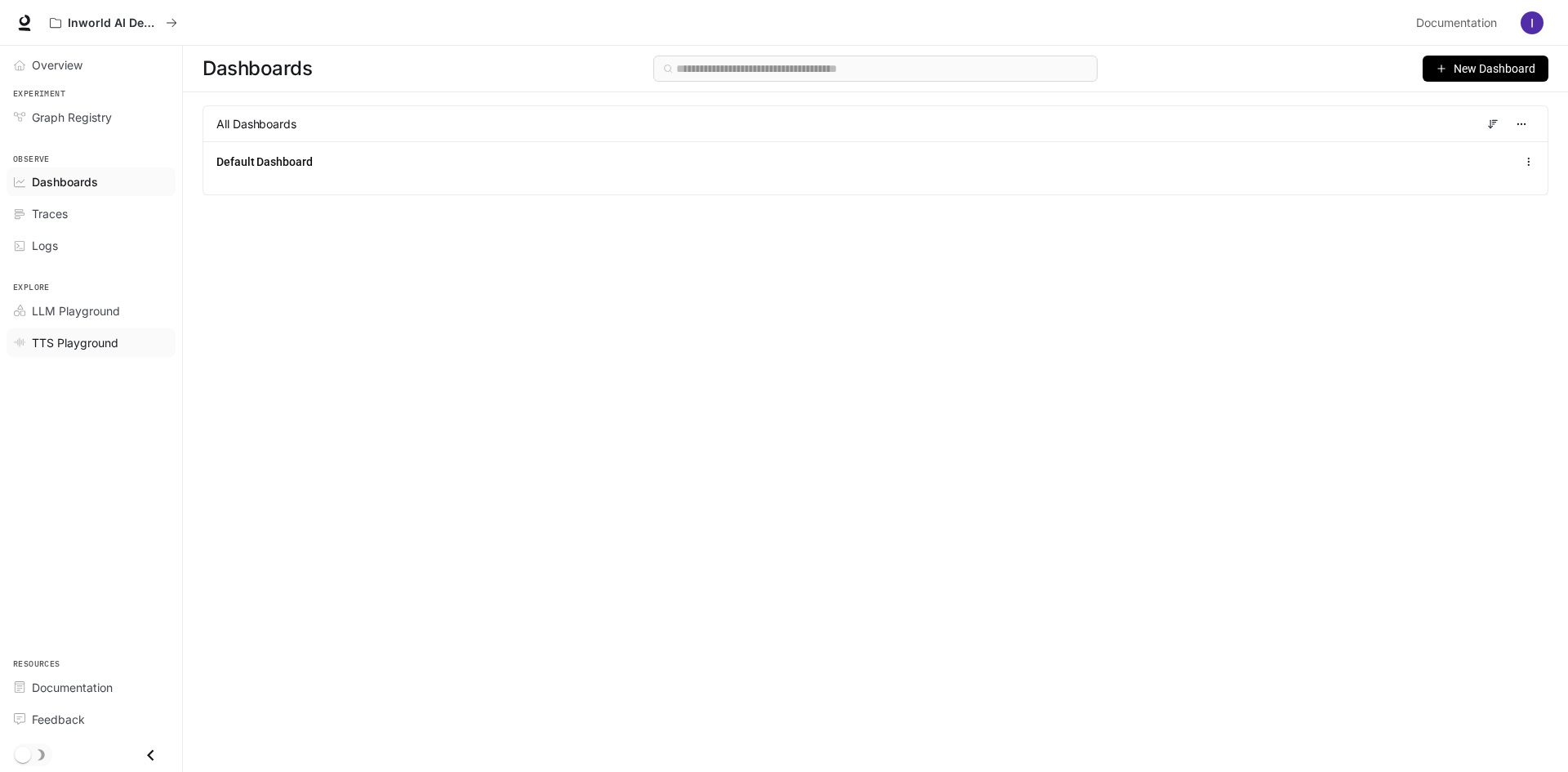
click at [62, 341] on span "TTS Playground" at bounding box center [75, 343] width 86 height 17
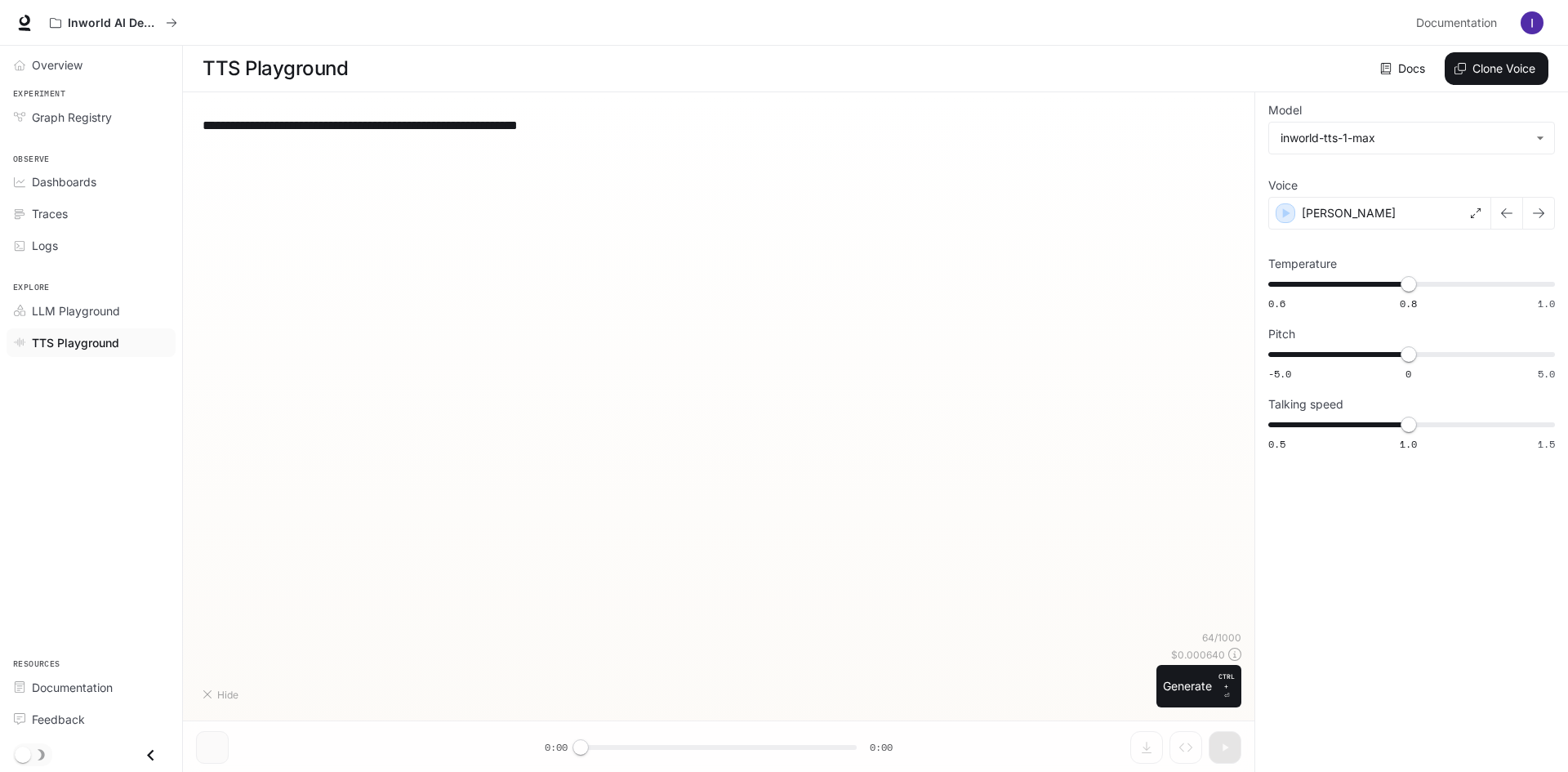
type textarea "**********"
type input "****"
type input "***"
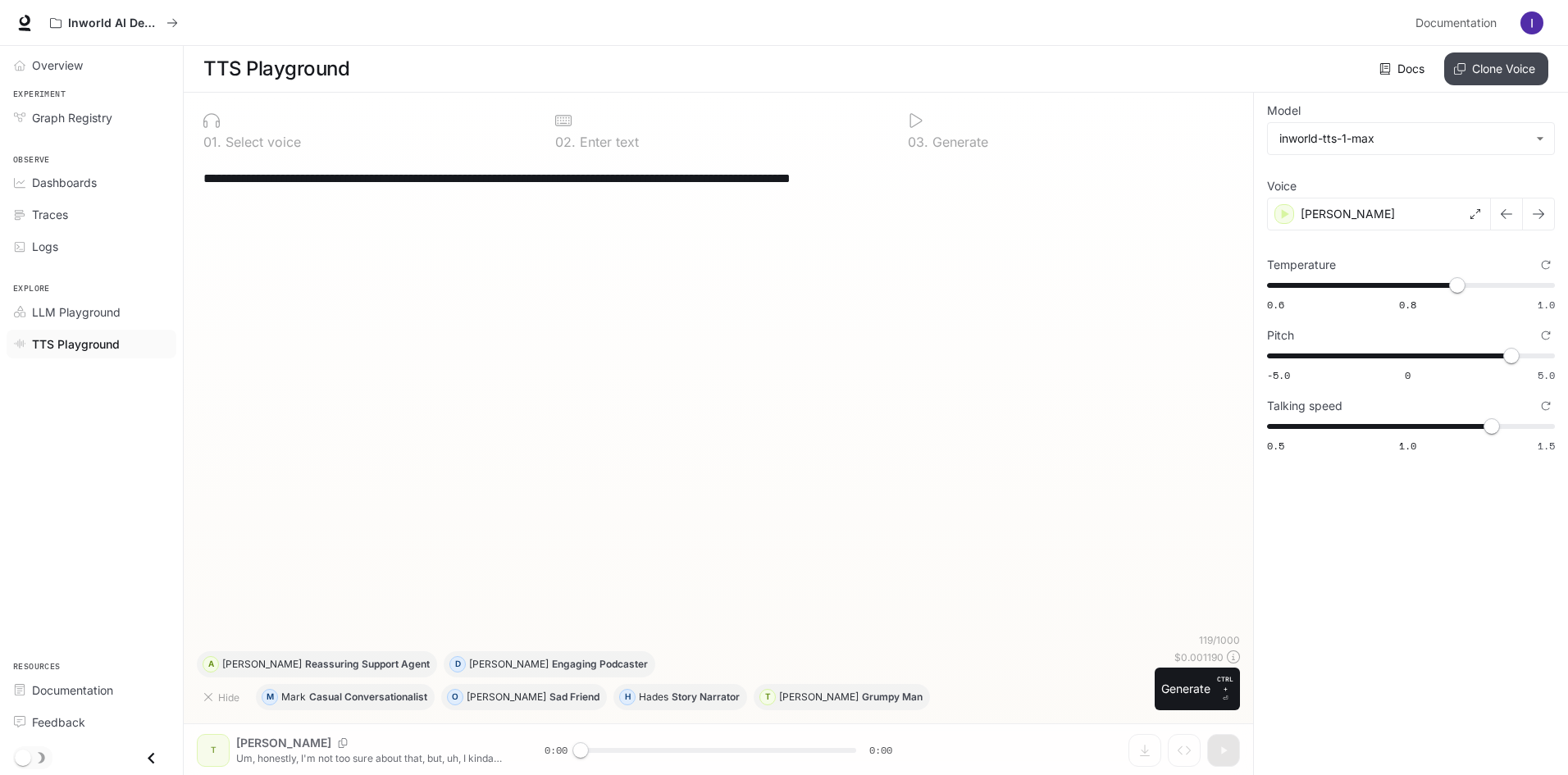
click at [1491, 78] on button "Clone Voice" at bounding box center [1495, 69] width 104 height 33
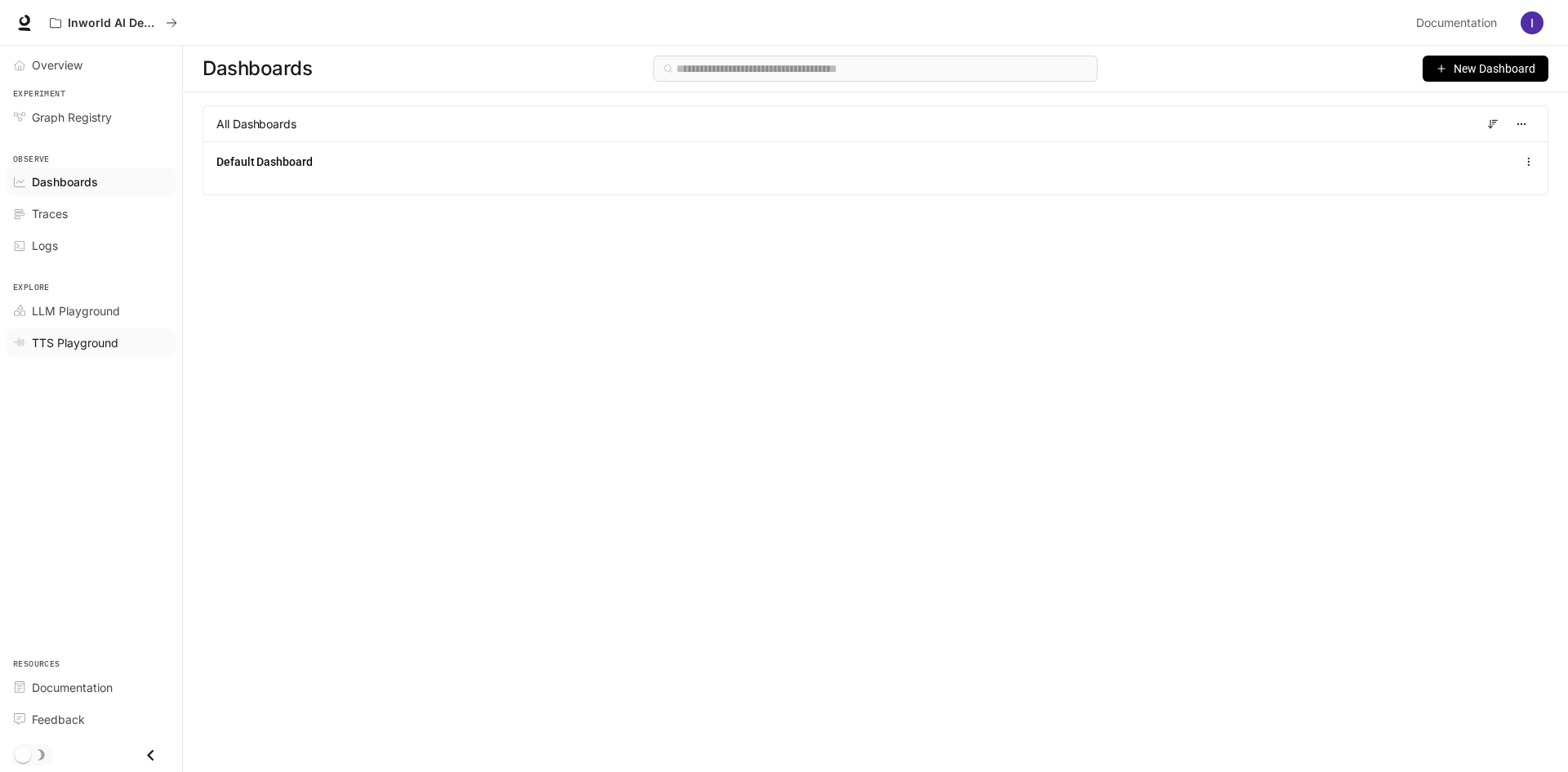
click at [93, 347] on span "TTS Playground" at bounding box center [75, 343] width 86 height 17
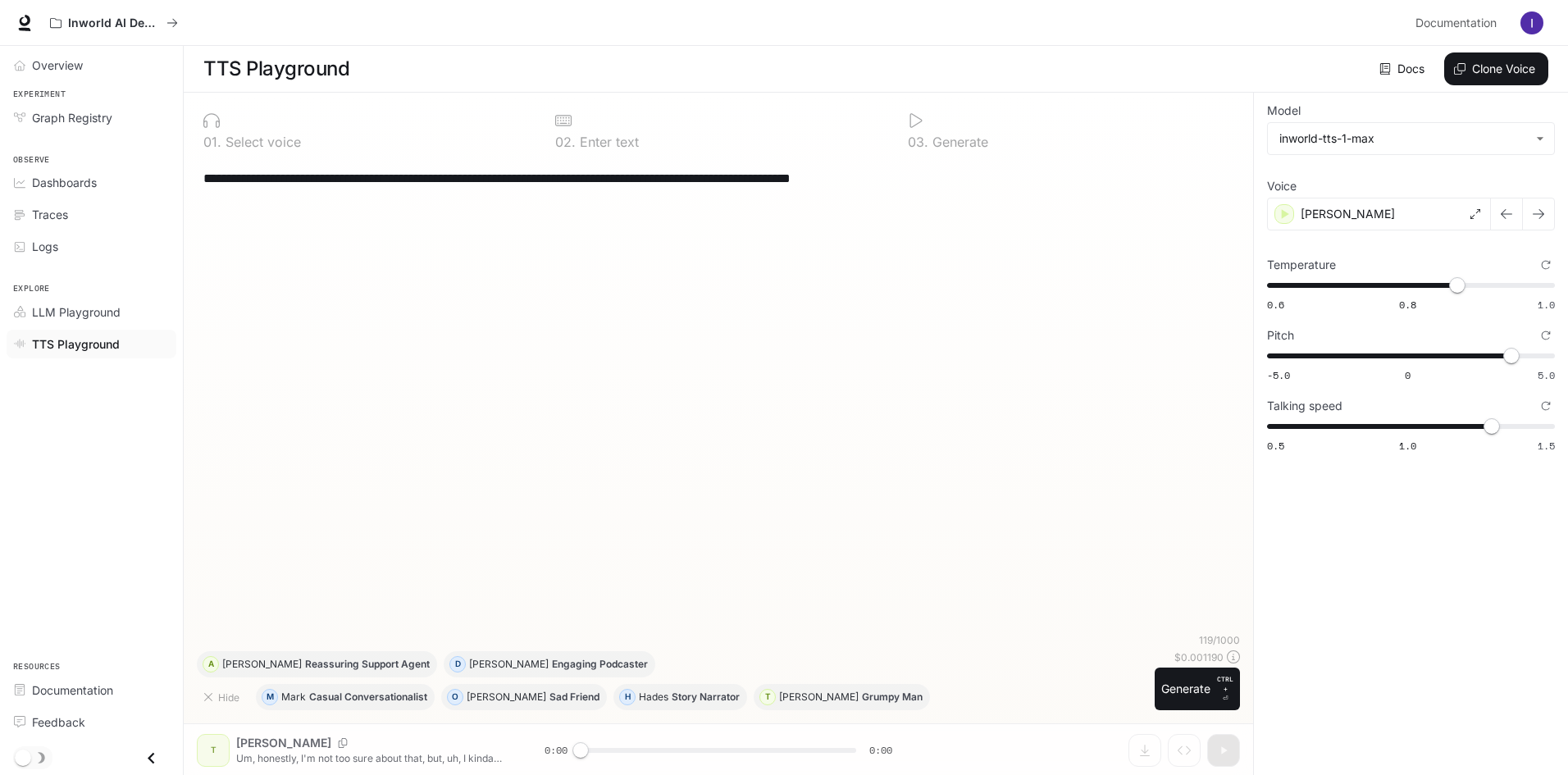
click at [1529, 24] on img "button" at bounding box center [1531, 22] width 23 height 23
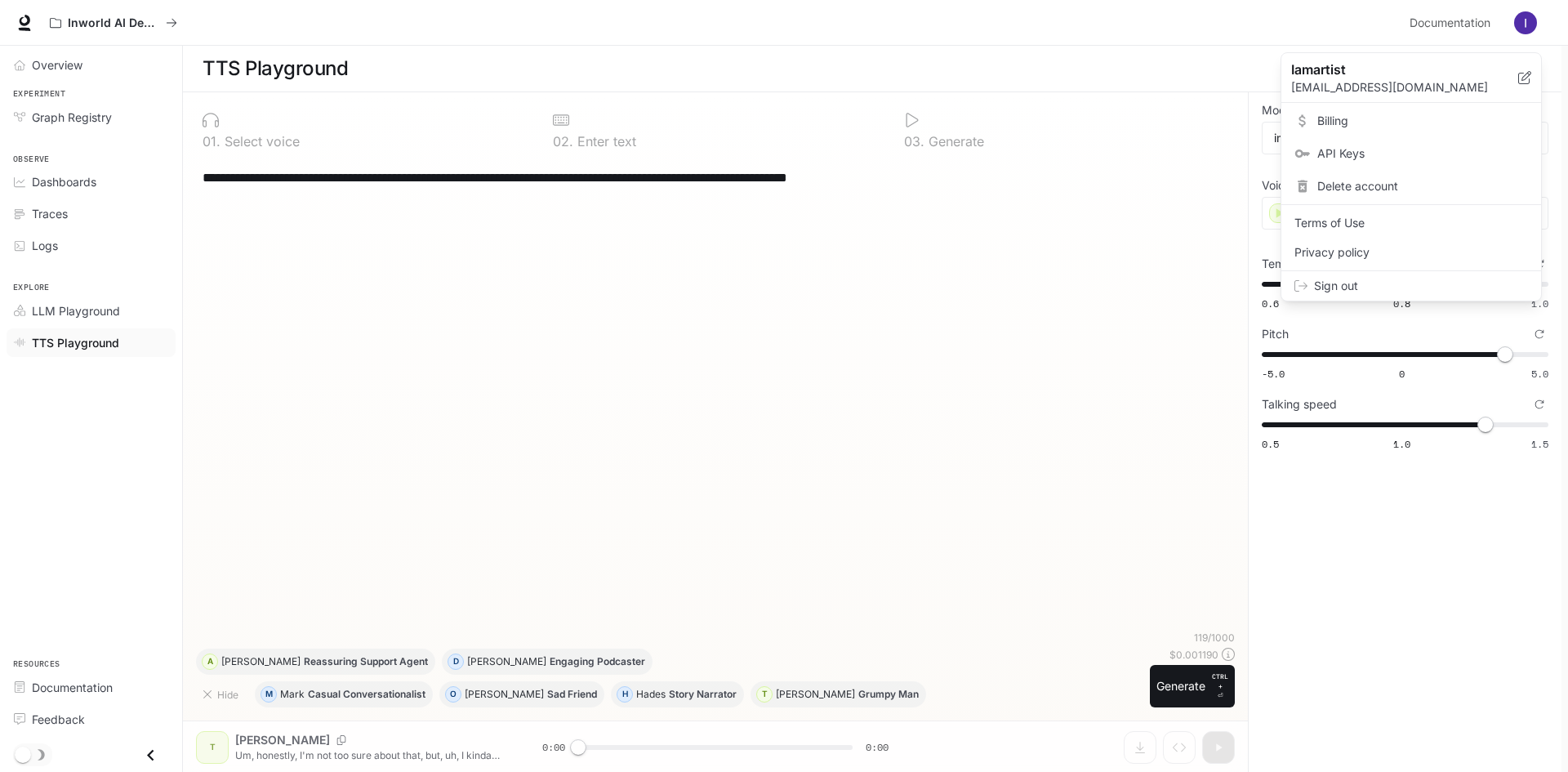
click at [1319, 116] on span "Billing" at bounding box center [1422, 121] width 210 height 17
